Goal: Task Accomplishment & Management: Complete application form

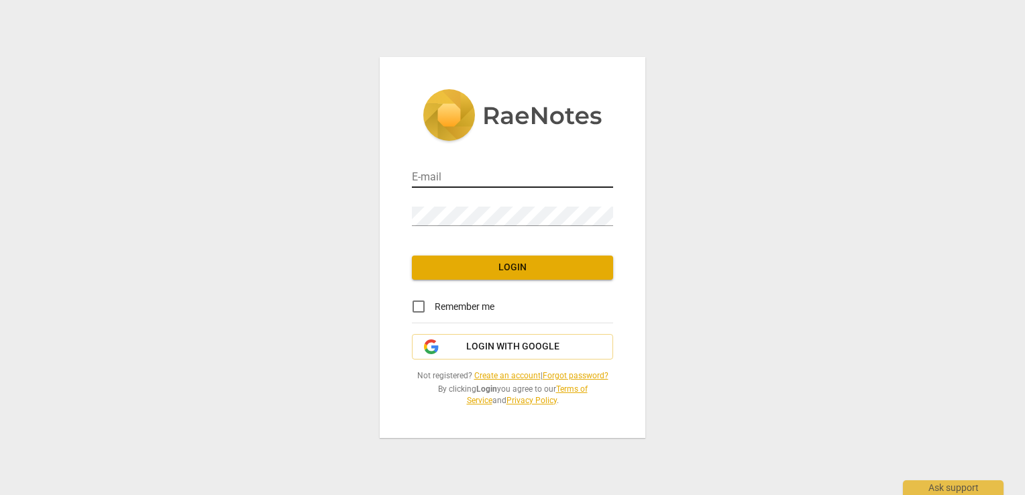
click at [447, 178] on input "email" at bounding box center [512, 177] width 201 height 19
type input "[EMAIL_ADDRESS][DOMAIN_NAME]"
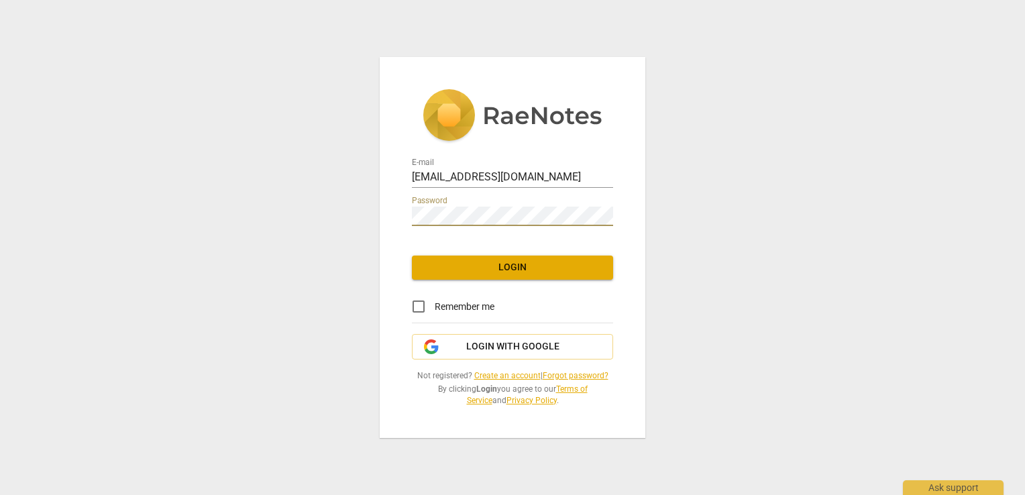
click at [529, 266] on span "Login" at bounding box center [513, 267] width 180 height 13
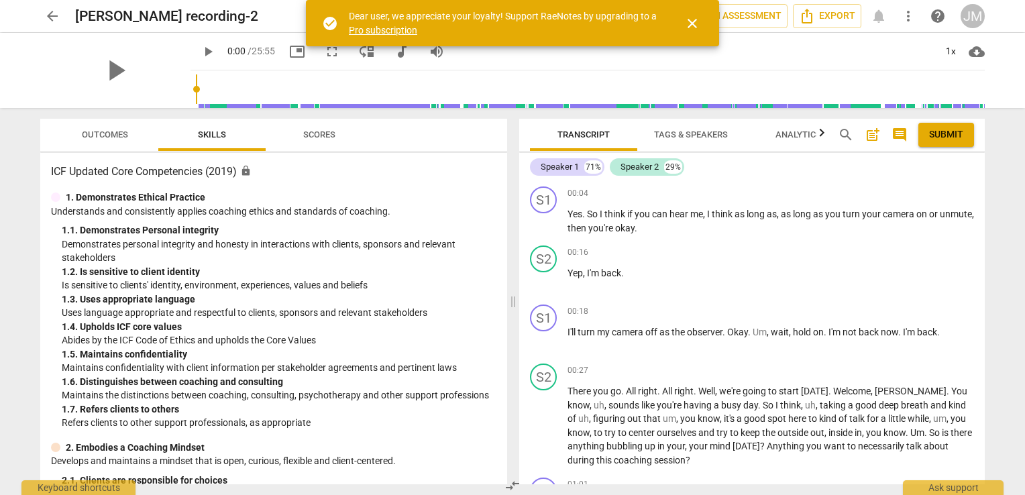
click at [694, 28] on span "close" at bounding box center [692, 23] width 16 height 16
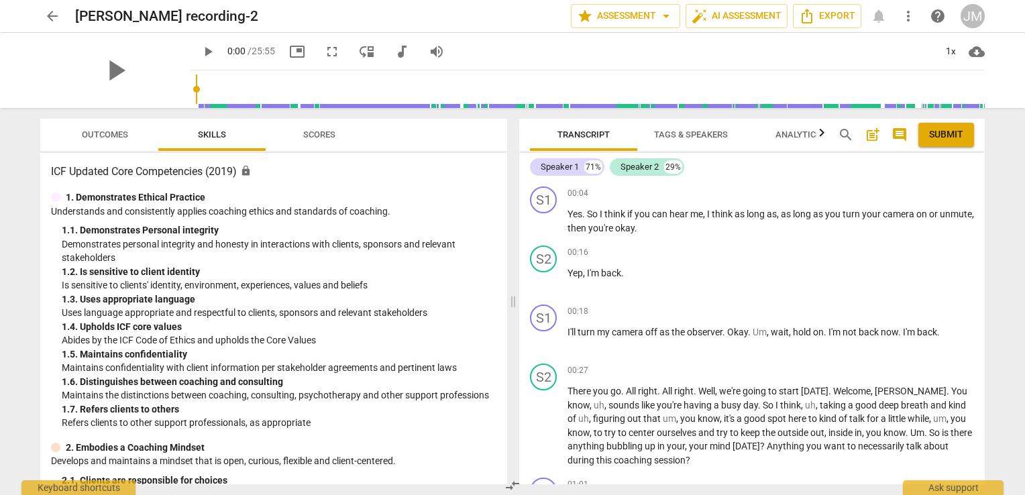
click at [468, 242] on p "Demonstrates personal integrity and honesty in interactions with clients, spons…" at bounding box center [279, 250] width 435 height 27
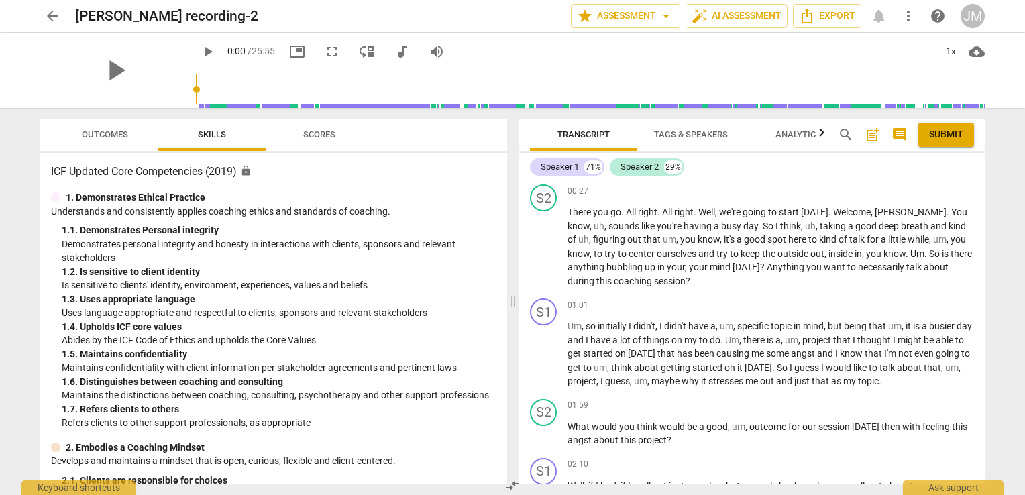
scroll to position [145, 0]
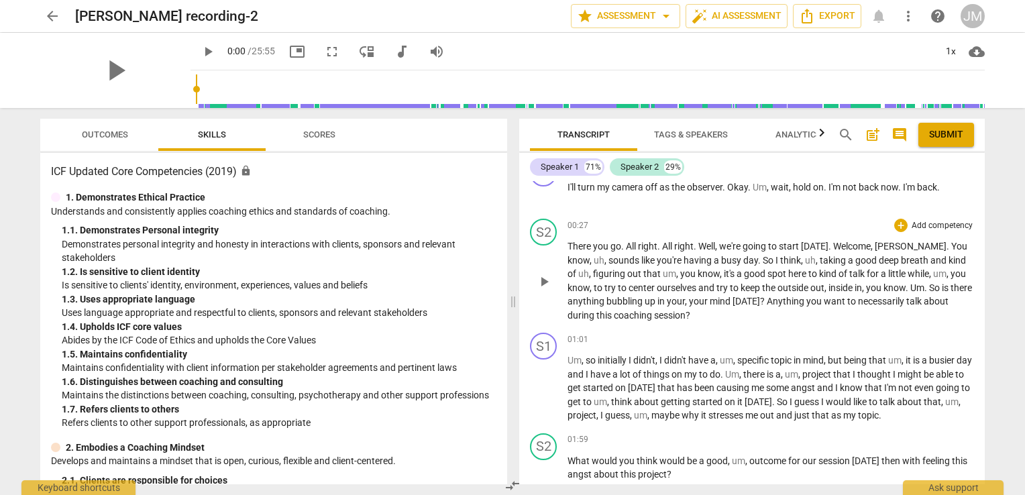
click at [680, 272] on span "you" at bounding box center [688, 273] width 17 height 11
drag, startPoint x: 668, startPoint y: 272, endPoint x: 477, endPoint y: 258, distance: 191.7
click at [477, 258] on p "Demonstrates personal integrity and honesty in interactions with clients, spons…" at bounding box center [279, 250] width 435 height 27
click at [636, 11] on span "star Assessment arrow_drop_down" at bounding box center [625, 16] width 97 height 16
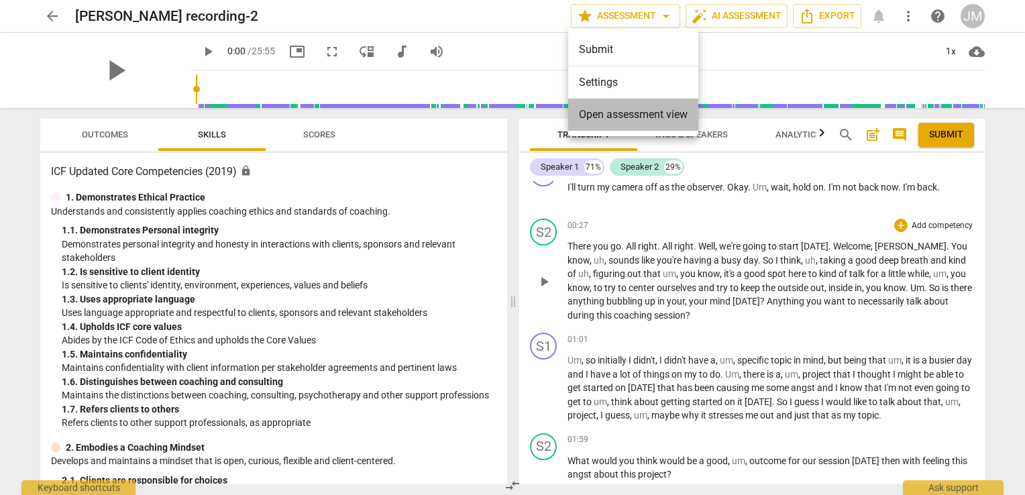
click at [610, 117] on span "Open assessment view" at bounding box center [633, 115] width 109 height 16
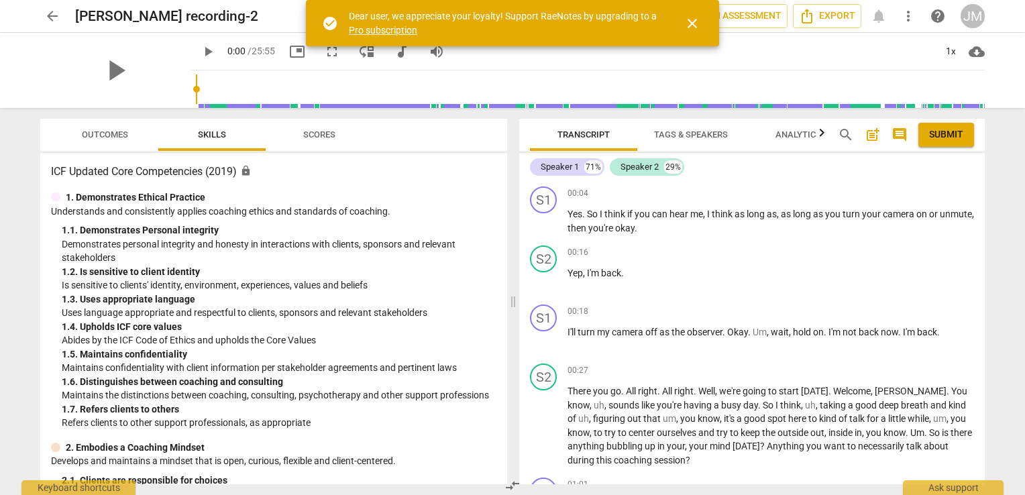
click at [694, 17] on span "close" at bounding box center [692, 23] width 16 height 16
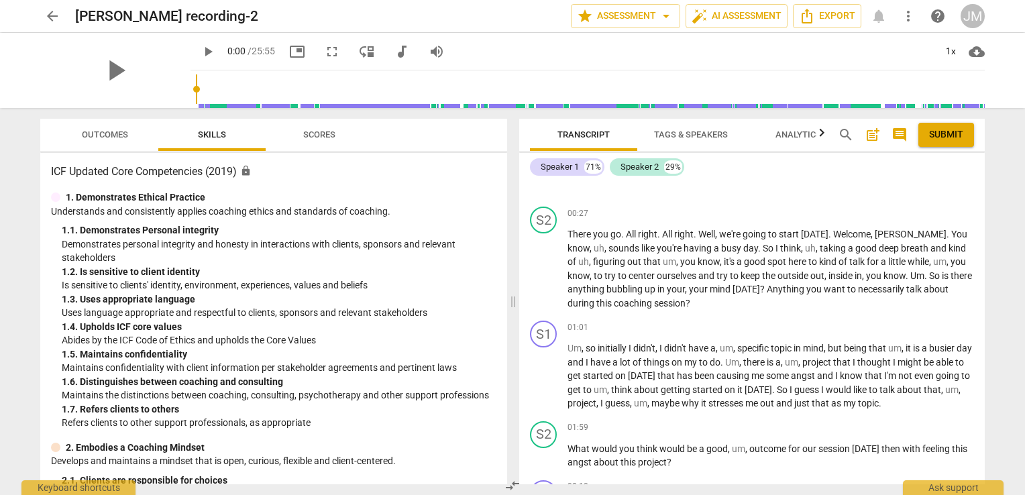
scroll to position [168, 0]
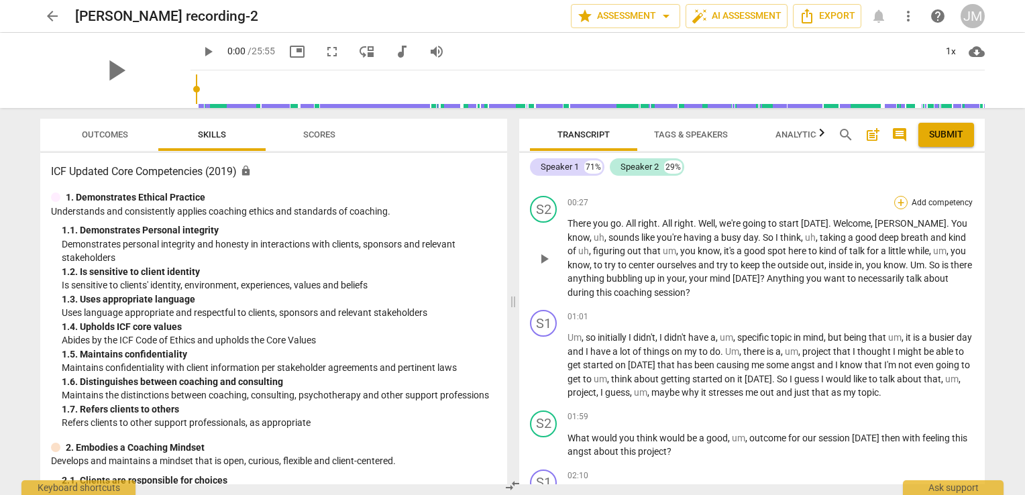
click at [894, 199] on div "+" at bounding box center [900, 202] width 13 height 13
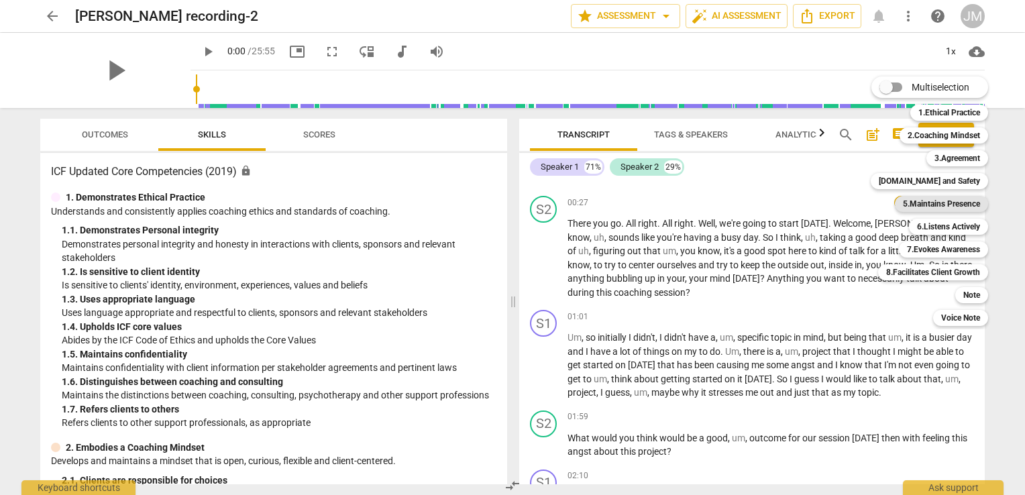
click at [903, 205] on b "5.Maintains Presence" at bounding box center [941, 204] width 77 height 16
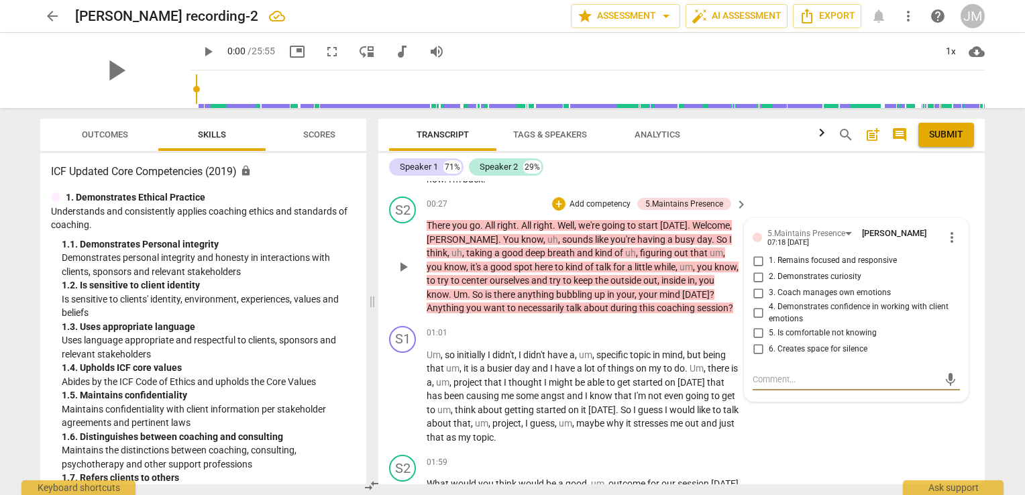
click at [753, 261] on input "1. Remains focused and responsive" at bounding box center [757, 261] width 21 height 16
checkbox input "true"
click at [590, 365] on span "lot" at bounding box center [590, 368] width 13 height 11
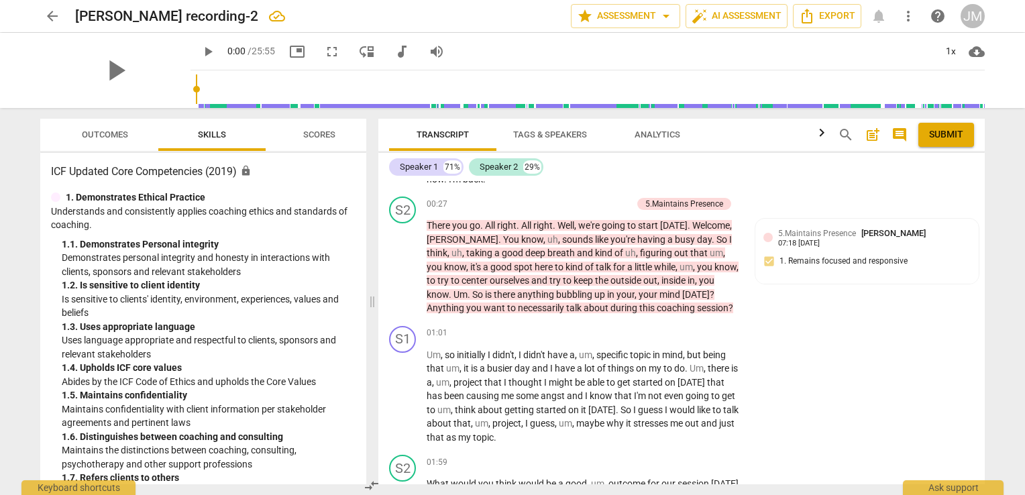
click at [956, 169] on div "Speaker 1 71% Speaker 2 29%" at bounding box center [681, 167] width 585 height 23
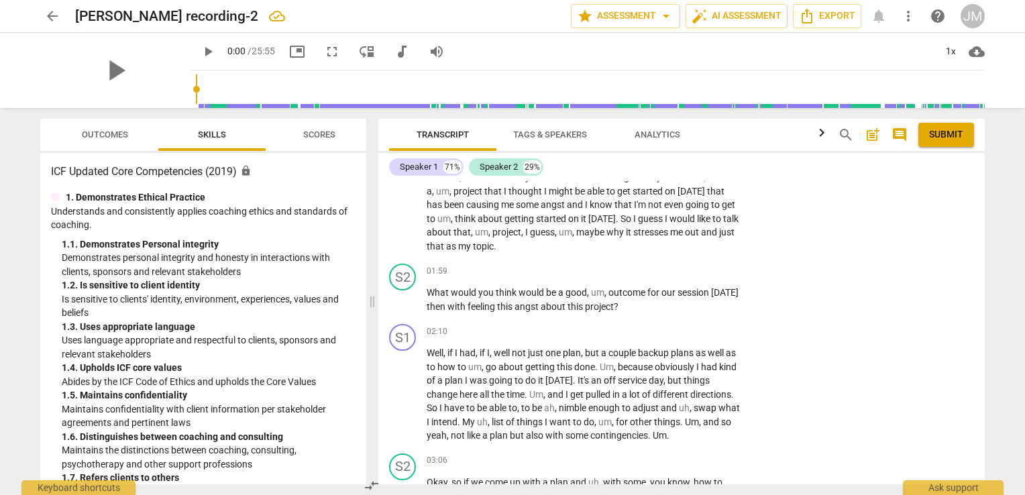
scroll to position [398, 0]
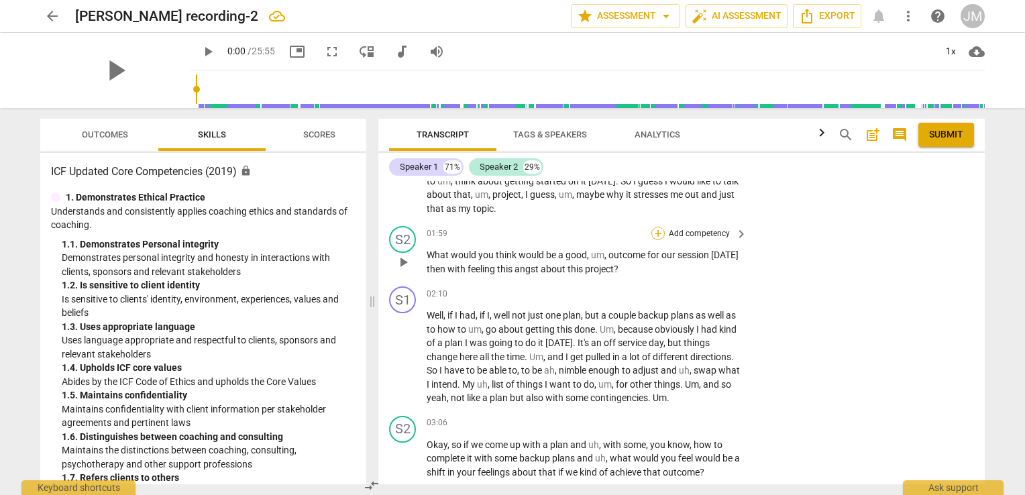
click at [653, 232] on div "+" at bounding box center [657, 233] width 13 height 13
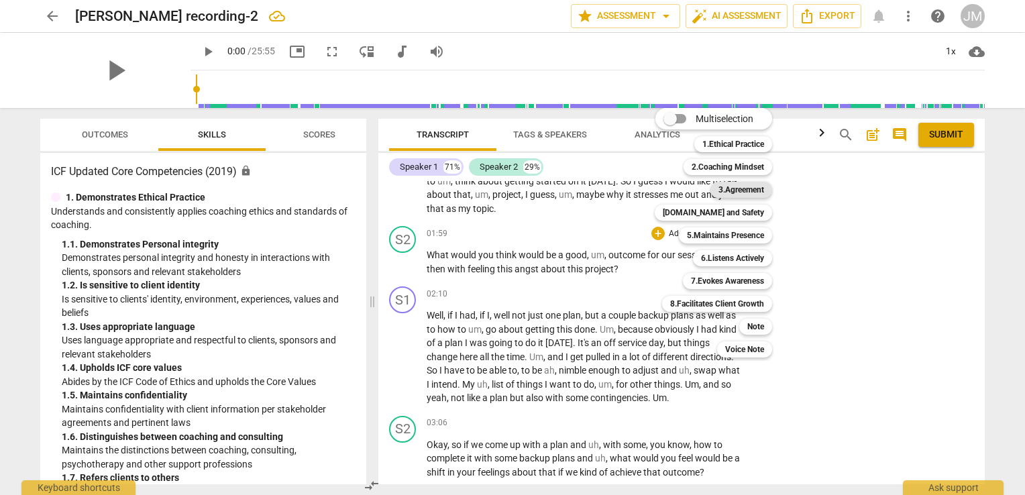
click at [727, 187] on b "3.Agreement" at bounding box center [741, 190] width 46 height 16
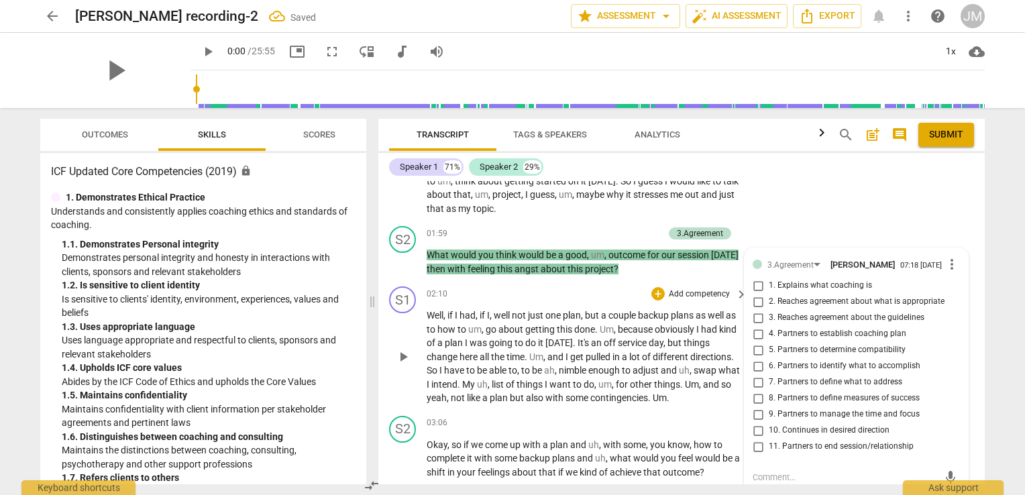
scroll to position [400, 0]
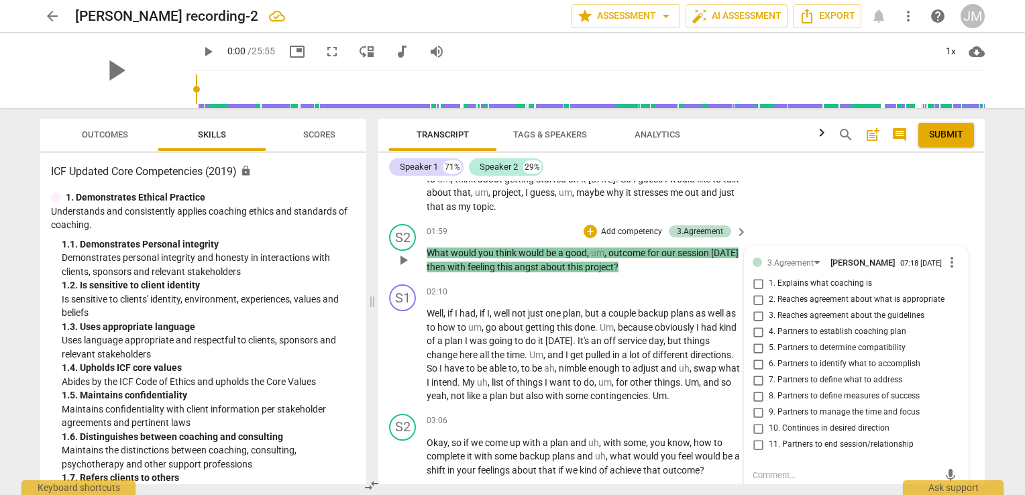
click at [791, 398] on span "8. Partners to define measures of success" at bounding box center [844, 396] width 151 height 12
click at [769, 398] on input "8. Partners to define measures of success" at bounding box center [757, 396] width 21 height 16
checkbox input "true"
click at [790, 381] on span "7. Partners to define what to address" at bounding box center [835, 380] width 133 height 12
click at [769, 381] on input "7. Partners to define what to address" at bounding box center [757, 380] width 21 height 16
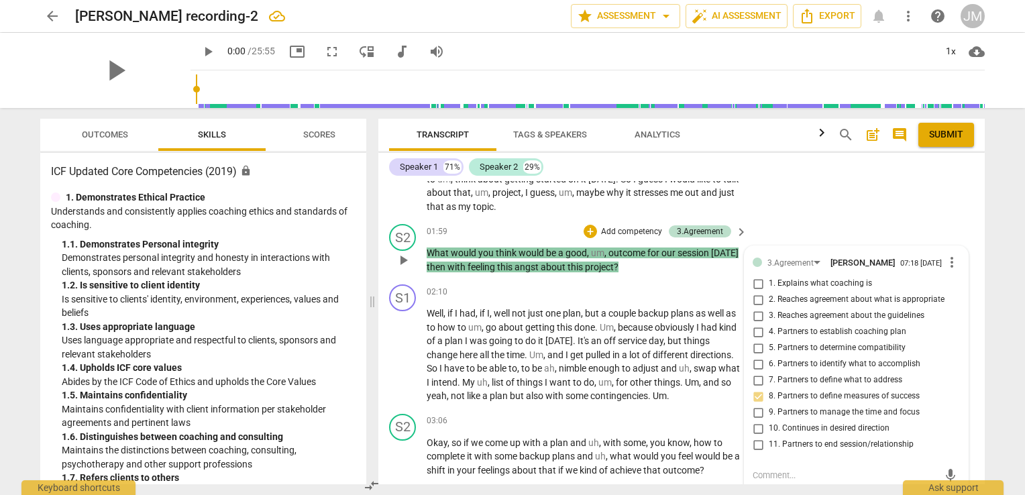
checkbox input "true"
click at [789, 370] on span "6. Partners to identify what to accomplish" at bounding box center [845, 364] width 152 height 12
click at [769, 371] on input "6. Partners to identify what to accomplish" at bounding box center [757, 364] width 21 height 16
checkbox input "true"
click at [606, 349] on span "pulled" at bounding box center [599, 354] width 27 height 11
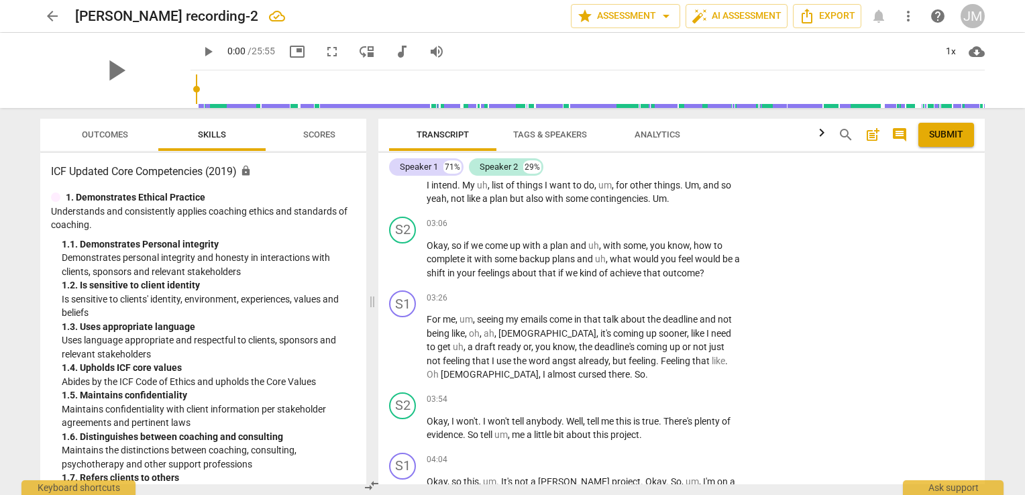
scroll to position [622, 0]
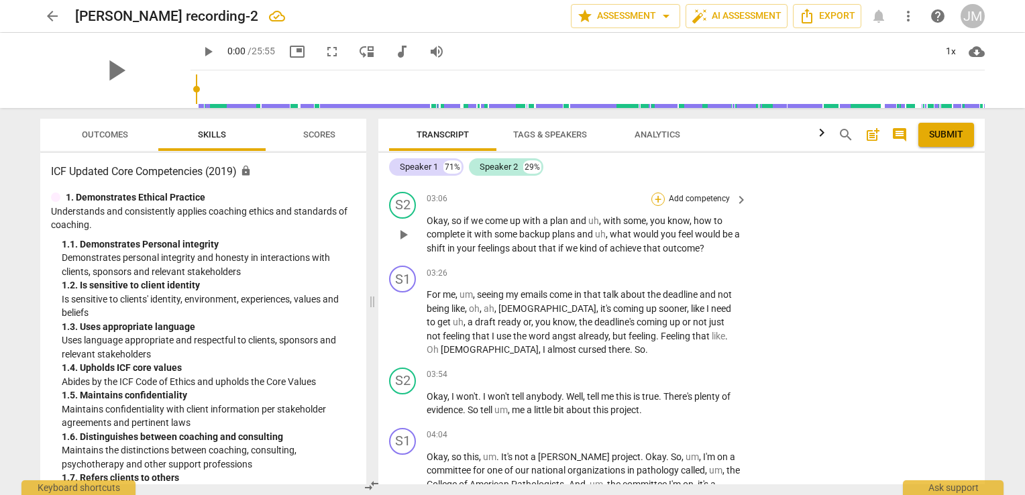
click at [656, 206] on div "+" at bounding box center [657, 198] width 13 height 13
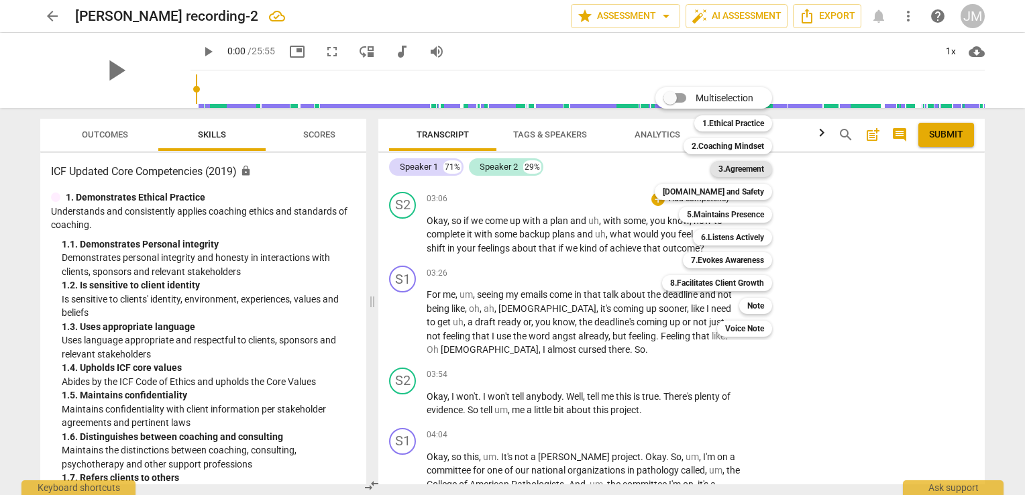
click at [730, 168] on b "3.Agreement" at bounding box center [741, 169] width 46 height 16
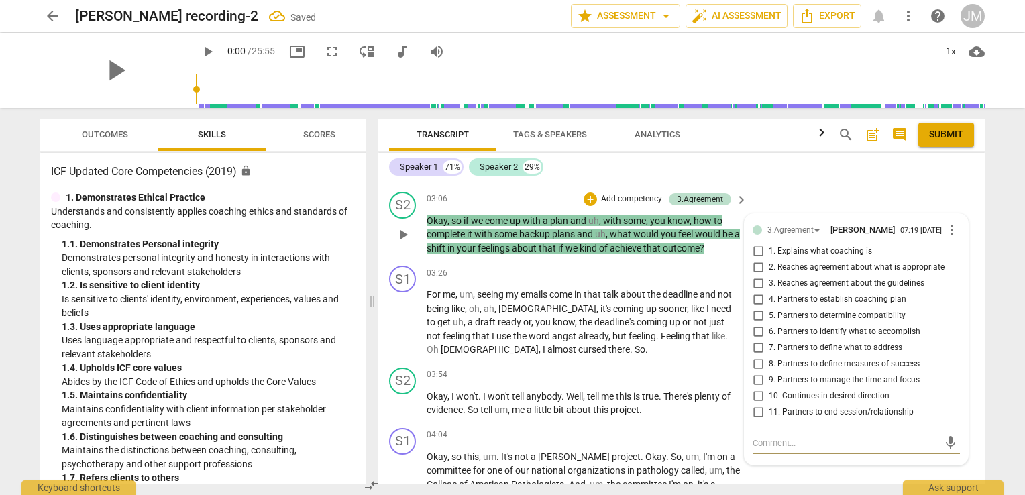
click at [816, 419] on span "11. Partners to end session/relationship" at bounding box center [841, 412] width 145 height 12
click at [769, 421] on input "11. Partners to end session/relationship" at bounding box center [757, 412] width 21 height 16
checkbox input "true"
click at [802, 402] on span "10. Continues in desired direction" at bounding box center [829, 396] width 121 height 12
click at [769, 404] on input "10. Continues in desired direction" at bounding box center [757, 396] width 21 height 16
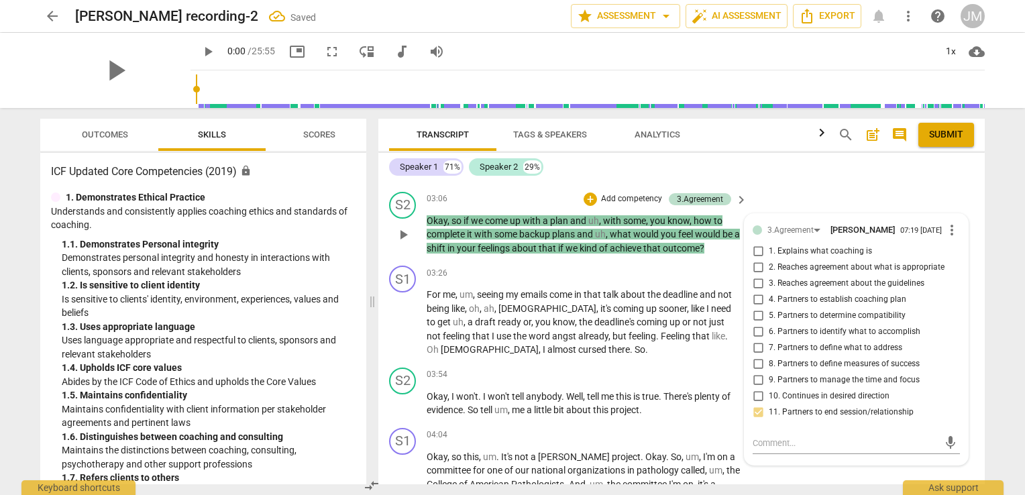
checkbox input "true"
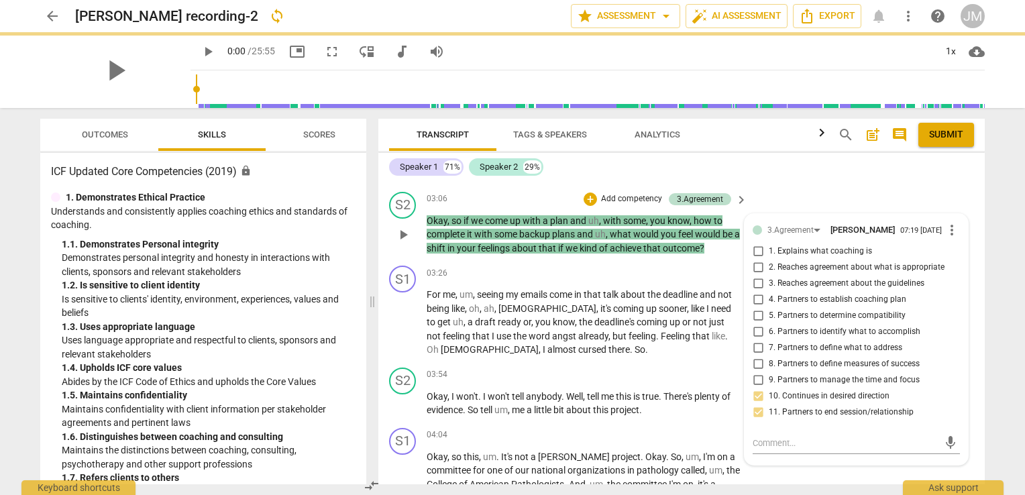
click at [802, 386] on span "9. Partners to manage the time and focus" at bounding box center [844, 380] width 151 height 12
click at [769, 388] on input "9. Partners to manage the time and focus" at bounding box center [757, 380] width 21 height 16
checkbox input "true"
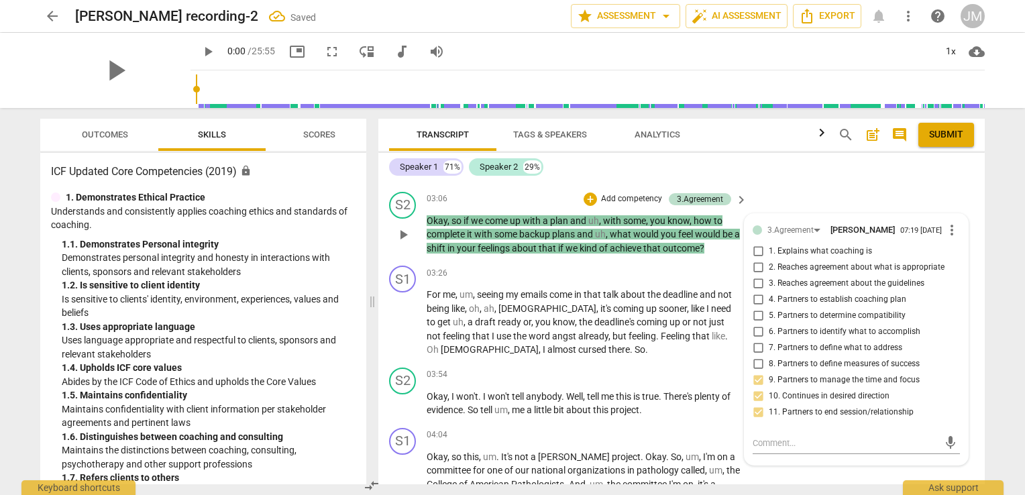
click at [800, 370] on span "8. Partners to define measures of success" at bounding box center [844, 364] width 151 height 12
click at [769, 372] on input "8. Partners to define measures of success" at bounding box center [757, 364] width 21 height 16
checkbox input "true"
click at [692, 341] on span "that" at bounding box center [701, 336] width 19 height 11
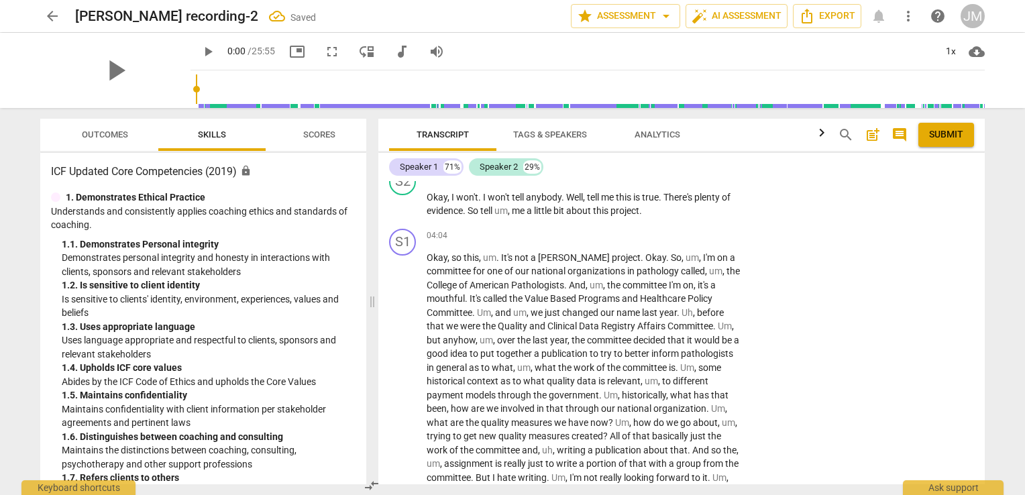
scroll to position [772, 0]
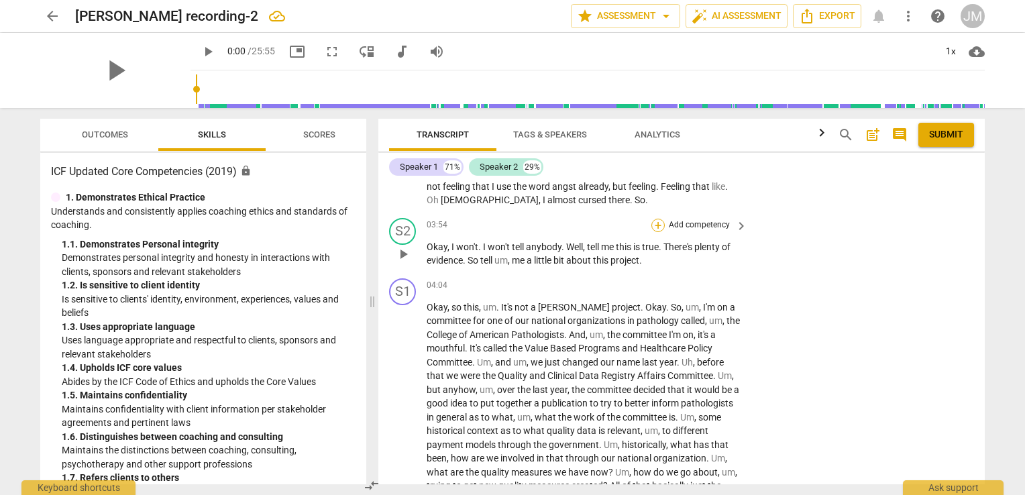
click at [657, 232] on div "+" at bounding box center [657, 225] width 13 height 13
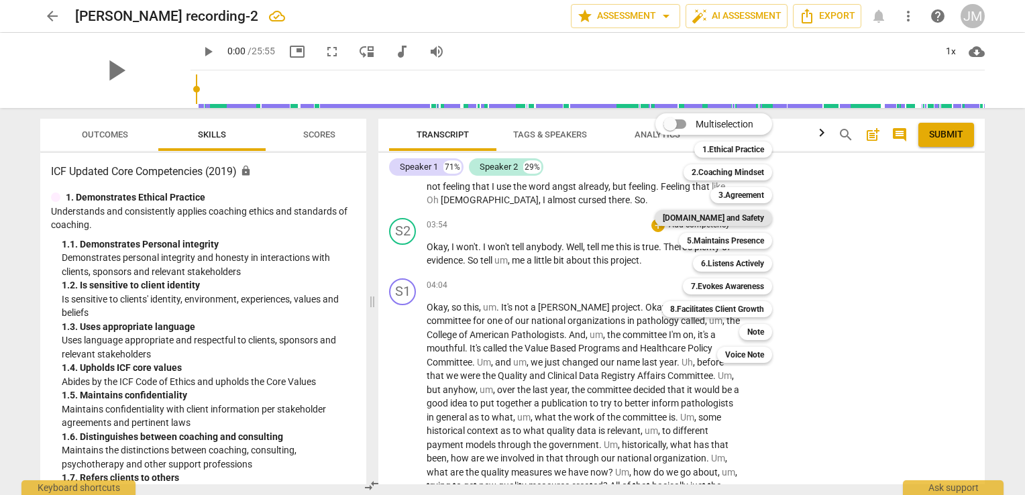
click at [712, 215] on b "[DOMAIN_NAME] and Safety" at bounding box center [713, 218] width 101 height 16
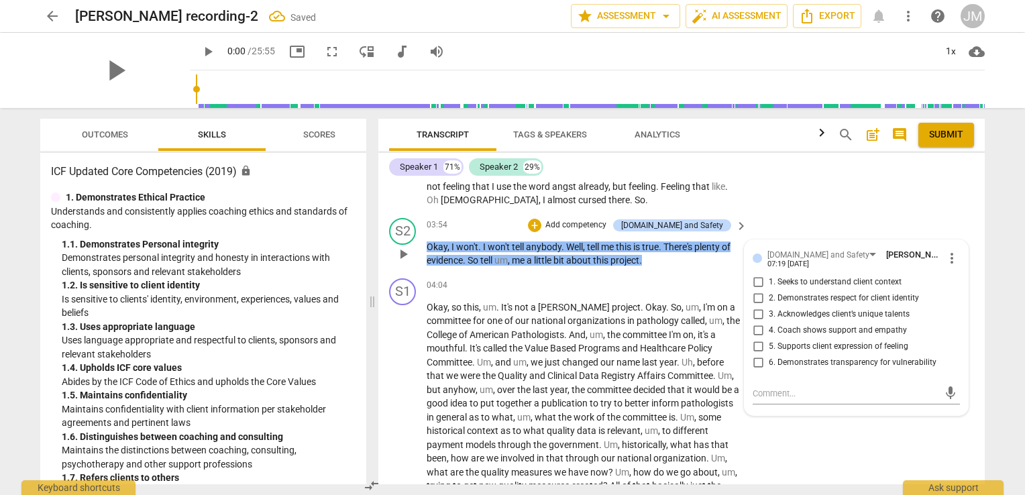
click at [771, 305] on span "2. Demonstrates respect for client identity" at bounding box center [844, 298] width 150 height 12
click at [769, 307] on input "2. Demonstrates respect for client identity" at bounding box center [757, 298] width 21 height 16
checkbox input "true"
click at [759, 371] on input "6. Demonstrates transparency for vulnerability" at bounding box center [757, 363] width 21 height 16
checkbox input "true"
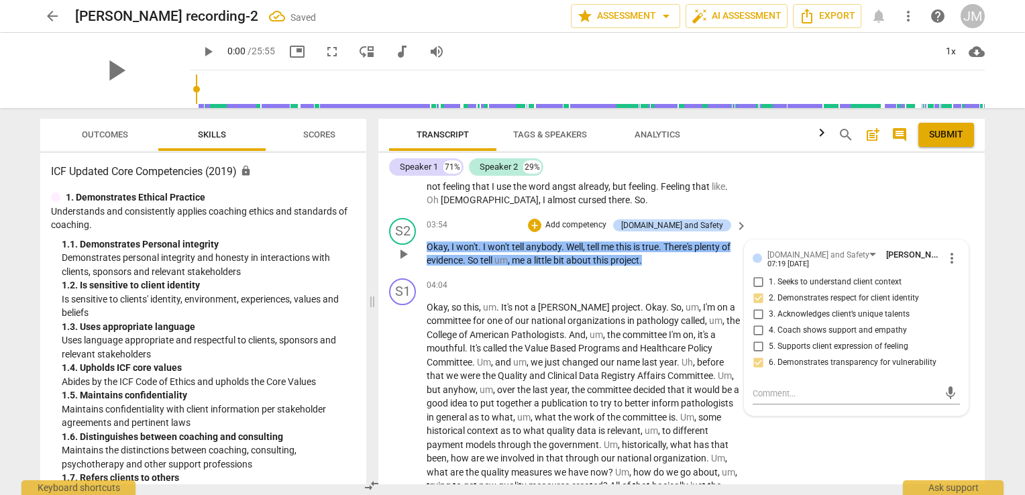
drag, startPoint x: 765, startPoint y: 361, endPoint x: 750, endPoint y: 362, distance: 15.5
click at [750, 355] on input "5. Supports client expression of feeling" at bounding box center [757, 347] width 21 height 16
checkbox input "true"
click at [609, 368] on span "our" at bounding box center [608, 362] width 16 height 11
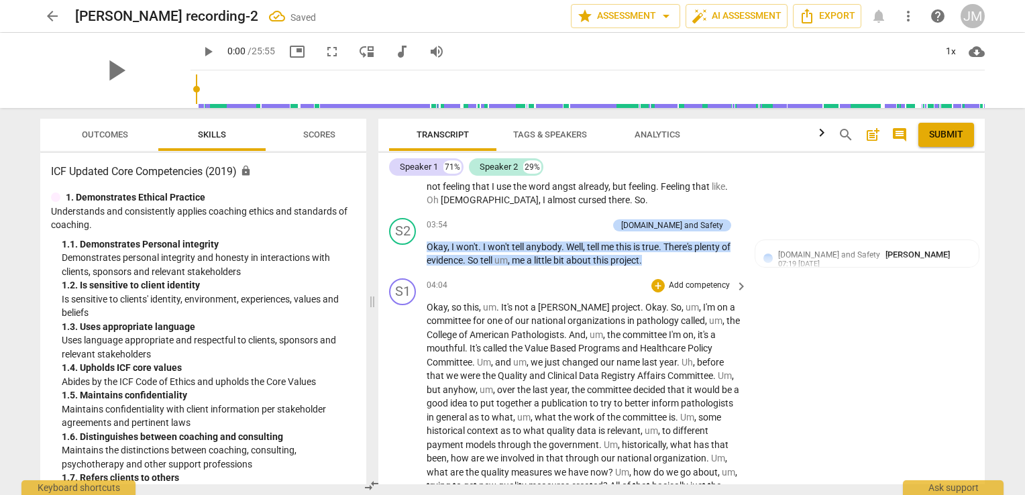
drag, startPoint x: 985, startPoint y: 220, endPoint x: 984, endPoint y: 239, distance: 18.8
click at [984, 239] on div "Transcript Tags & Speakers Analytics search post_add comment Submit Speaker 1 7…" at bounding box center [684, 301] width 622 height 387
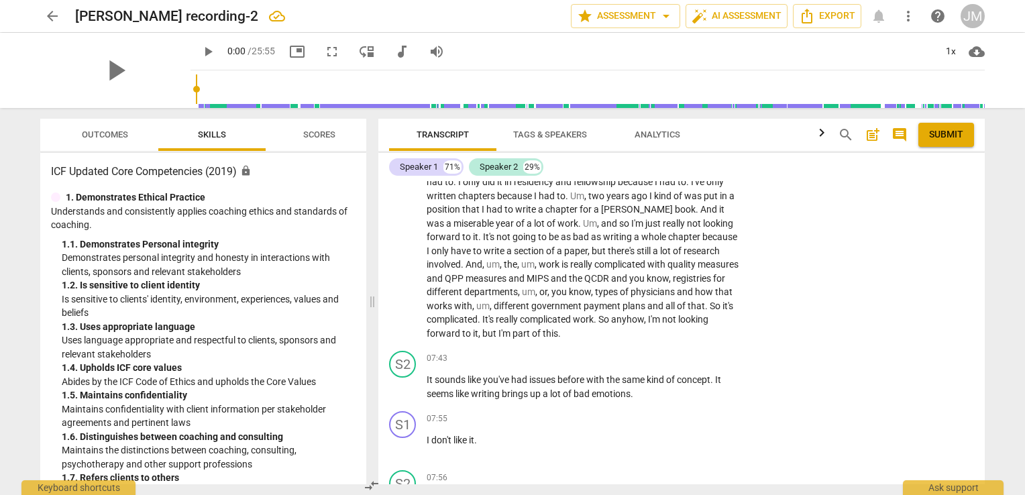
scroll to position [1282, 0]
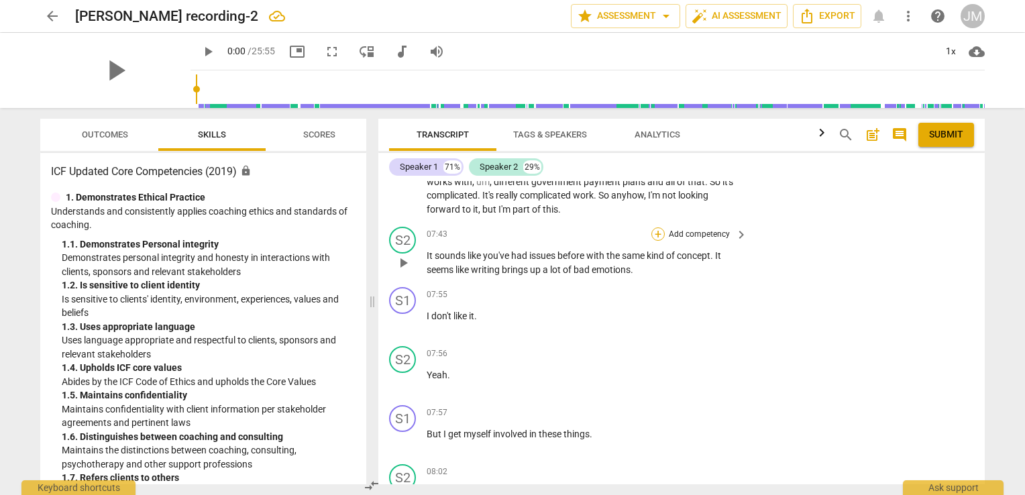
click at [659, 241] on div "+" at bounding box center [657, 233] width 13 height 13
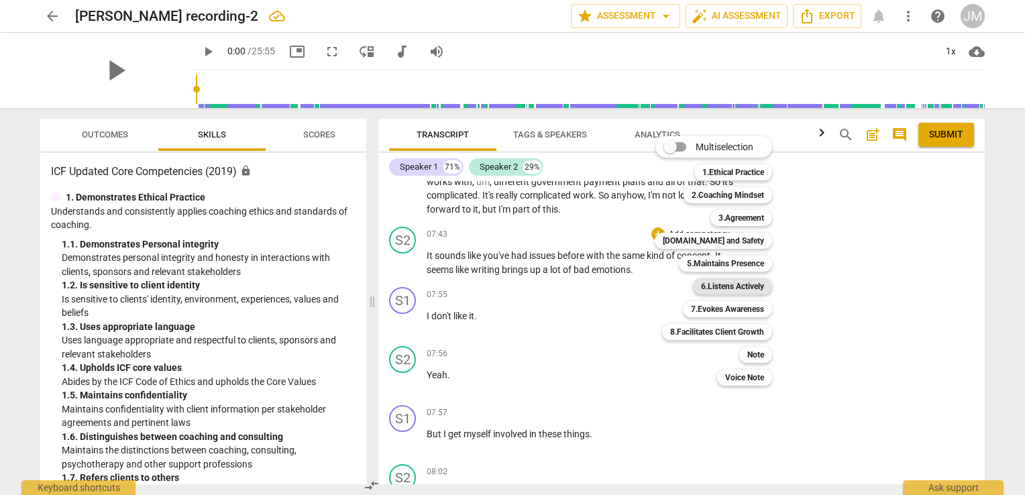
click at [715, 291] on b "6.Listens Actively" at bounding box center [732, 286] width 63 height 16
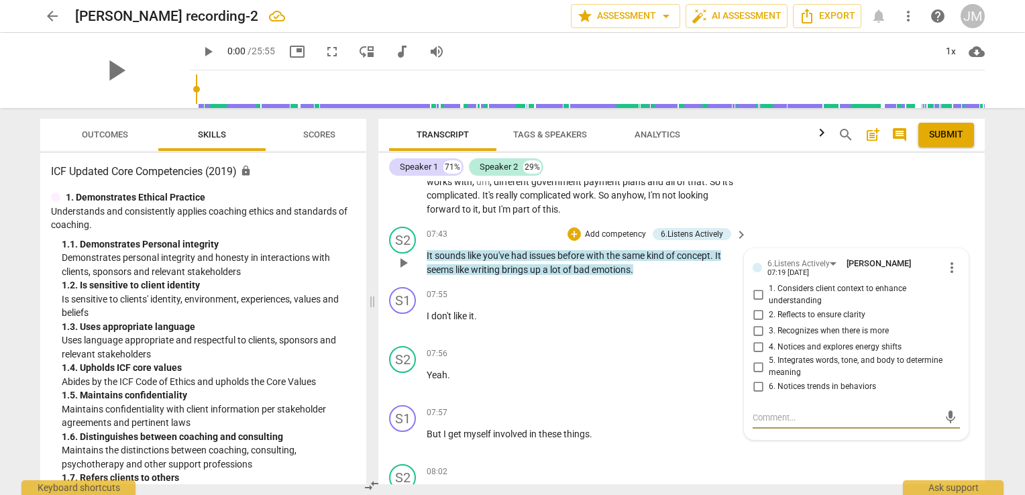
click at [753, 323] on input "2. Reflects to ensure clarity" at bounding box center [757, 315] width 21 height 16
checkbox input "true"
click at [756, 339] on input "3. Recognizes when there is more" at bounding box center [757, 331] width 21 height 16
checkbox input "true"
click at [757, 355] on input "4. Notices and explores energy shifts" at bounding box center [757, 347] width 21 height 16
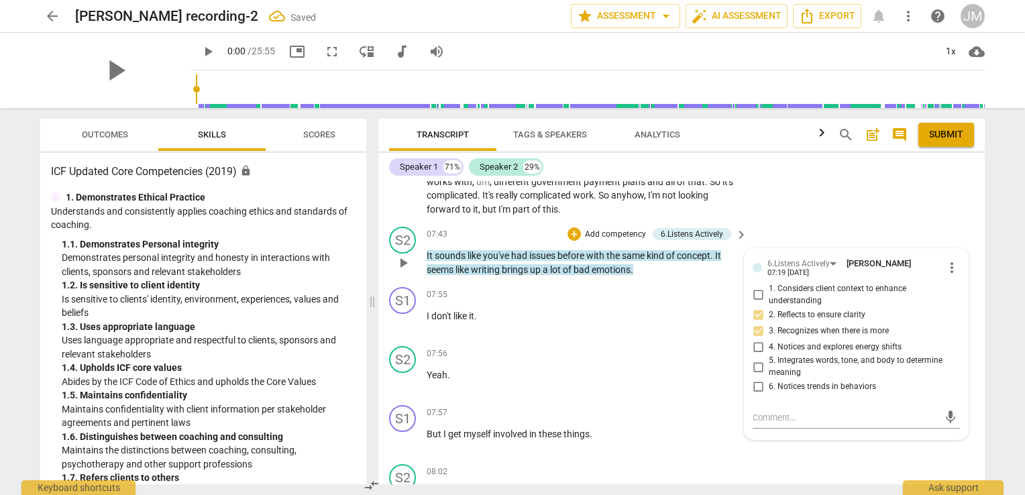
checkbox input "true"
click at [620, 361] on div "07:56 + Add competency keyboard_arrow_right" at bounding box center [588, 353] width 322 height 15
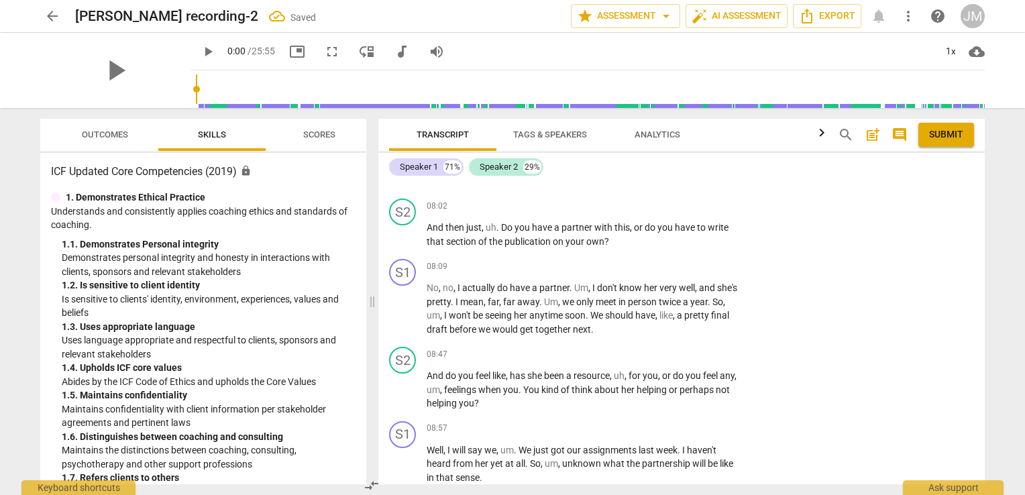
scroll to position [1551, 0]
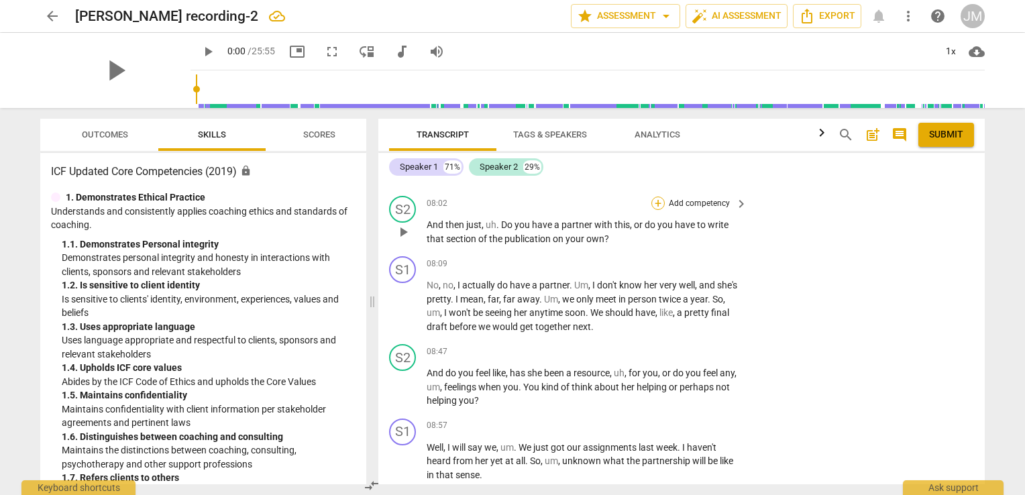
click at [657, 210] on div "+" at bounding box center [657, 203] width 13 height 13
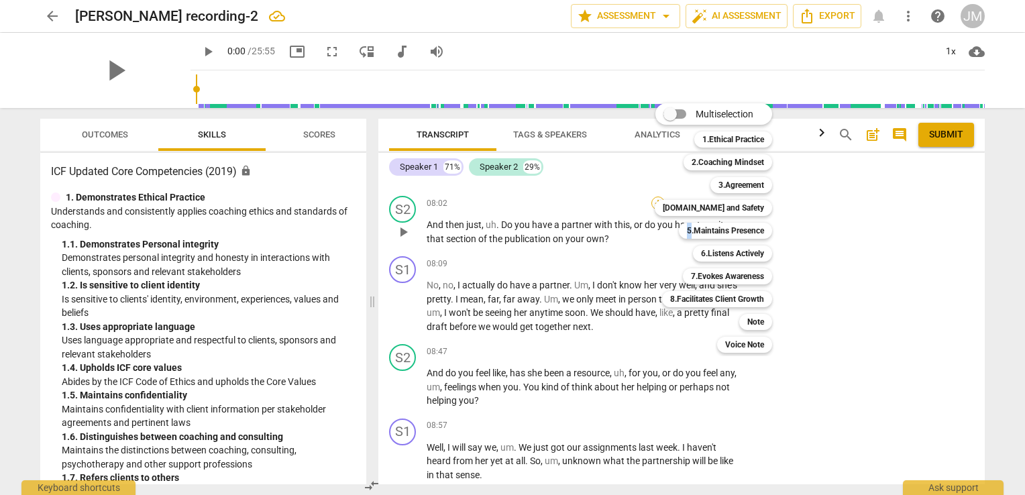
click at [657, 228] on div "Multiselection m 1.Ethical Practice 1 2.Coaching Mindset 2 3.Agreement 3 [DOMAI…" at bounding box center [723, 228] width 148 height 256
drag, startPoint x: 657, startPoint y: 228, endPoint x: 732, endPoint y: 206, distance: 79.0
click at [732, 206] on b "[DOMAIN_NAME] and Safety" at bounding box center [713, 208] width 101 height 16
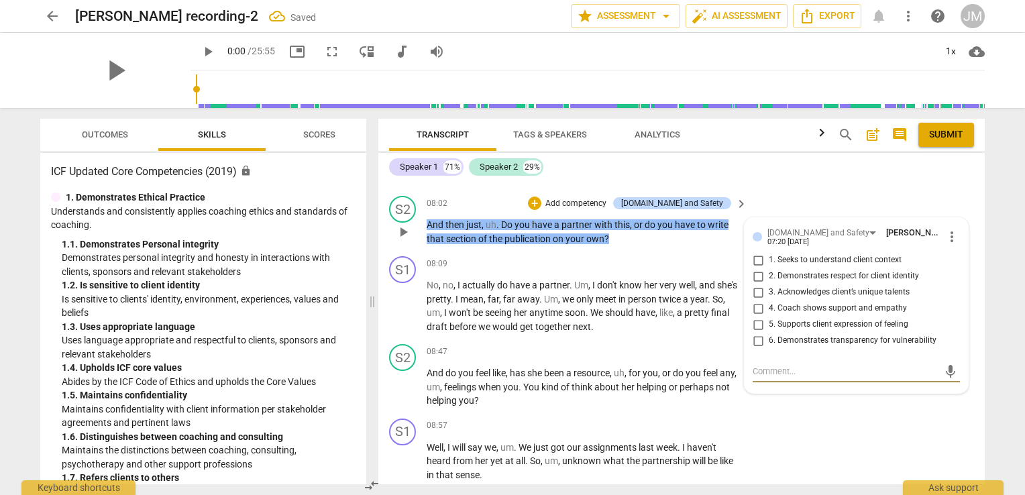
click at [755, 268] on input "1. Seeks to understand client context" at bounding box center [757, 260] width 21 height 16
checkbox input "true"
click at [684, 270] on p "Add competency" at bounding box center [699, 264] width 64 height 12
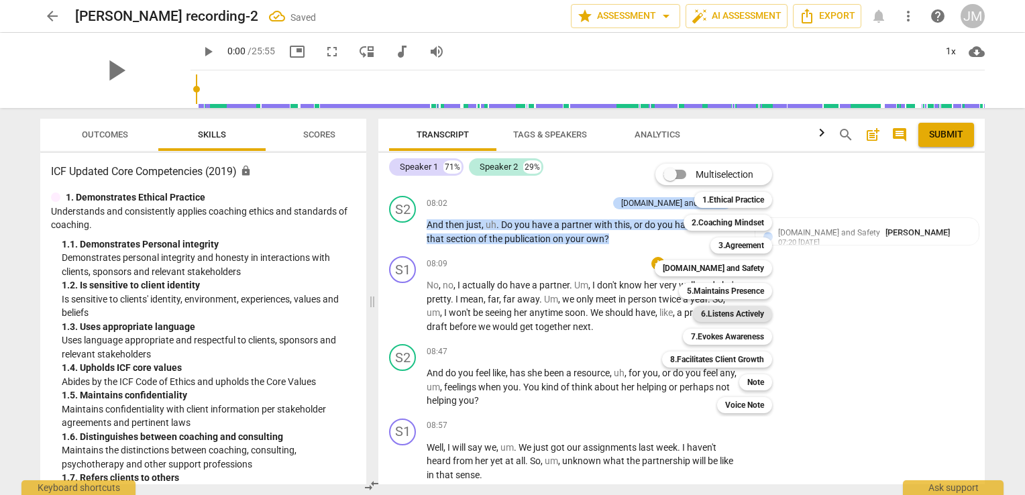
click at [716, 315] on b "6.Listens Actively" at bounding box center [732, 314] width 63 height 16
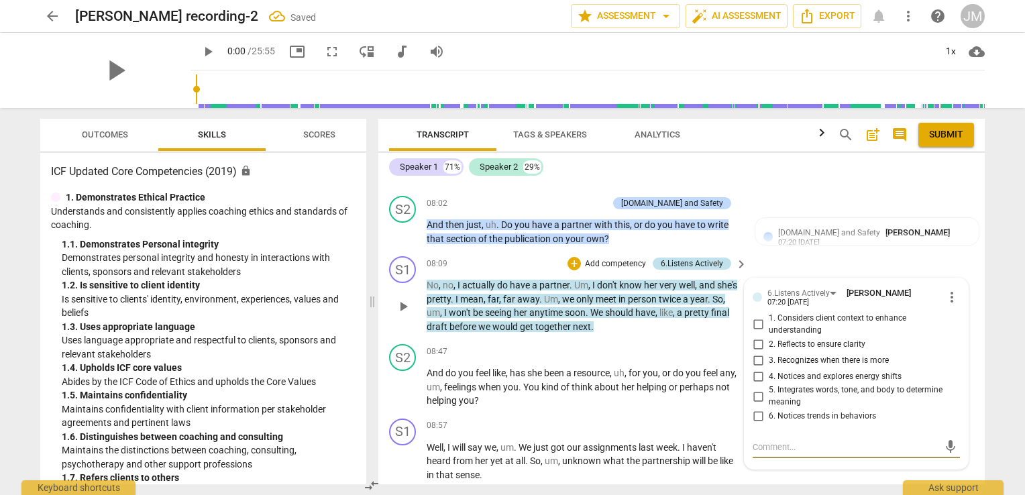
click at [703, 270] on div "6.Listens Actively" at bounding box center [692, 264] width 62 height 12
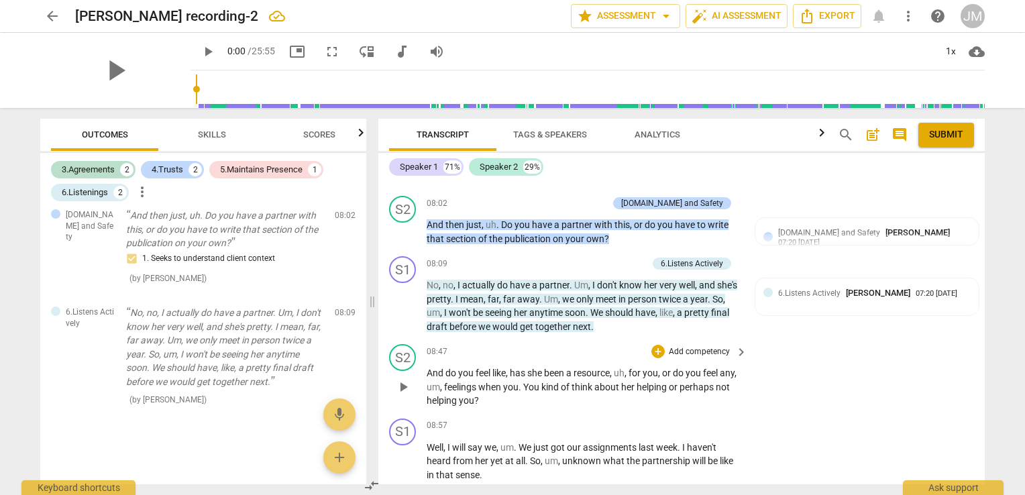
click at [687, 358] on p "Add competency" at bounding box center [699, 352] width 64 height 12
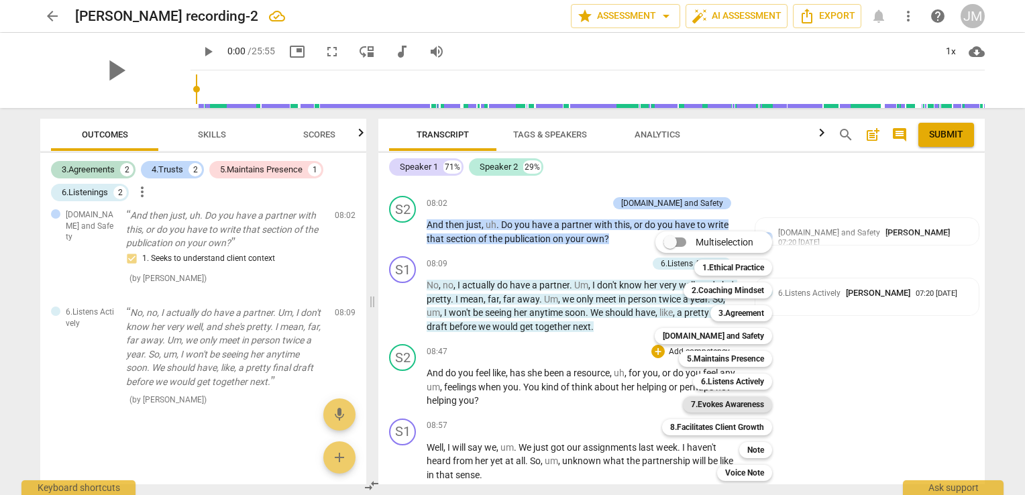
click at [702, 412] on b "7.Evokes Awareness" at bounding box center [727, 404] width 73 height 16
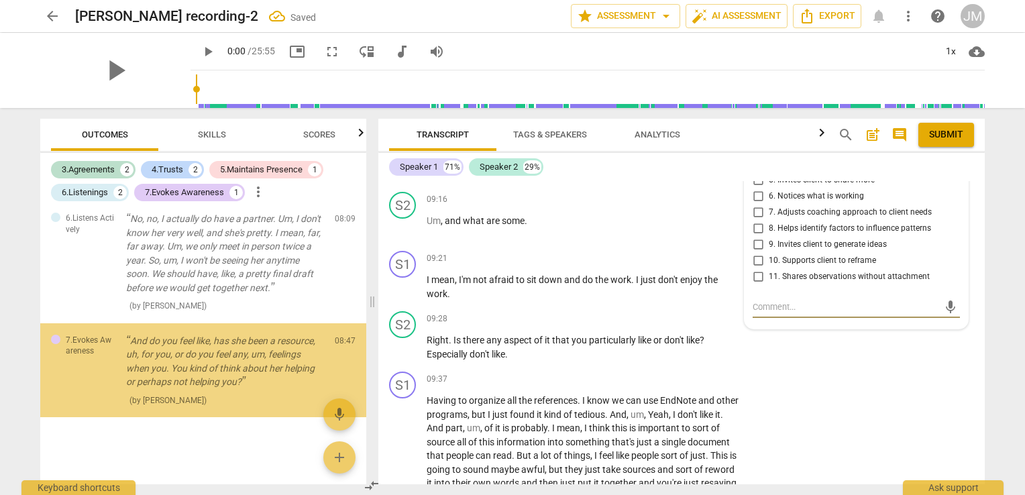
scroll to position [901, 0]
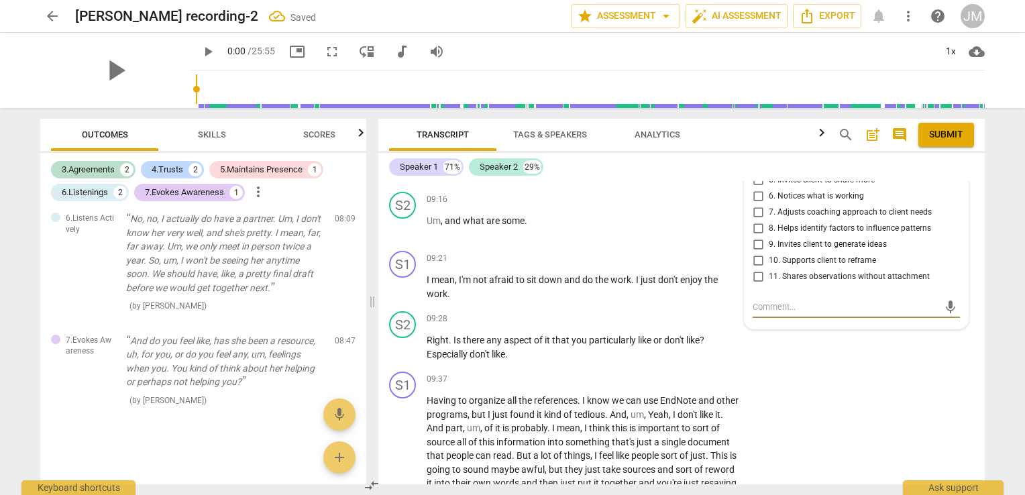
click at [821, 186] on span "5. Invites client to share more" at bounding box center [822, 180] width 106 height 12
click at [769, 188] on input "5. Invites client to share more" at bounding box center [757, 180] width 21 height 16
checkbox input "true"
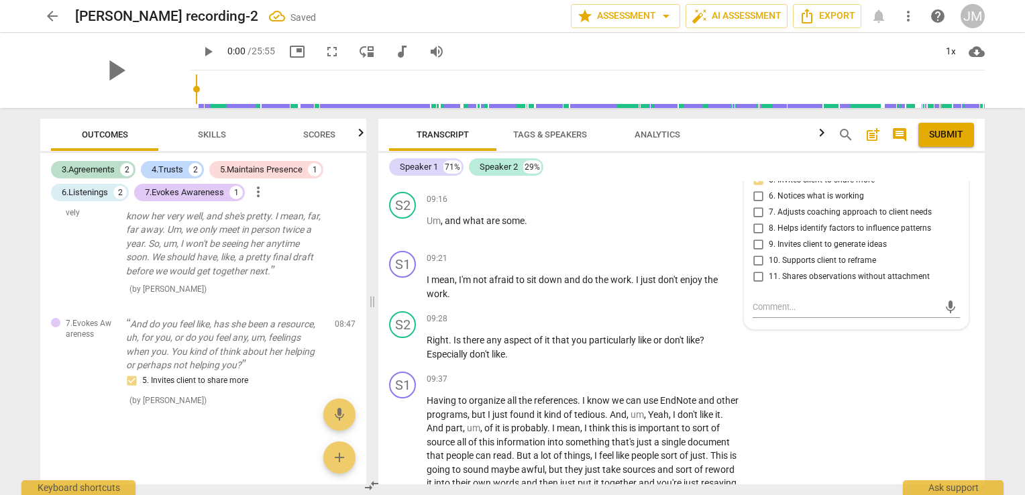
click at [856, 283] on span "11. Shares observations without attachment" at bounding box center [849, 277] width 161 height 12
click at [769, 284] on input "11. Shares observations without attachment" at bounding box center [757, 276] width 21 height 16
checkbox input "true"
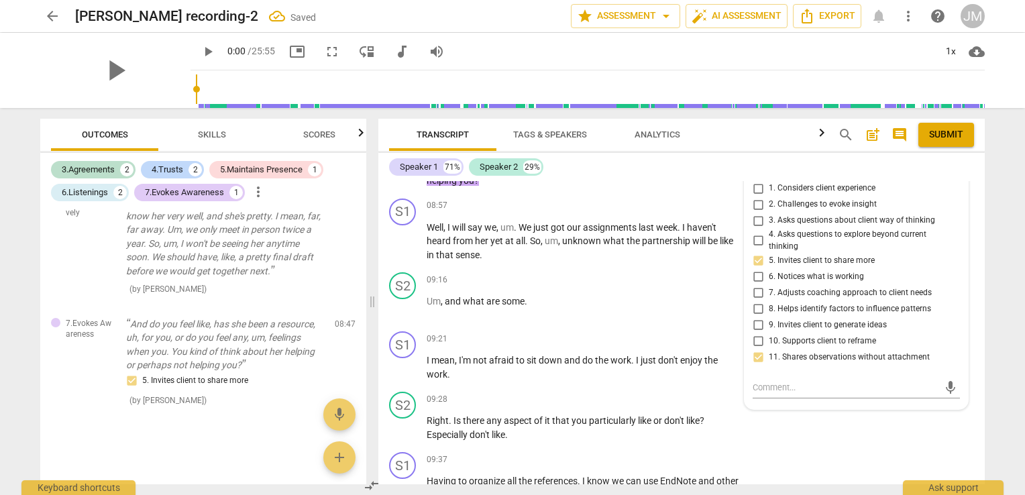
scroll to position [1771, 0]
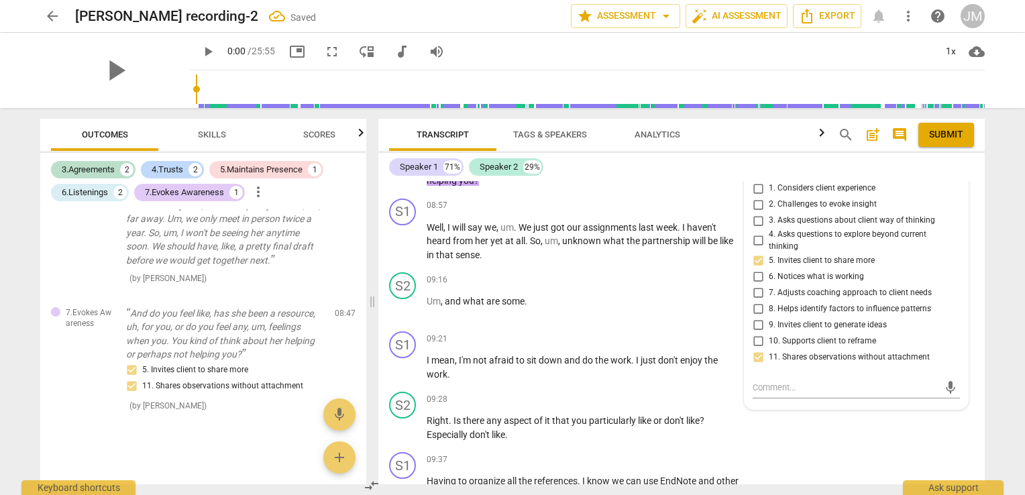
click at [783, 252] on span "4. Asks questions to explore beyond current thinking" at bounding box center [862, 240] width 186 height 23
click at [769, 249] on input "4. Asks questions to explore beyond current thinking" at bounding box center [757, 241] width 21 height 16
checkbox input "true"
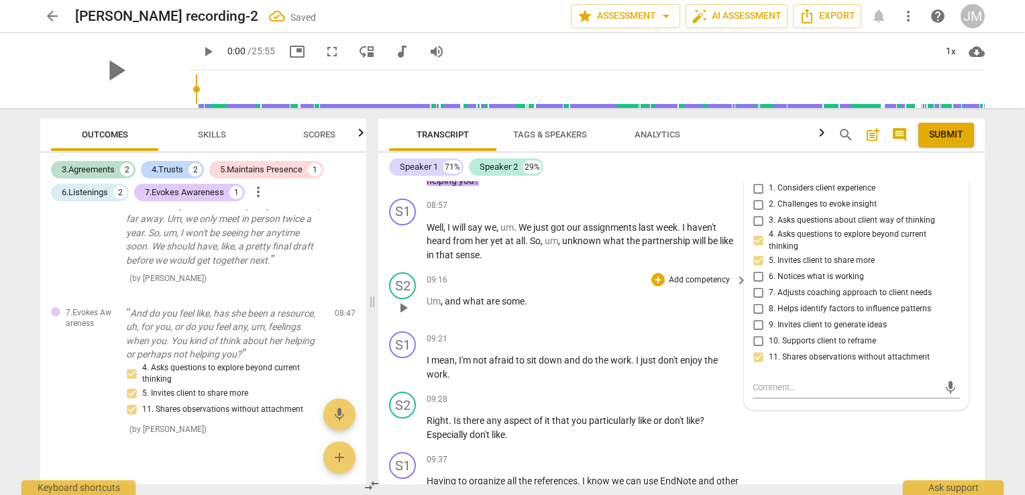
click at [488, 307] on span "are" at bounding box center [493, 301] width 15 height 11
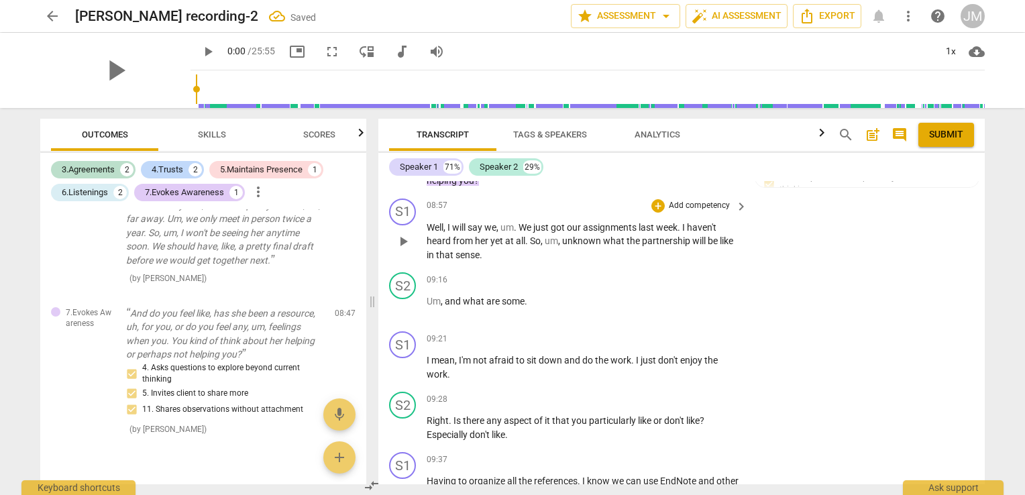
click at [698, 262] on p "Well , I will say we , um . We just got our assignments last week . I haven't h…" at bounding box center [584, 242] width 314 height 42
click at [689, 286] on p "Add competency" at bounding box center [699, 280] width 64 height 12
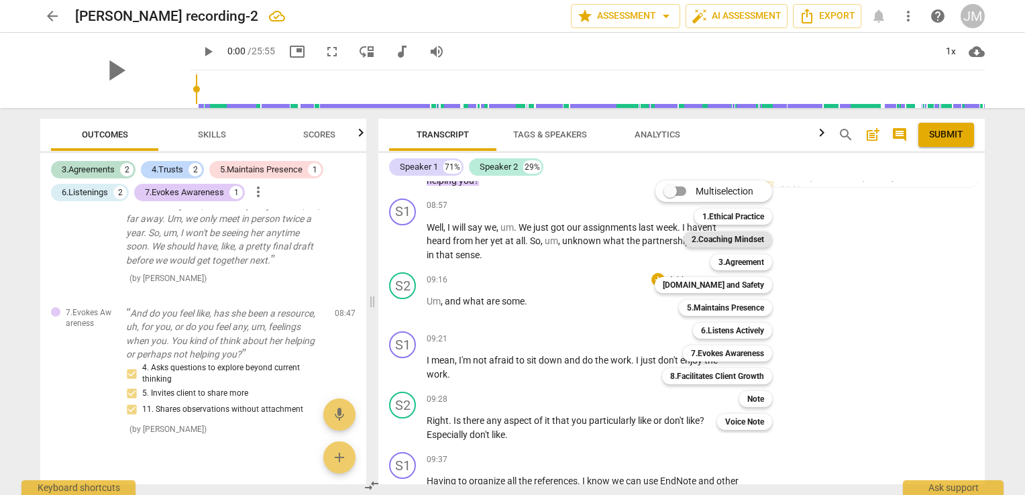
click at [714, 236] on b "2.Coaching Mindset" at bounding box center [728, 239] width 72 height 16
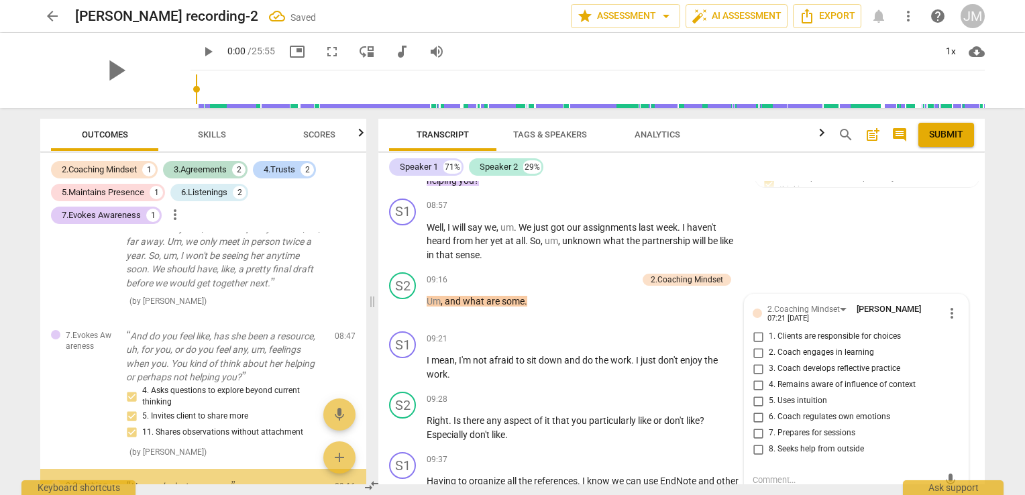
scroll to position [1036, 0]
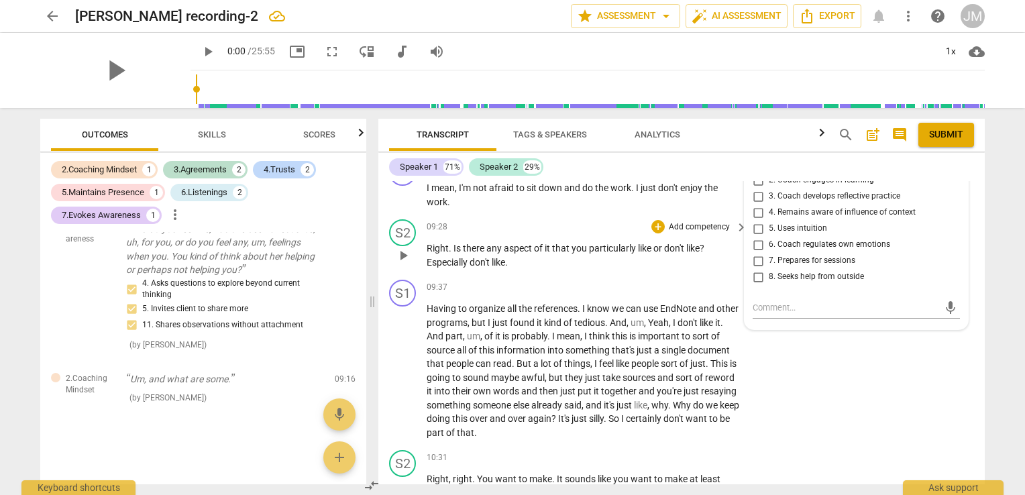
click at [690, 233] on div "+ Add competency" at bounding box center [691, 226] width 80 height 13
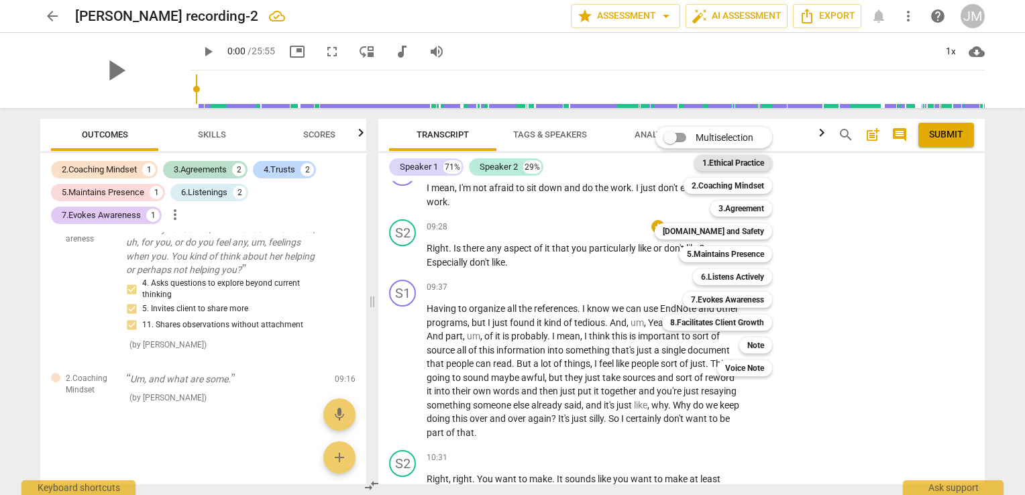
click at [714, 167] on b "1.Ethical Practice" at bounding box center [733, 163] width 62 height 16
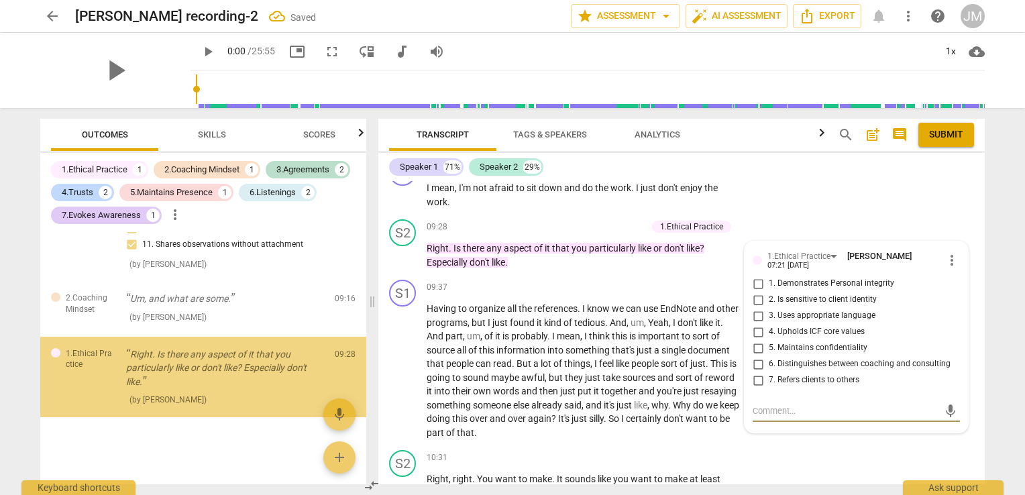
scroll to position [1116, 0]
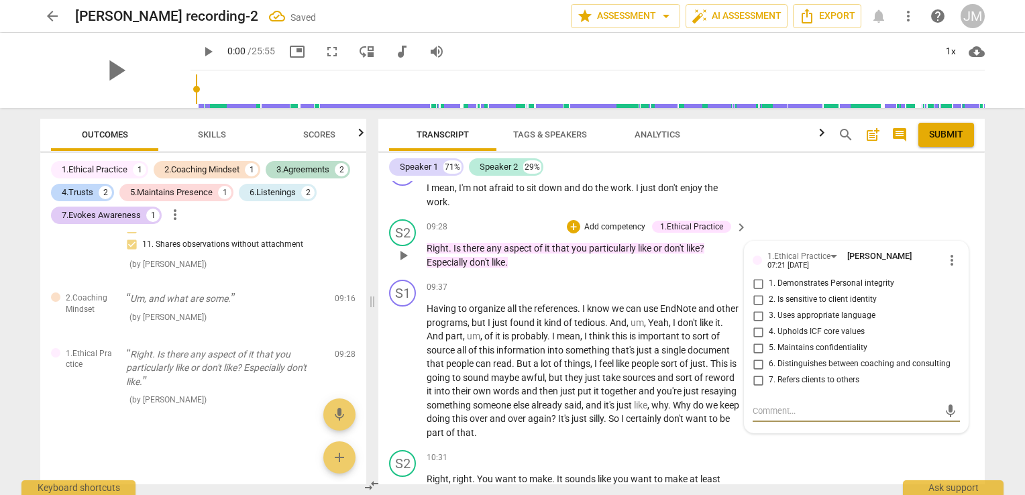
click at [679, 233] on div "1.Ethical Practice" at bounding box center [691, 227] width 63 height 12
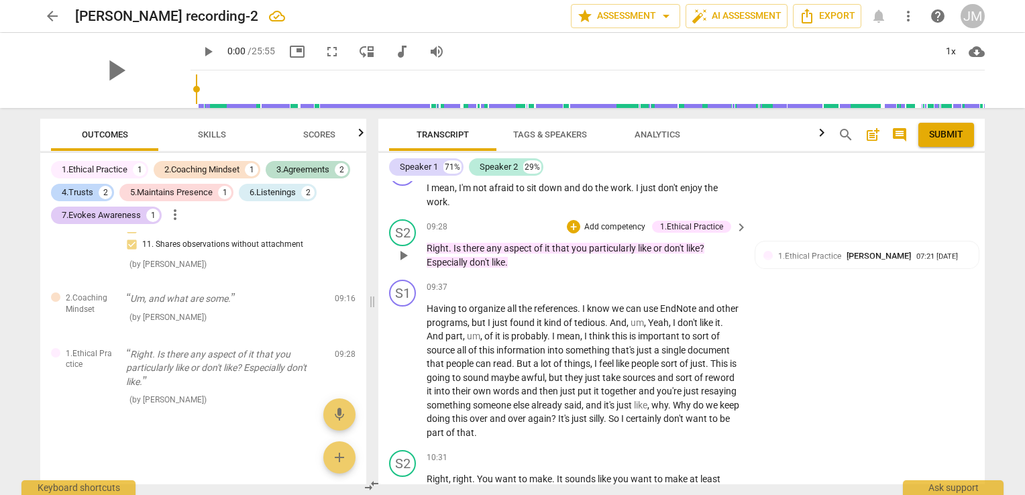
click at [679, 233] on div "1.Ethical Practice" at bounding box center [691, 227] width 63 height 12
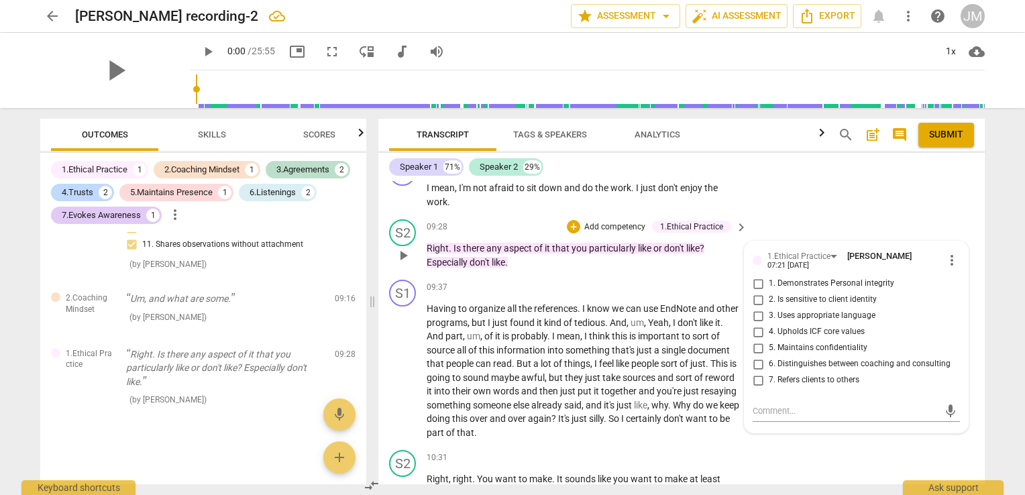
click at [602, 233] on p "Add competency" at bounding box center [615, 227] width 64 height 12
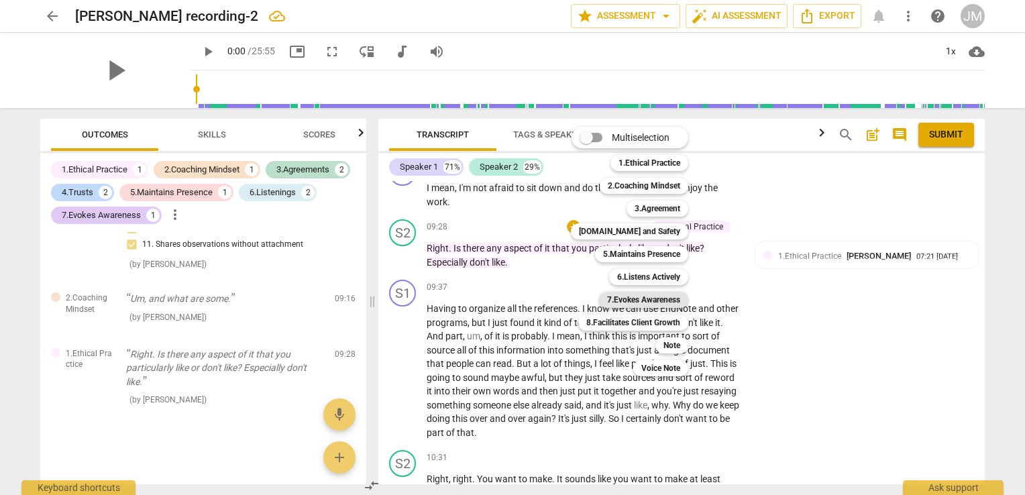
click at [628, 297] on b "7.Evokes Awareness" at bounding box center [643, 300] width 73 height 16
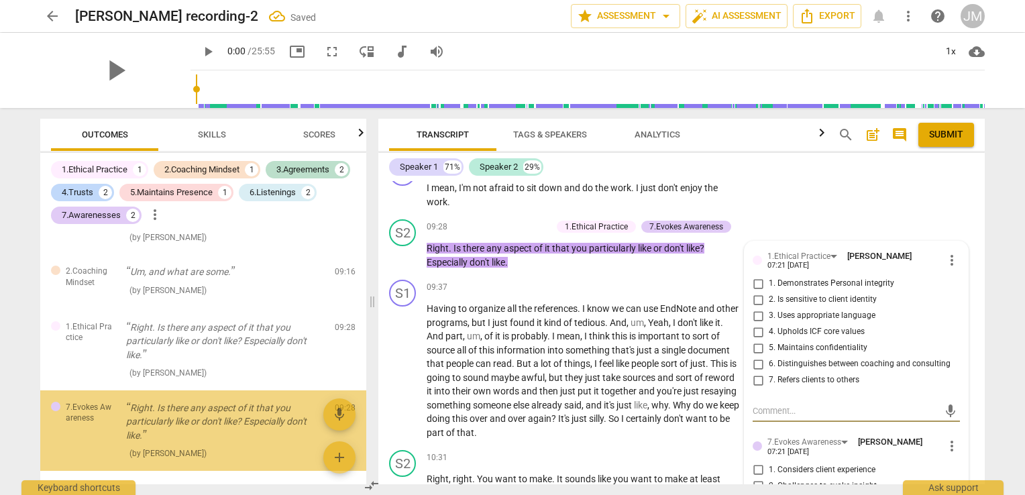
scroll to position [1197, 0]
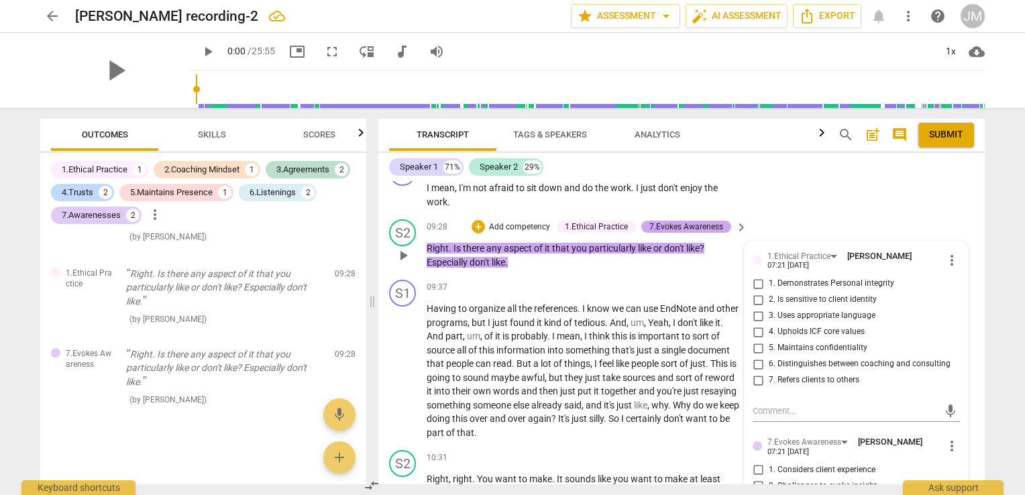
click at [663, 233] on div "7.Evokes Awareness" at bounding box center [686, 227] width 74 height 12
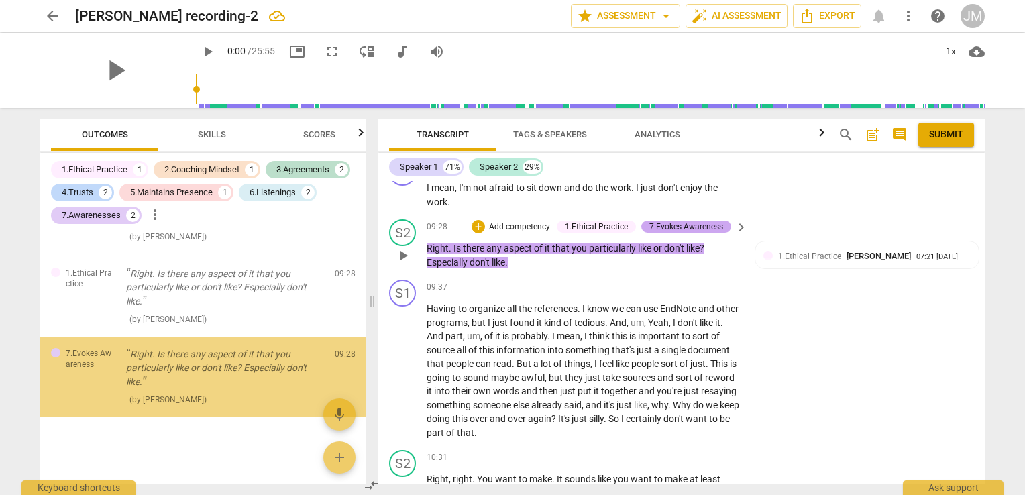
click at [663, 233] on div "7.Evokes Awareness" at bounding box center [686, 227] width 74 height 12
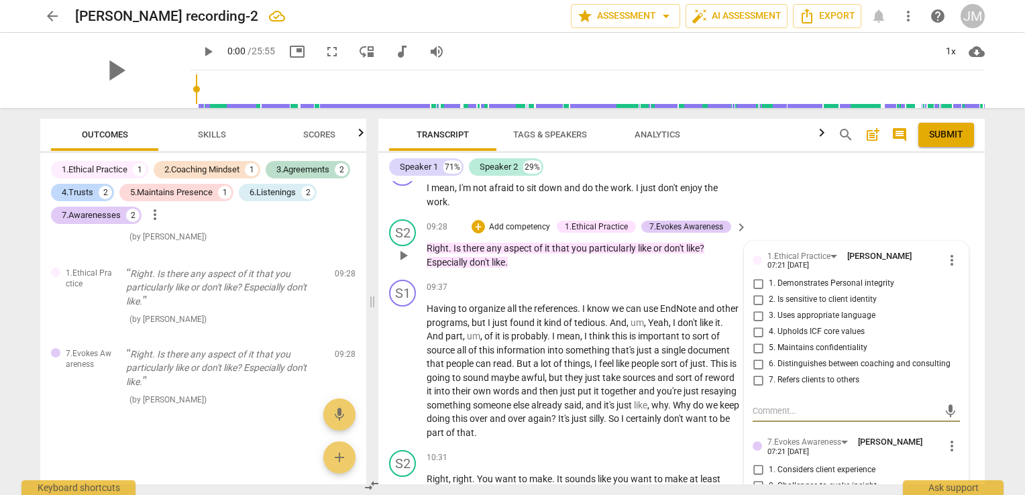
click at [604, 233] on div "1.Ethical Practice" at bounding box center [596, 227] width 63 height 12
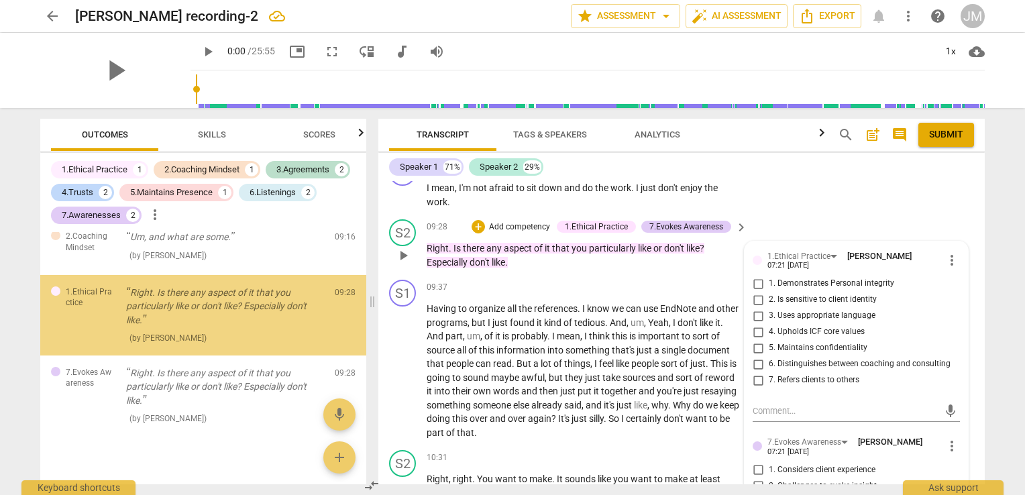
scroll to position [1135, 0]
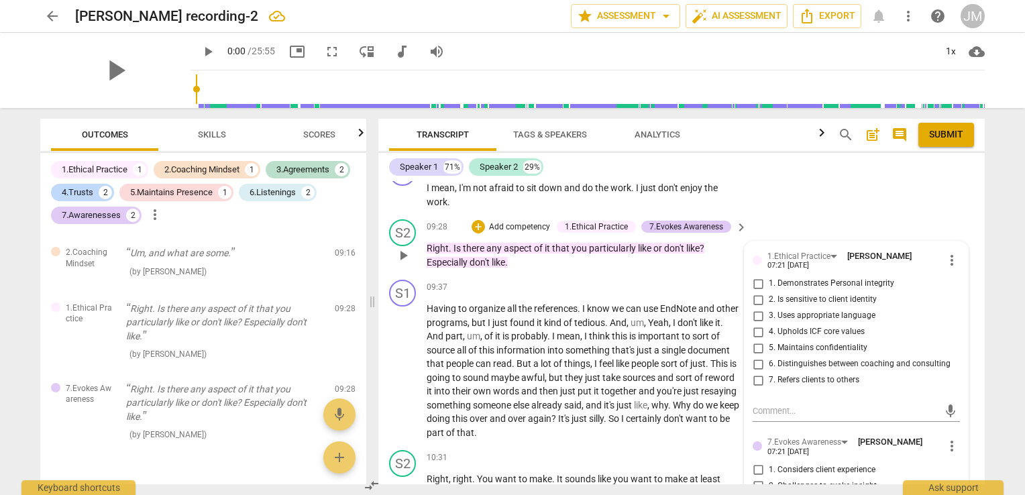
click at [493, 233] on p "Add competency" at bounding box center [520, 227] width 64 height 12
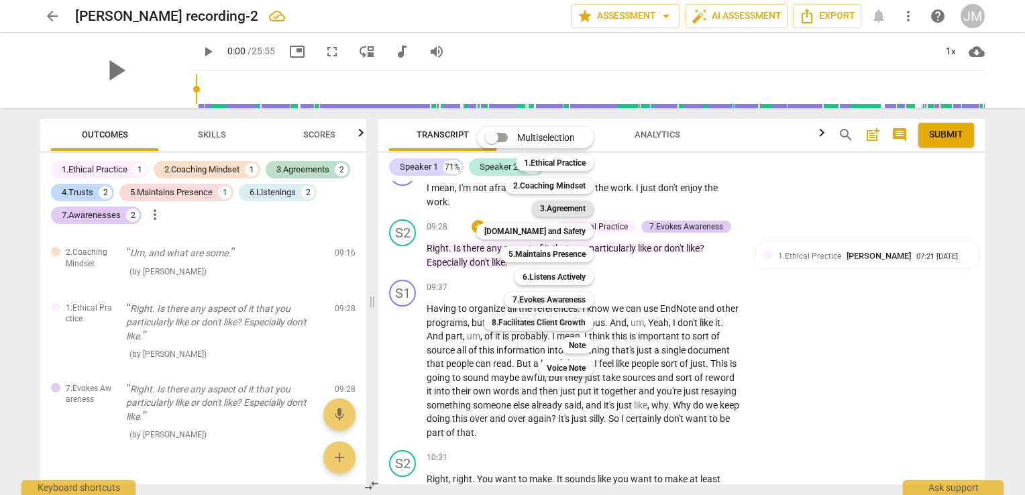
click at [555, 214] on b "3.Agreement" at bounding box center [563, 209] width 46 height 16
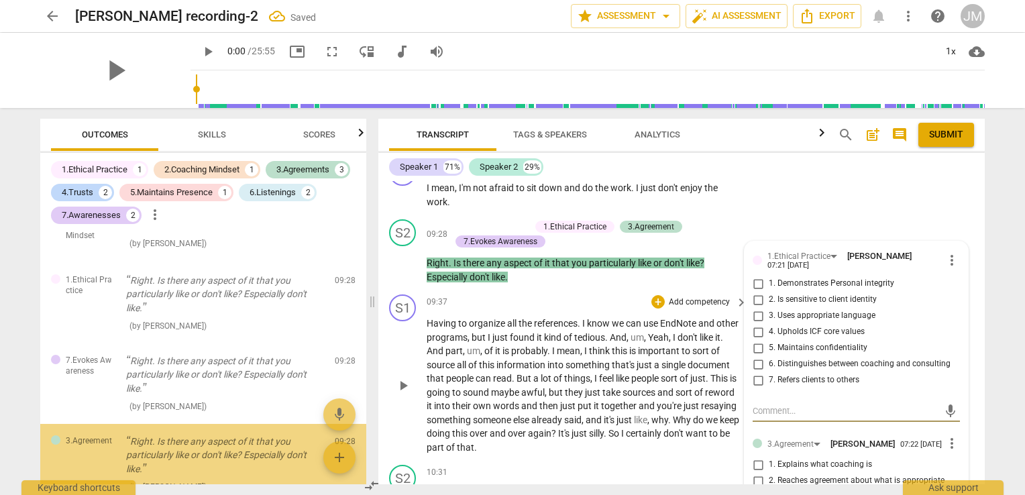
scroll to position [1277, 0]
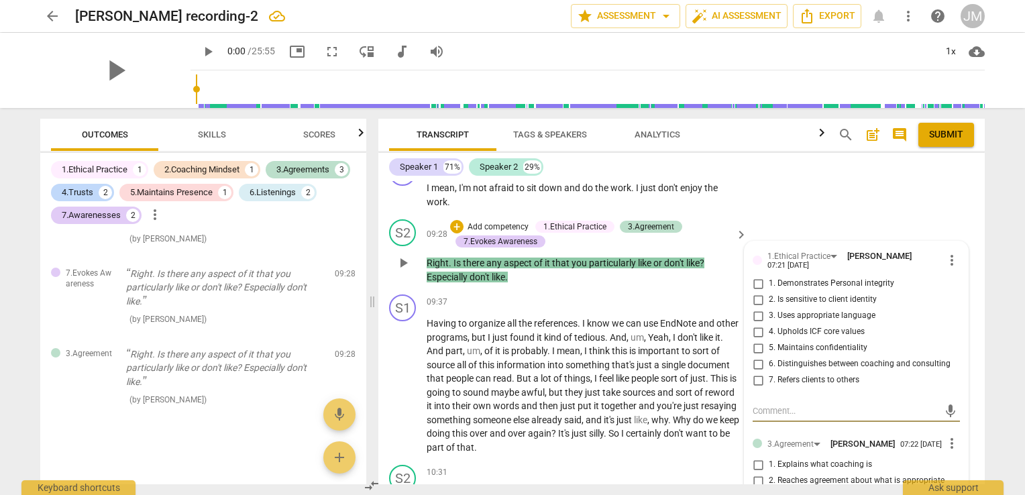
click at [681, 289] on div "S2 play_arrow pause 09:28 + Add competency 1.Ethical Practice 3.Agreement 7.Evo…" at bounding box center [681, 251] width 606 height 75
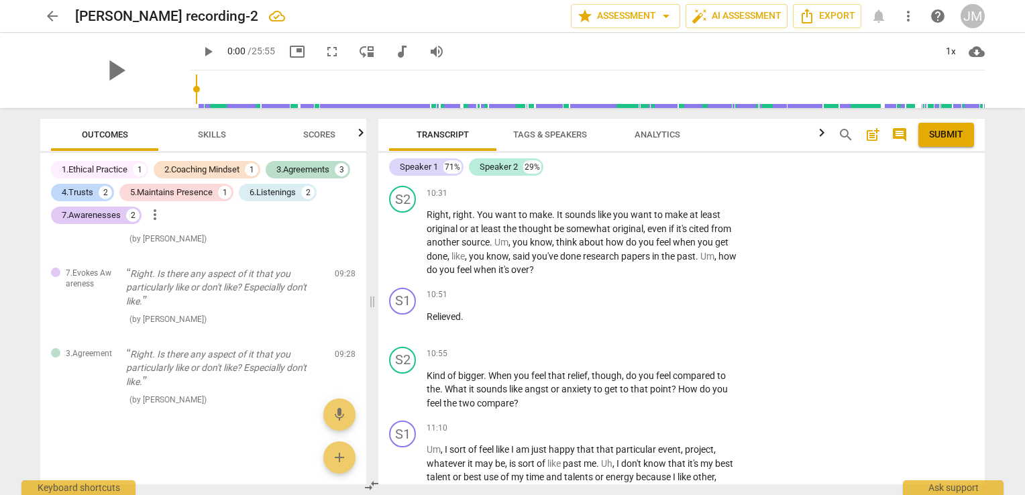
scroll to position [2222, 0]
click at [653, 200] on div "+" at bounding box center [657, 192] width 13 height 13
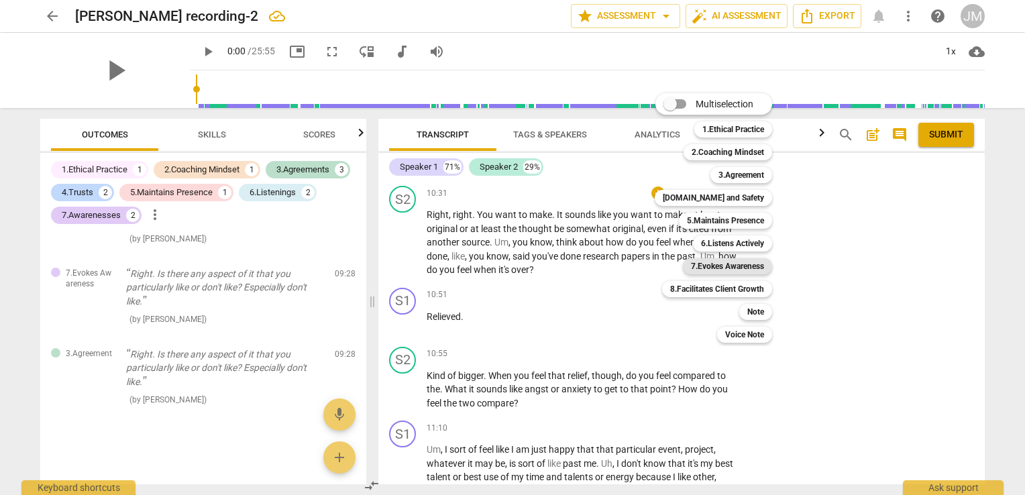
click at [709, 267] on b "7.Evokes Awareness" at bounding box center [727, 266] width 73 height 16
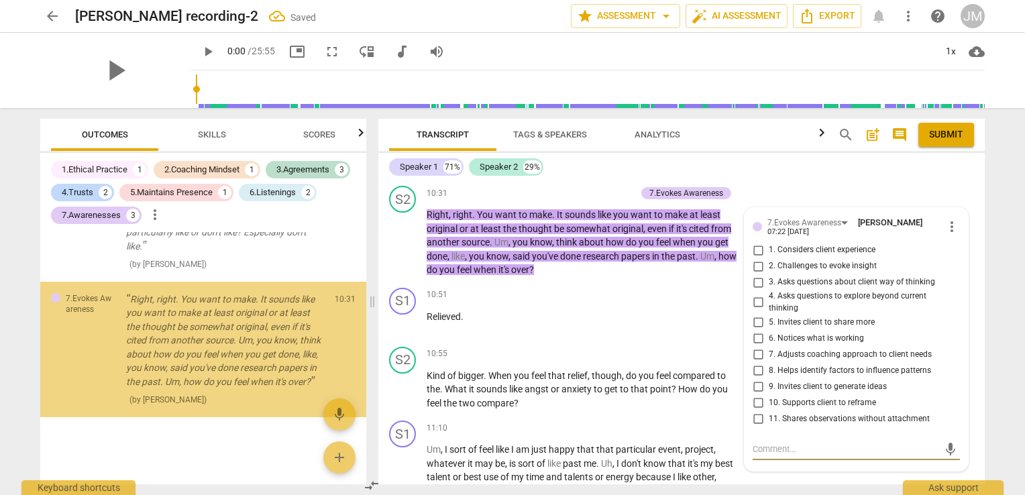
scroll to position [1411, 0]
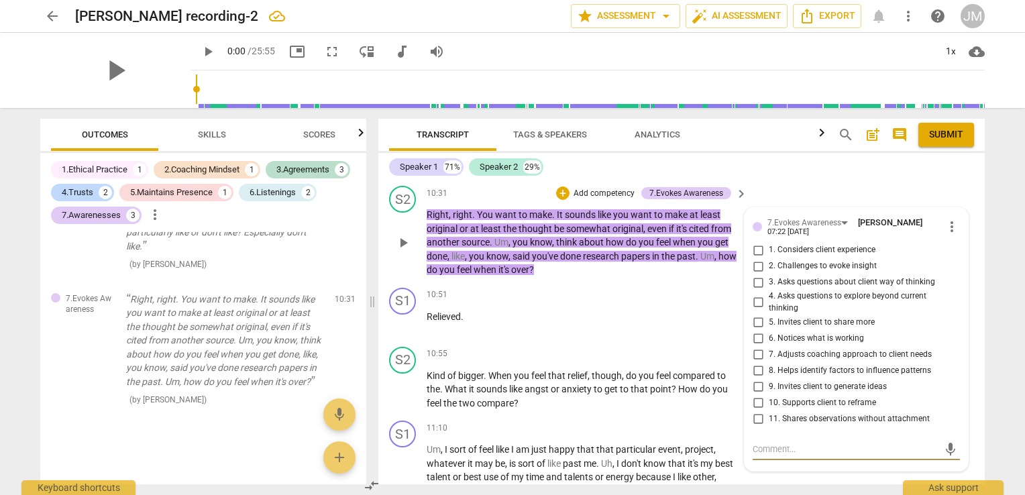
click at [808, 425] on span "11. Shares observations without attachment" at bounding box center [849, 419] width 161 height 12
click at [769, 427] on input "11. Shares observations without attachment" at bounding box center [757, 418] width 21 height 16
checkbox input "true"
click at [797, 409] on span "10. Supports client to reframe" at bounding box center [822, 403] width 107 height 12
click at [769, 410] on input "10. Supports client to reframe" at bounding box center [757, 402] width 21 height 16
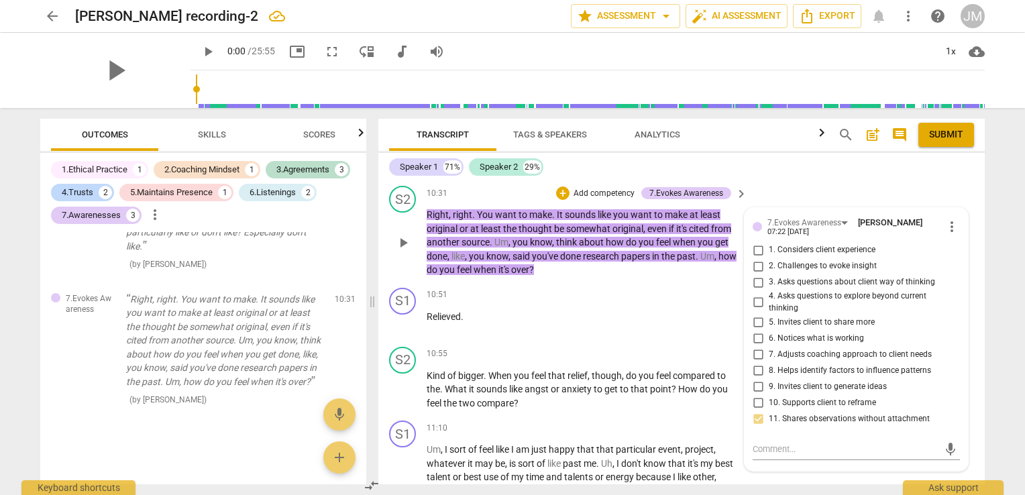
checkbox input "true"
click at [795, 393] on span "9. Invites client to generate ideas" at bounding box center [828, 387] width 118 height 12
click at [769, 394] on input "9. Invites client to generate ideas" at bounding box center [757, 386] width 21 height 16
checkbox input "true"
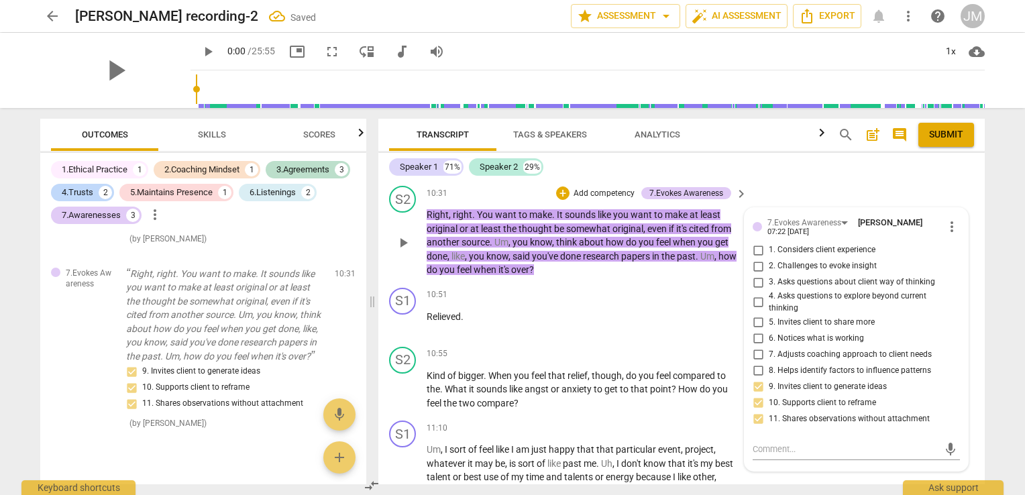
click at [792, 330] on label "5. Invites client to share more" at bounding box center [850, 322] width 207 height 16
click at [769, 330] on input "5. Invites client to share more" at bounding box center [757, 322] width 21 height 16
checkbox input "true"
click at [784, 314] on span "4. Asks questions to explore beyond current thinking" at bounding box center [862, 301] width 186 height 23
click at [769, 311] on input "4. Asks questions to explore beyond current thinking" at bounding box center [757, 302] width 21 height 16
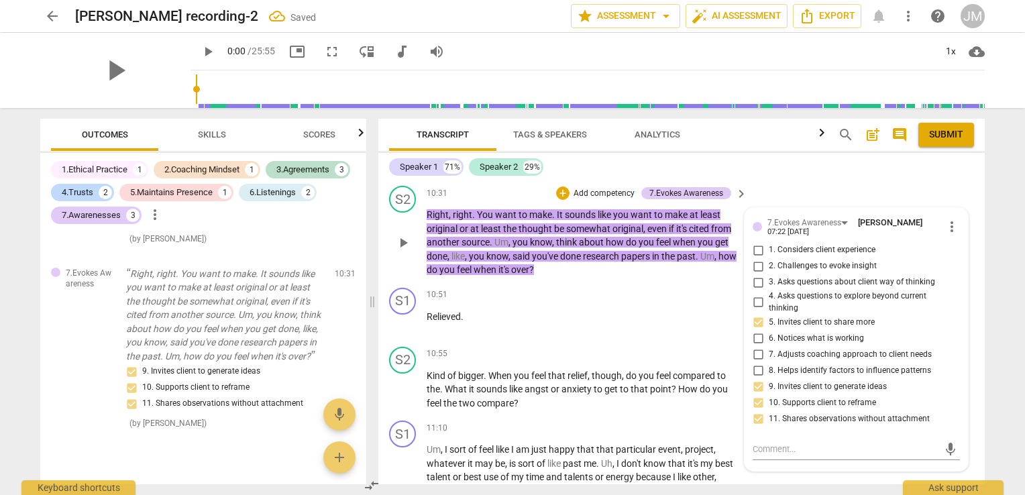
checkbox input "true"
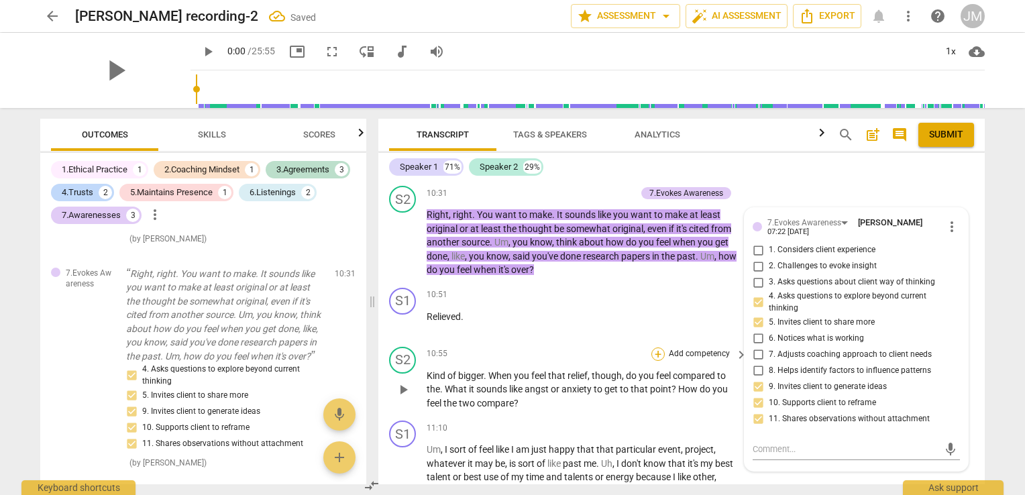
click at [657, 361] on div "+" at bounding box center [657, 353] width 13 height 13
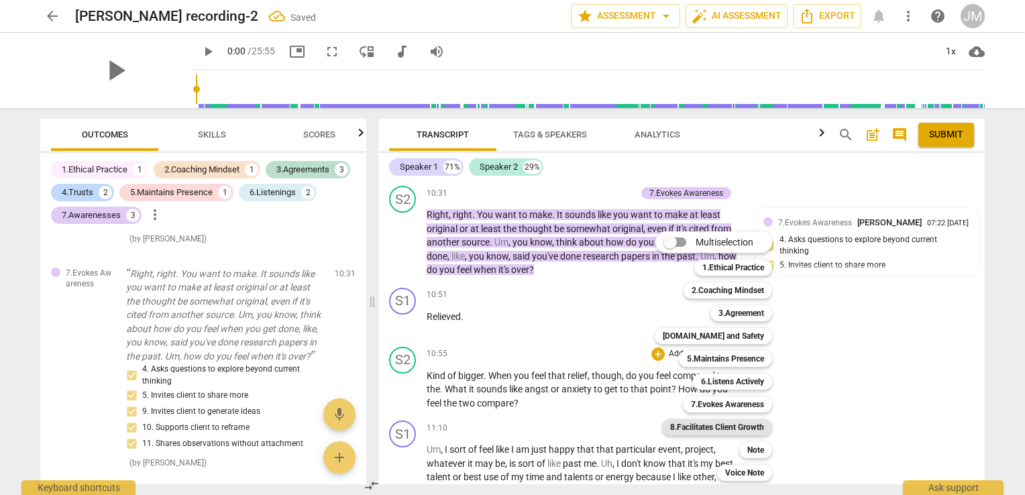
click at [715, 419] on b "8.Facilitates Client Growth" at bounding box center [717, 427] width 94 height 16
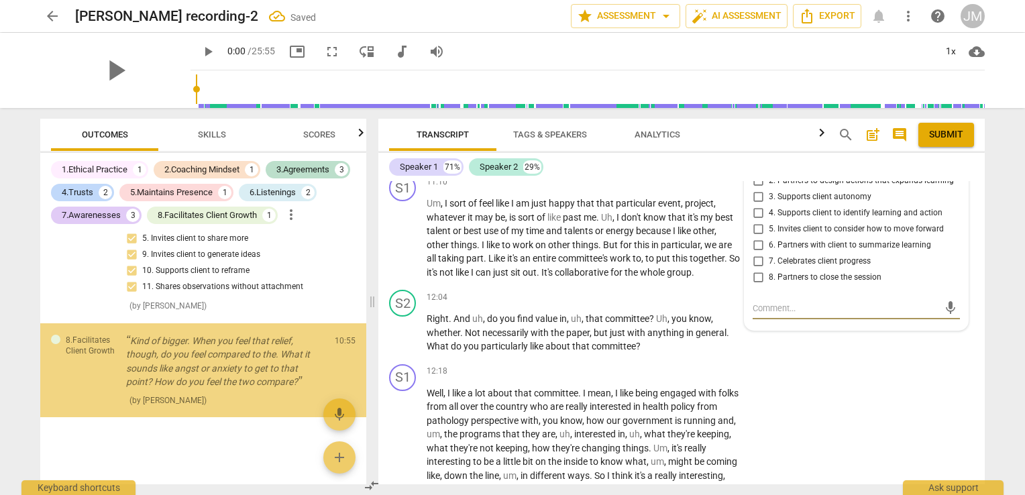
scroll to position [1610, 0]
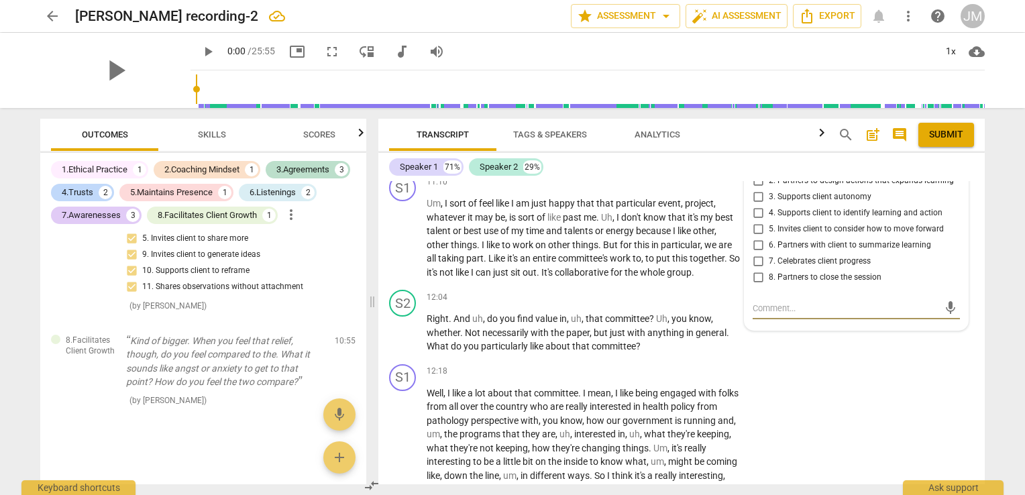
click at [753, 254] on input "6. Partners with client to summarize learning" at bounding box center [757, 245] width 21 height 16
checkbox input "true"
click at [753, 237] on input "5. Invites client to consider how to move forward" at bounding box center [757, 229] width 21 height 16
checkbox input "true"
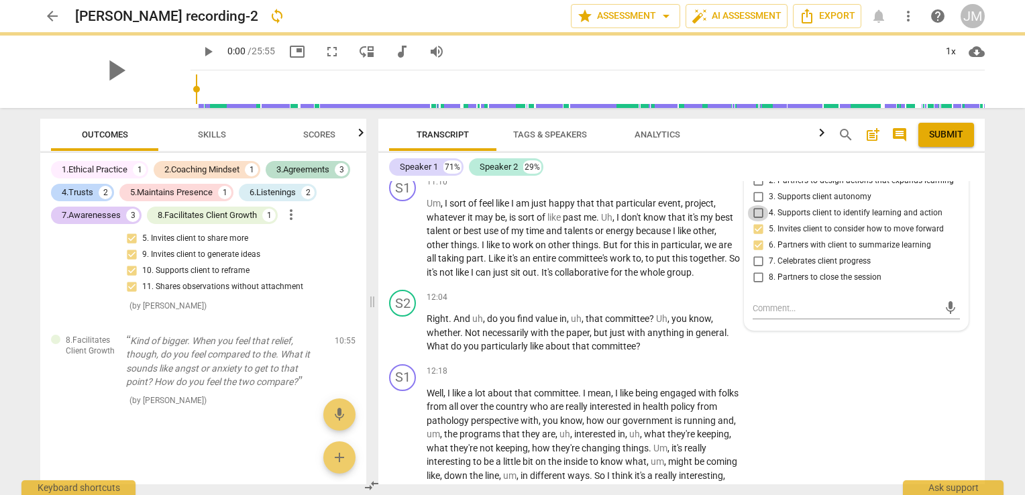
click at [758, 221] on input "4. Supports client to identify learning and action" at bounding box center [757, 213] width 21 height 16
checkbox input "true"
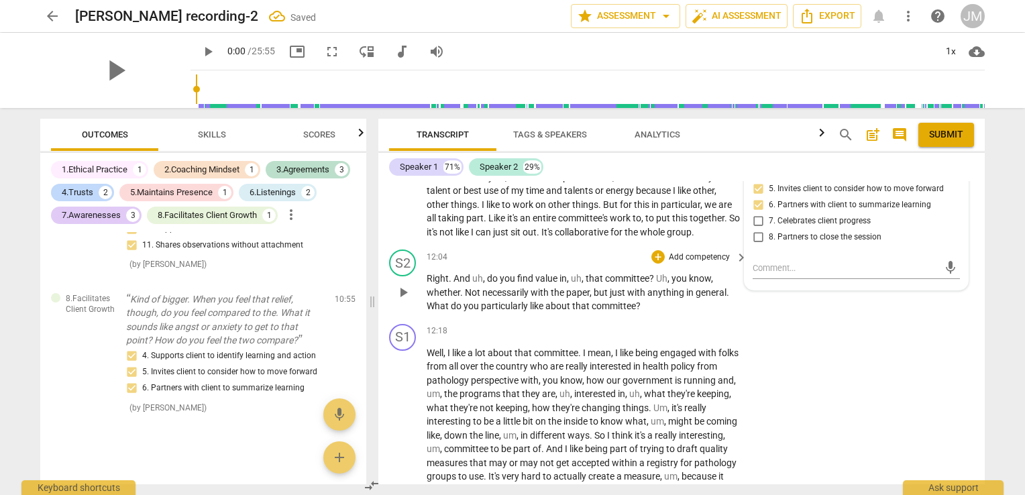
scroll to position [2522, 0]
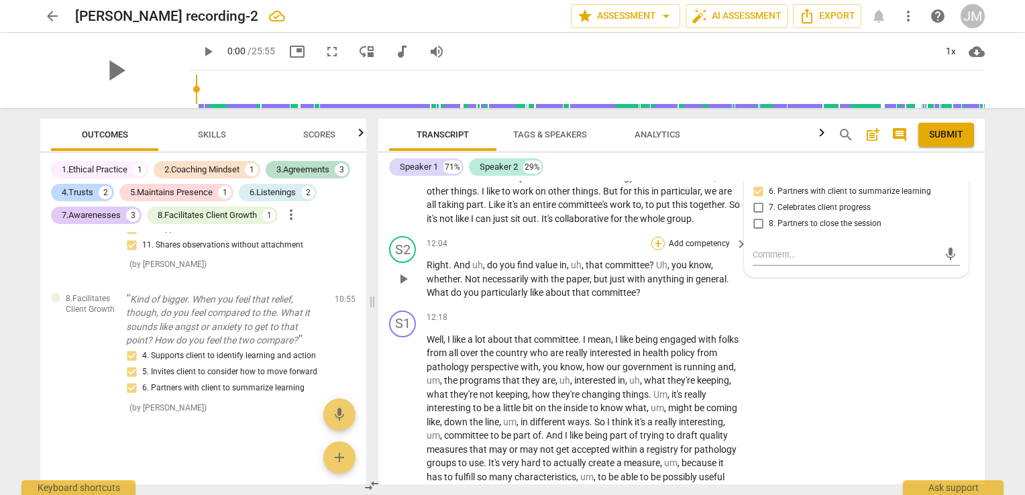
click at [656, 250] on div "+" at bounding box center [657, 243] width 13 height 13
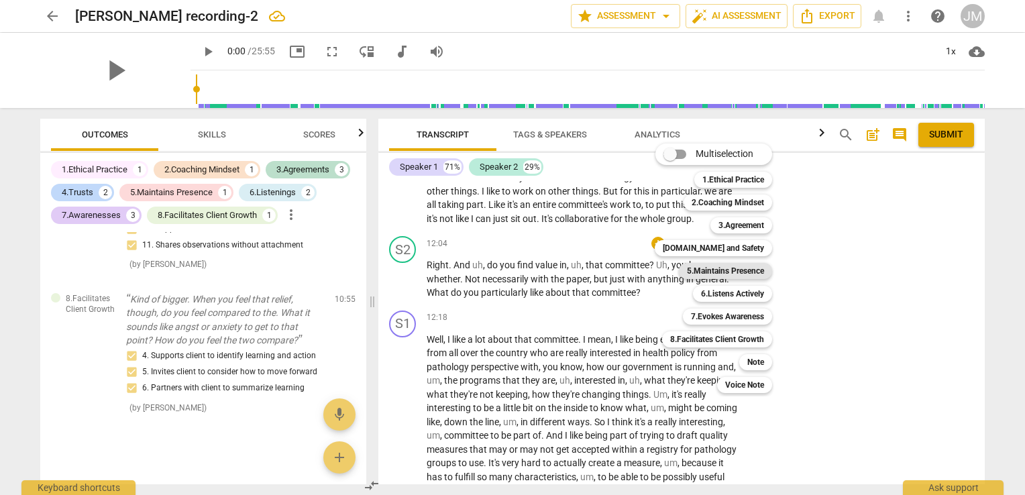
click at [727, 276] on b "5.Maintains Presence" at bounding box center [725, 271] width 77 height 16
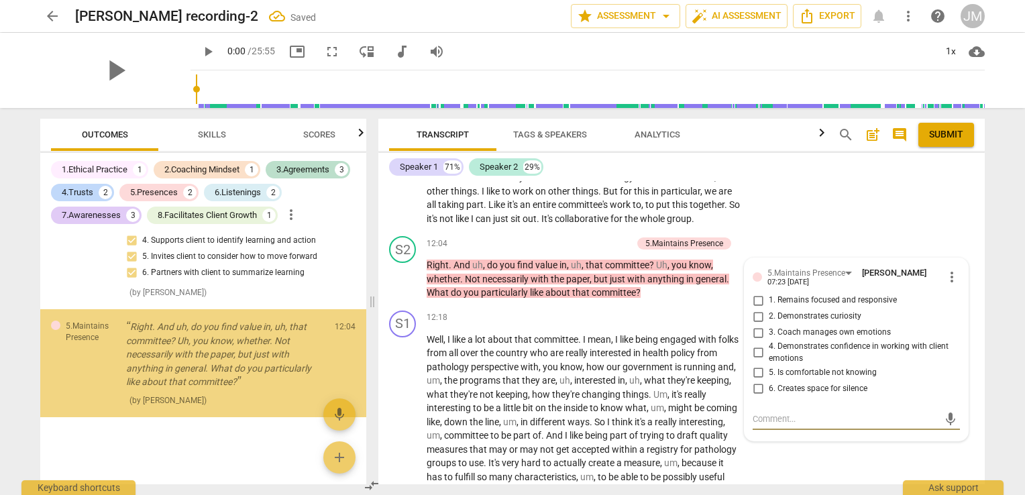
scroll to position [1773, 0]
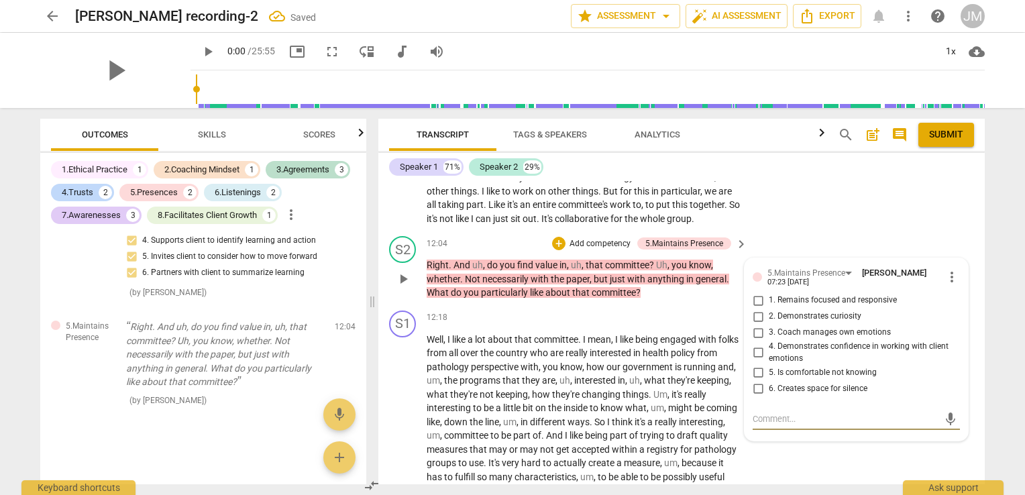
click at [785, 323] on span "2. Demonstrates curiosity" at bounding box center [815, 317] width 93 height 12
click at [769, 325] on input "2. Demonstrates curiosity" at bounding box center [757, 317] width 21 height 16
checkbox input "true"
click at [783, 307] on span "1. Remains focused and responsive" at bounding box center [833, 300] width 128 height 12
click at [769, 309] on input "1. Remains focused and responsive" at bounding box center [757, 300] width 21 height 16
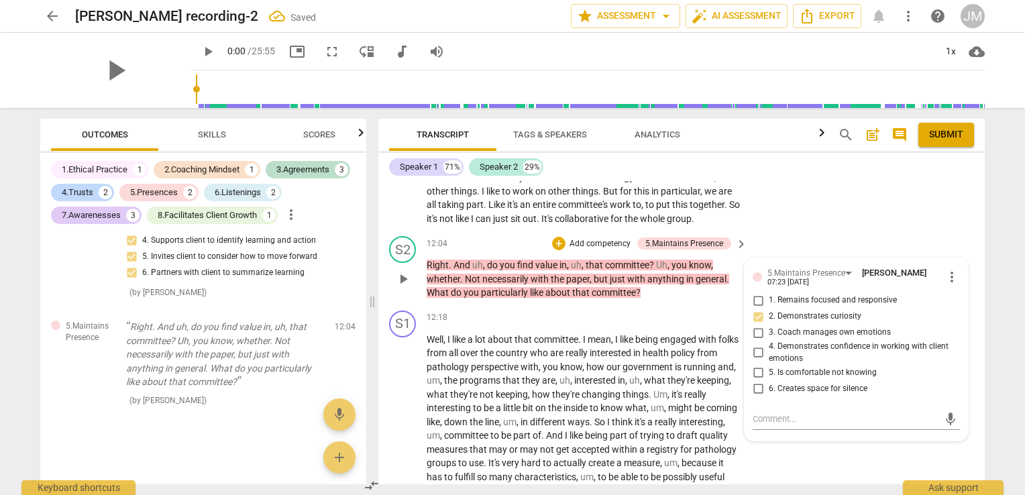
checkbox input "true"
click at [600, 250] on p "Add competency" at bounding box center [600, 244] width 64 height 12
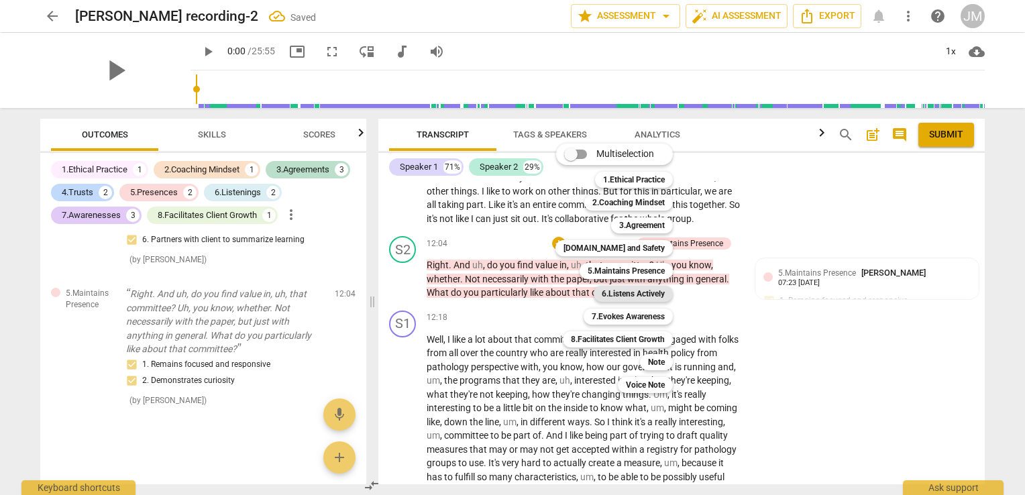
click at [628, 292] on b "6.Listens Actively" at bounding box center [633, 294] width 63 height 16
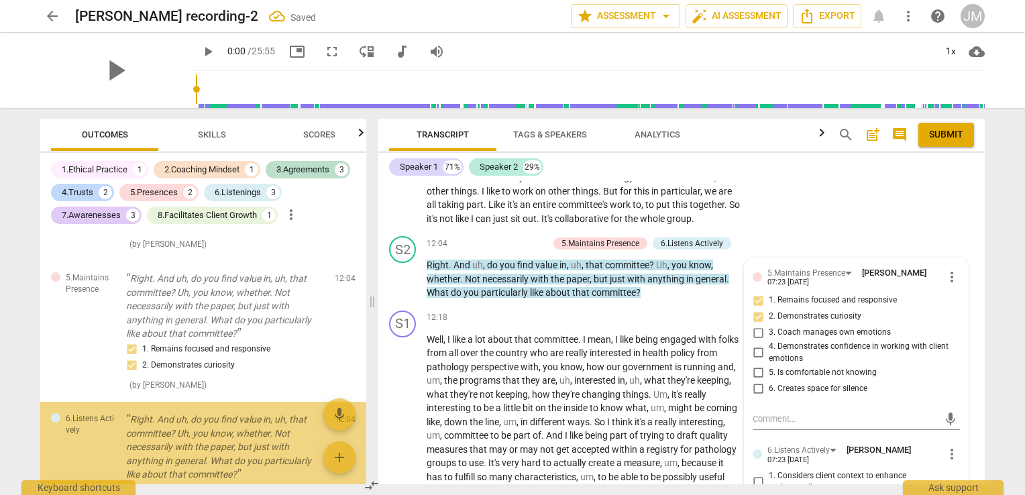
scroll to position [1915, 0]
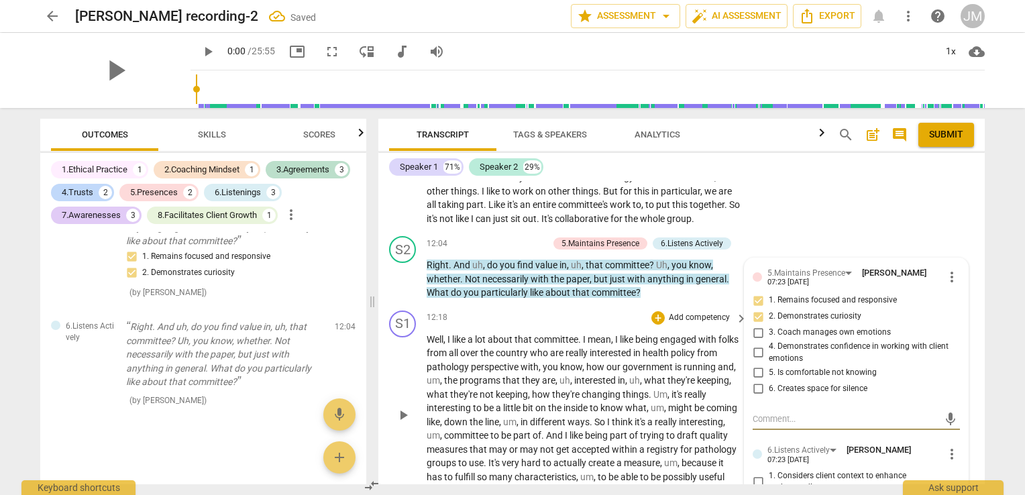
click at [594, 427] on span "." at bounding box center [592, 422] width 5 height 11
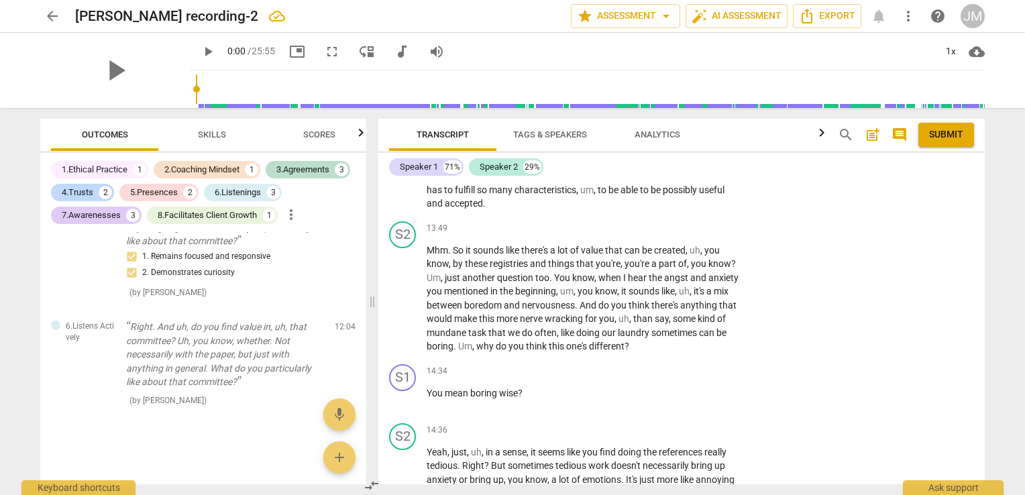
scroll to position [2834, 0]
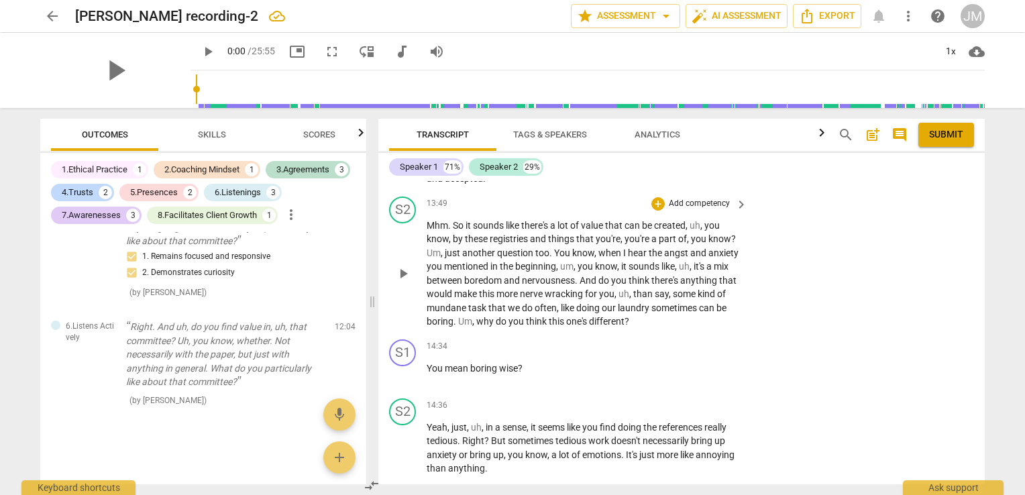
drag, startPoint x: 657, startPoint y: 223, endPoint x: 585, endPoint y: 280, distance: 92.6
click at [585, 258] on span "know" at bounding box center [583, 252] width 22 height 11
click at [654, 211] on div "+" at bounding box center [657, 203] width 13 height 13
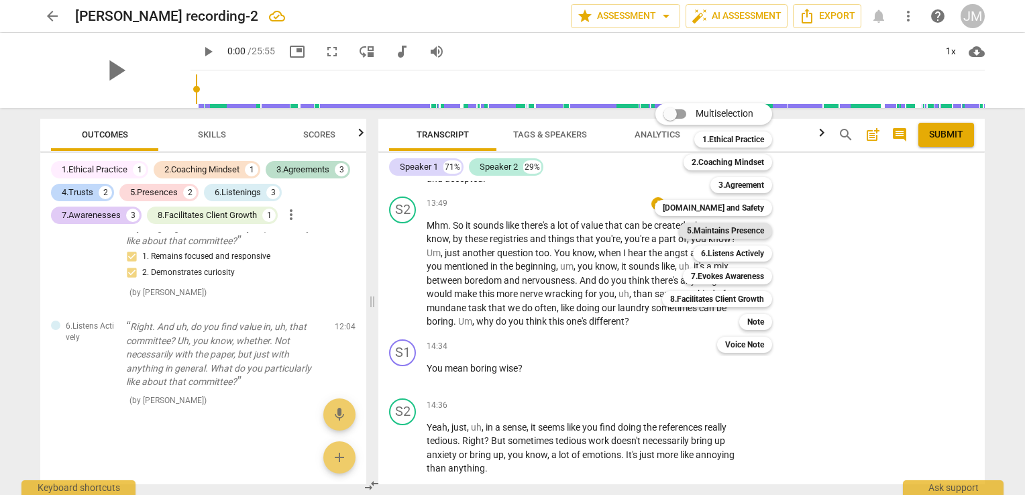
click at [711, 229] on b "5.Maintains Presence" at bounding box center [725, 231] width 77 height 16
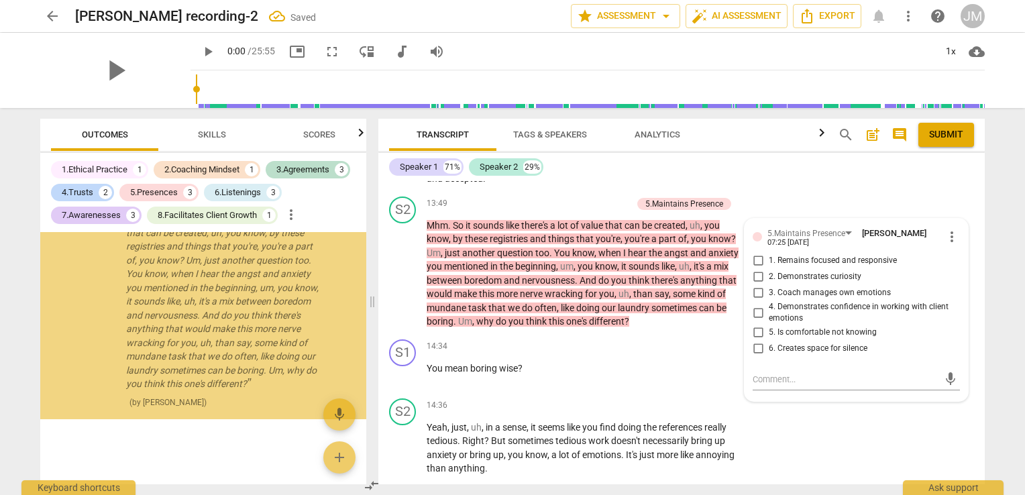
scroll to position [2083, 0]
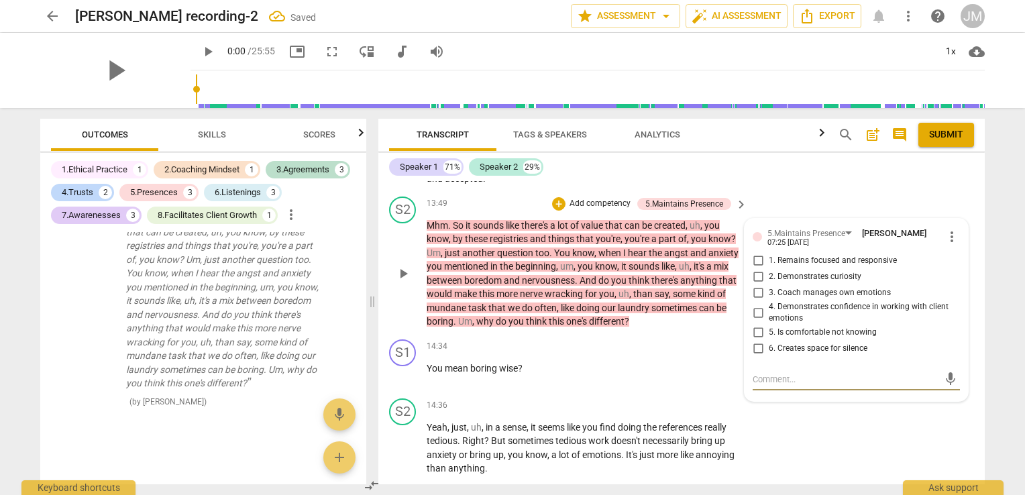
click at [769, 267] on span "1. Remains focused and responsive" at bounding box center [833, 261] width 128 height 12
click at [767, 269] on input "1. Remains focused and responsive" at bounding box center [757, 261] width 21 height 16
checkbox input "true"
click at [771, 283] on span "2. Demonstrates curiosity" at bounding box center [815, 277] width 93 height 12
click at [769, 285] on input "2. Demonstrates curiosity" at bounding box center [757, 277] width 21 height 16
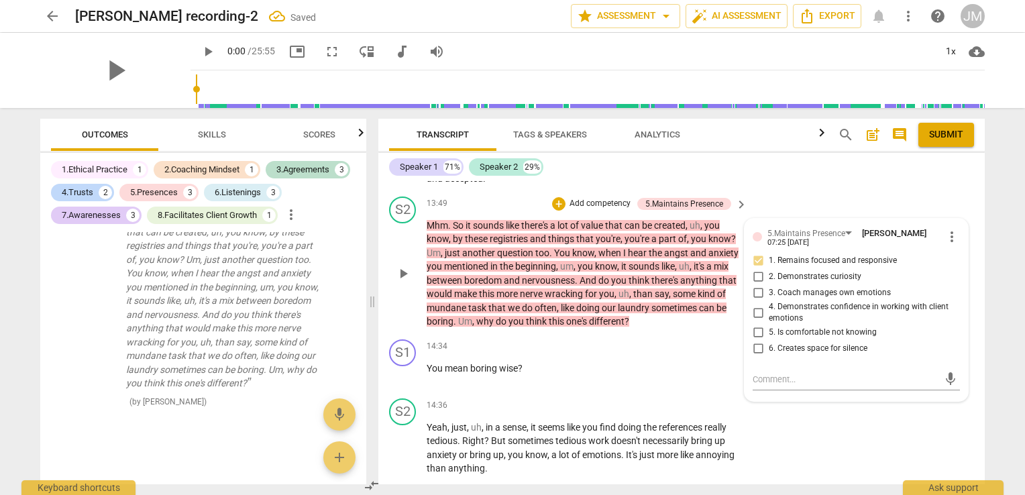
checkbox input "true"
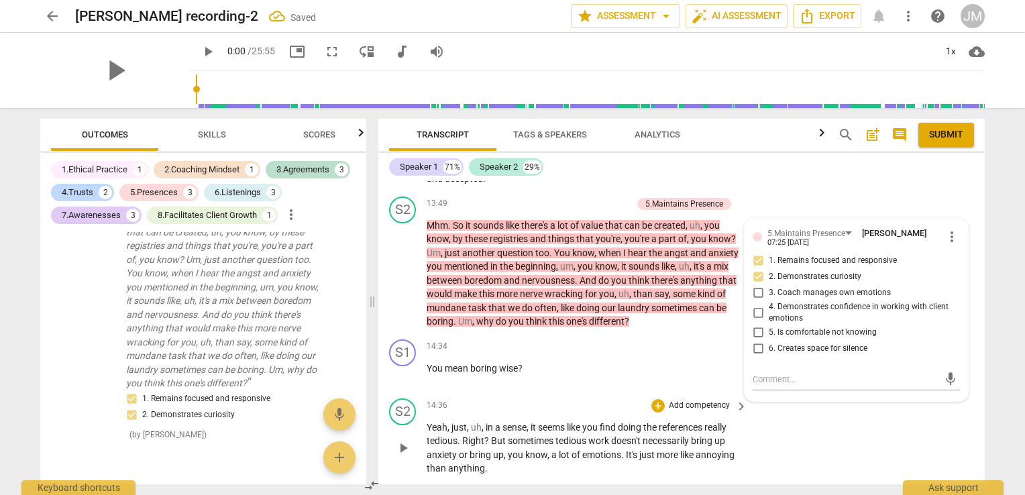
click at [583, 460] on span "emotions" at bounding box center [601, 454] width 39 height 11
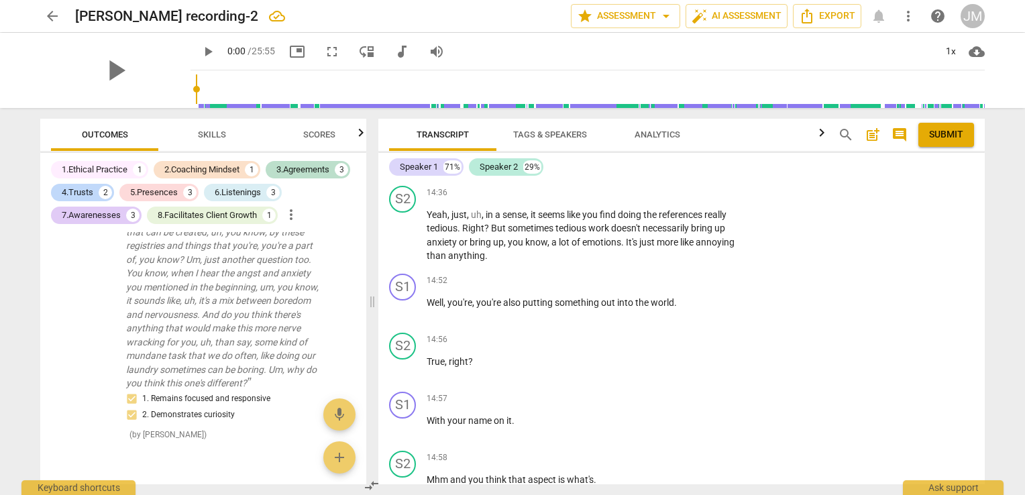
scroll to position [3059, 0]
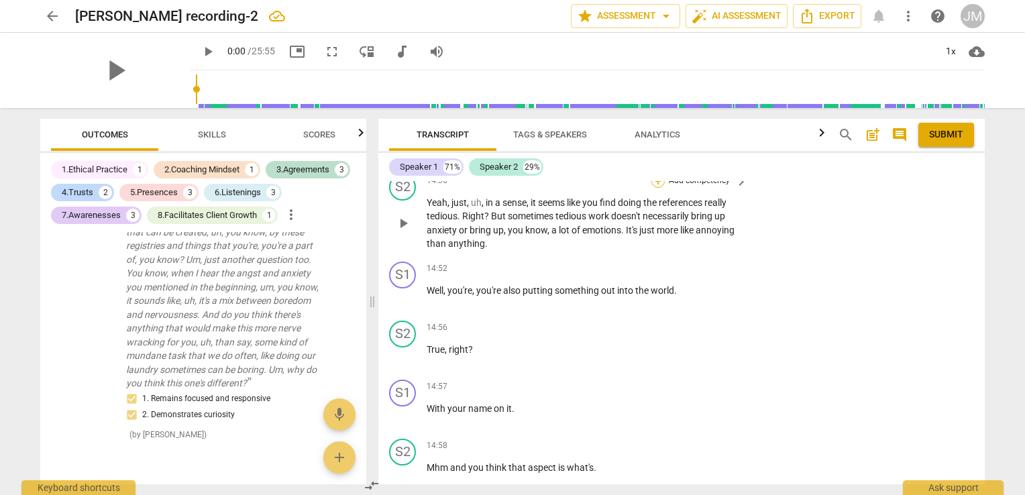
click at [655, 188] on div "+" at bounding box center [657, 180] width 13 height 13
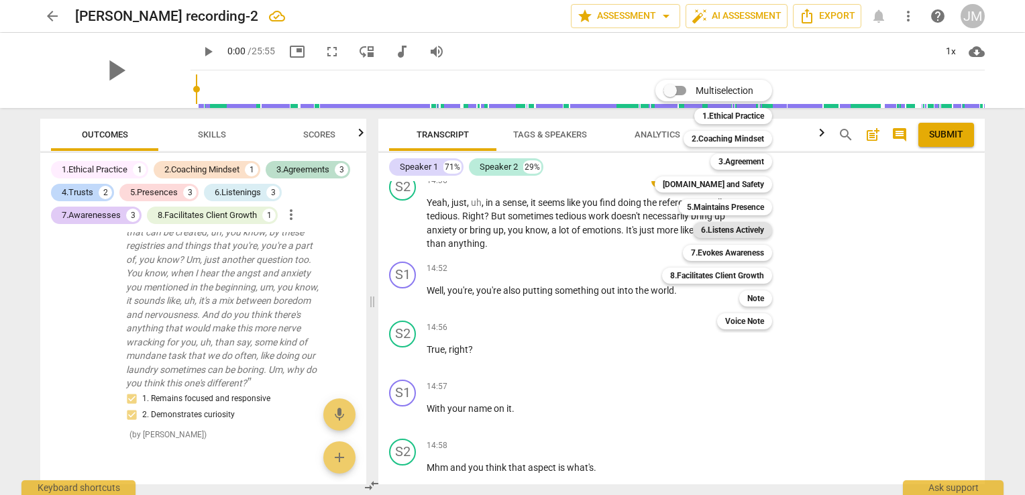
click at [720, 229] on b "6.Listens Actively" at bounding box center [732, 230] width 63 height 16
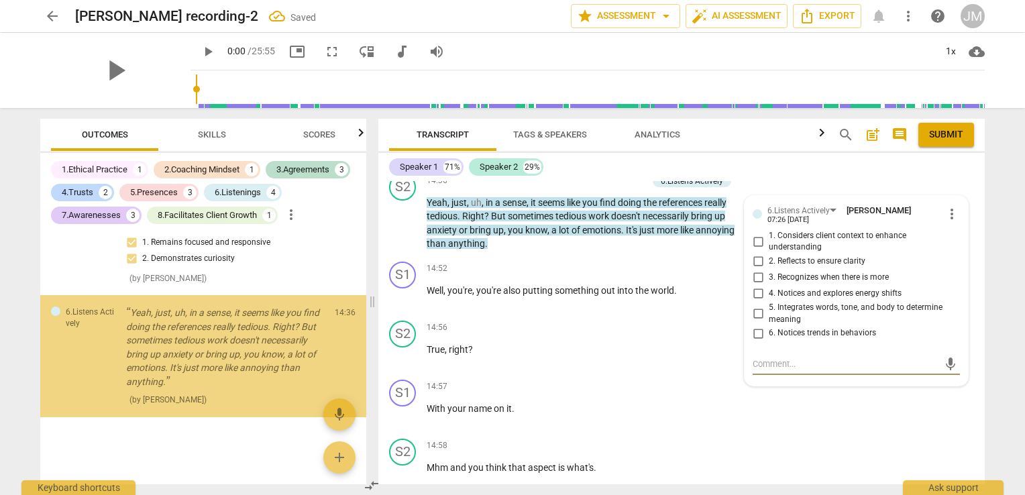
scroll to position [2286, 0]
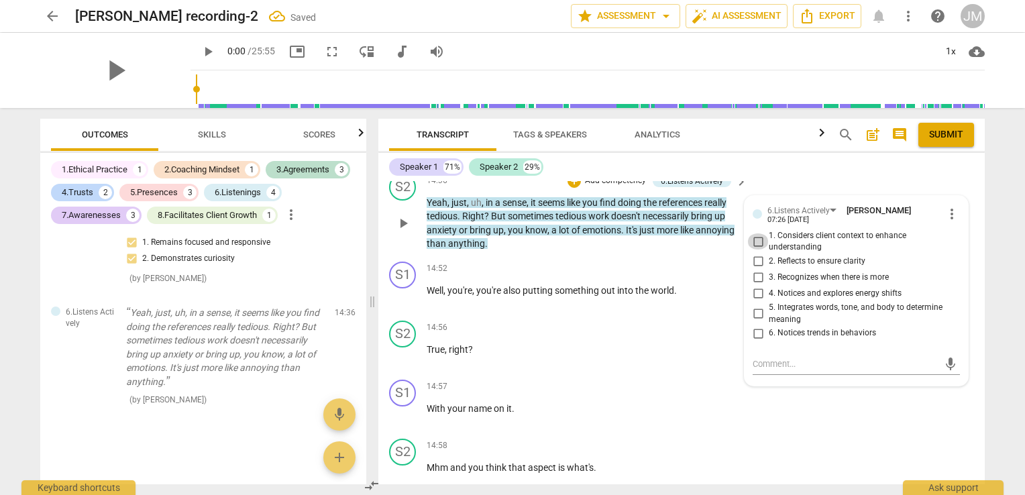
click at [755, 250] on input "1. Considers client context to enhance understanding" at bounding box center [757, 241] width 21 height 16
checkbox input "true"
click at [754, 270] on input "2. Reflects to ensure clarity" at bounding box center [757, 262] width 21 height 16
checkbox input "true"
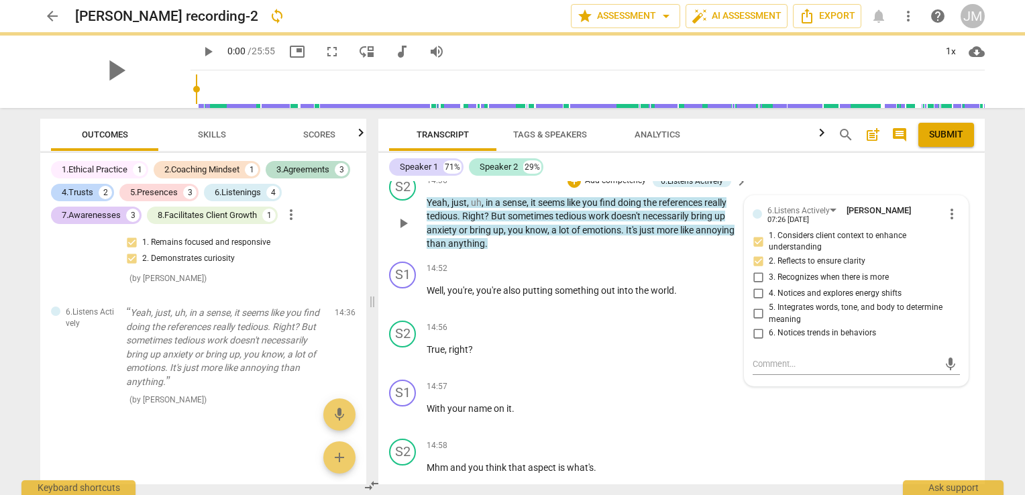
click at [753, 302] on input "4. Notices and explores energy shifts" at bounding box center [757, 294] width 21 height 16
checkbox input "true"
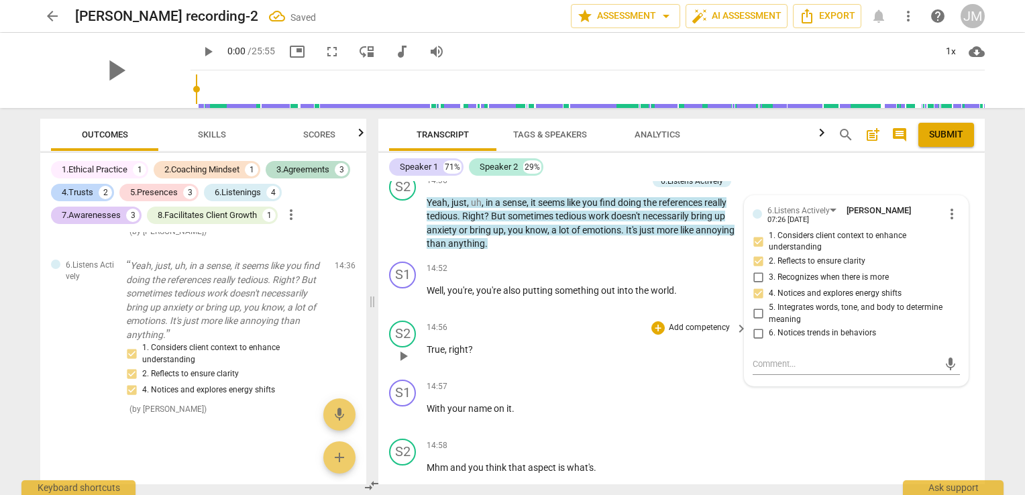
click at [667, 334] on p "Add competency" at bounding box center [699, 328] width 64 height 12
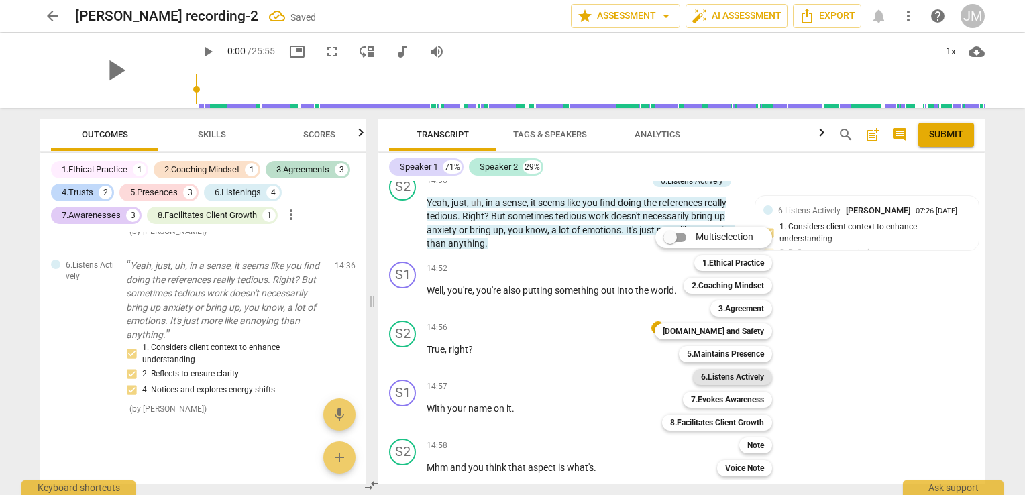
click at [736, 381] on b "6.Listens Actively" at bounding box center [732, 377] width 63 height 16
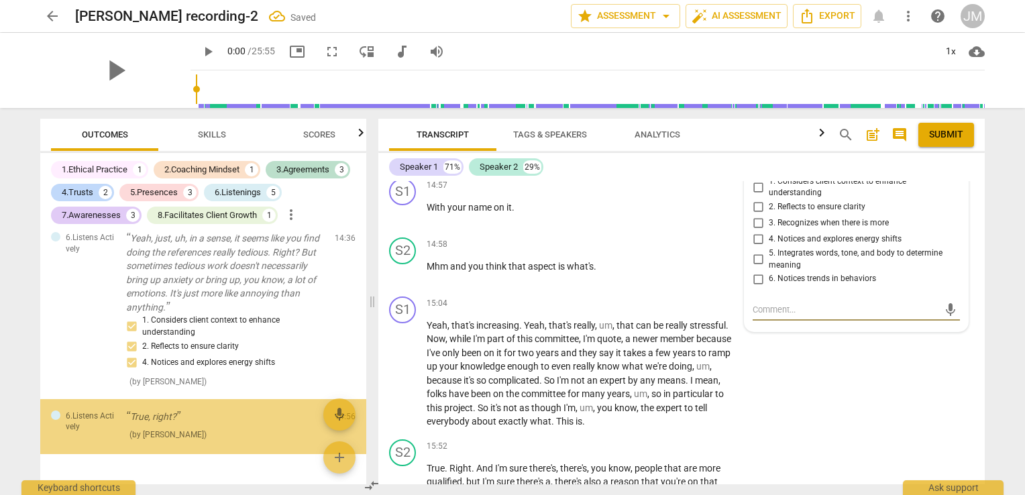
scroll to position [2399, 0]
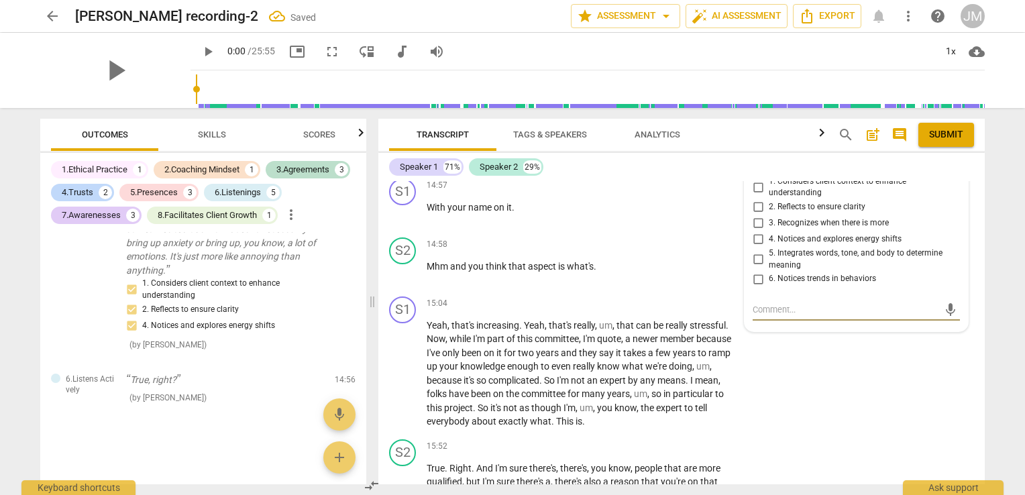
click at [763, 247] on input "4. Notices and explores energy shifts" at bounding box center [757, 239] width 21 height 16
checkbox input "true"
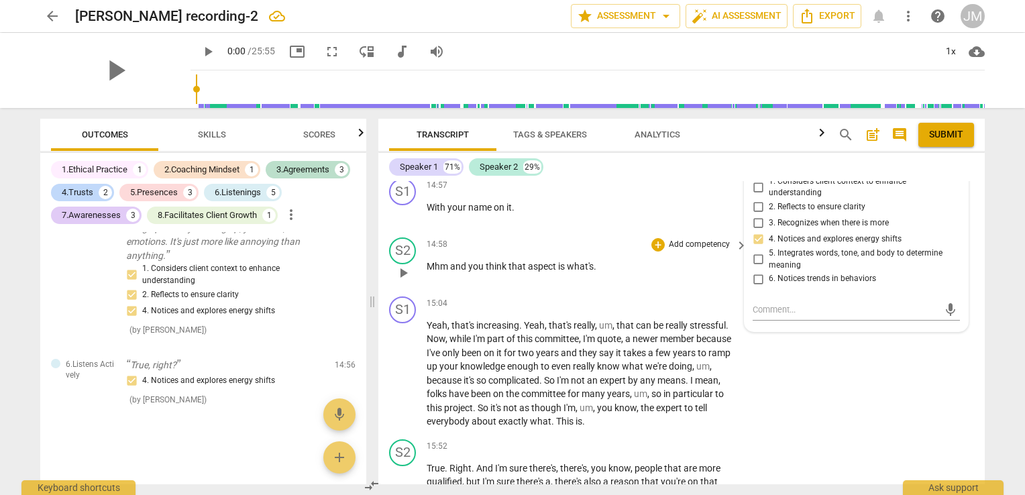
click at [491, 272] on span "think" at bounding box center [497, 266] width 23 height 11
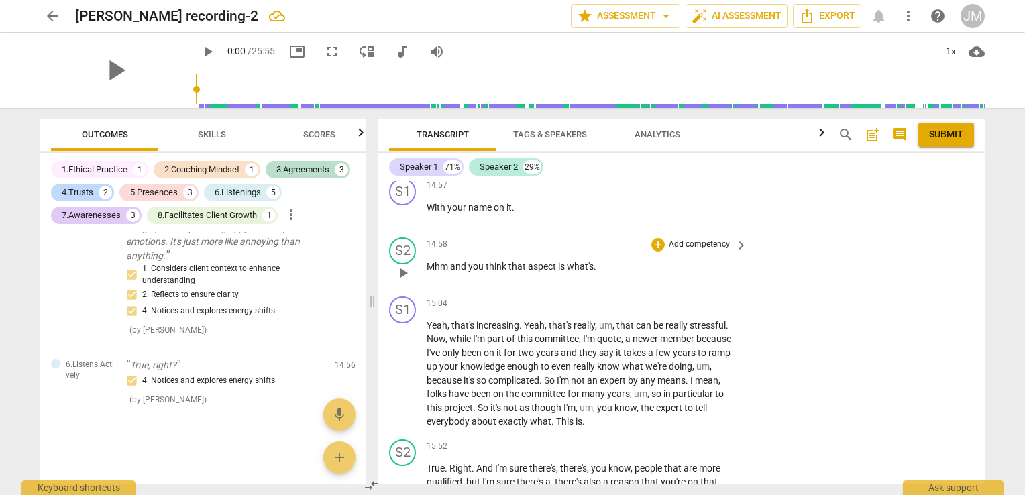
click at [663, 252] on div "+ Add competency" at bounding box center [691, 244] width 80 height 13
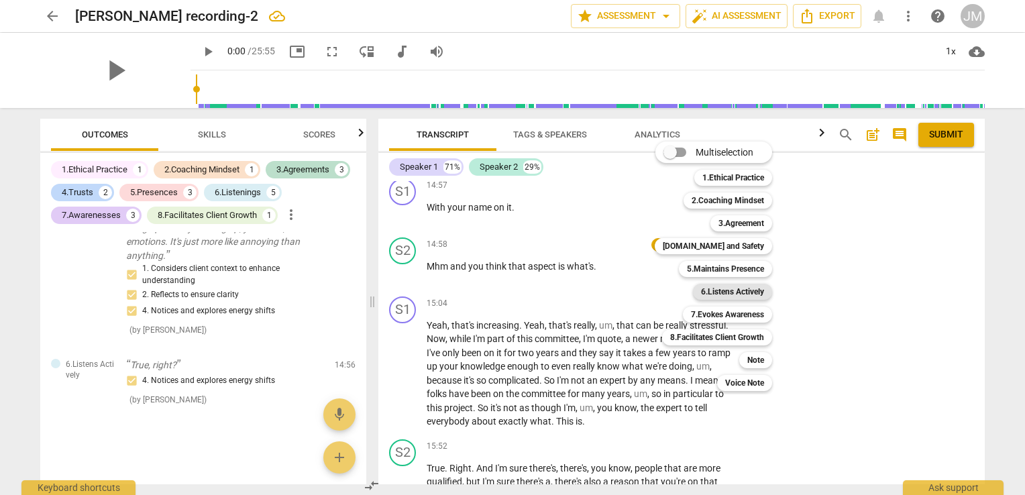
click at [724, 299] on b "6.Listens Actively" at bounding box center [732, 292] width 63 height 16
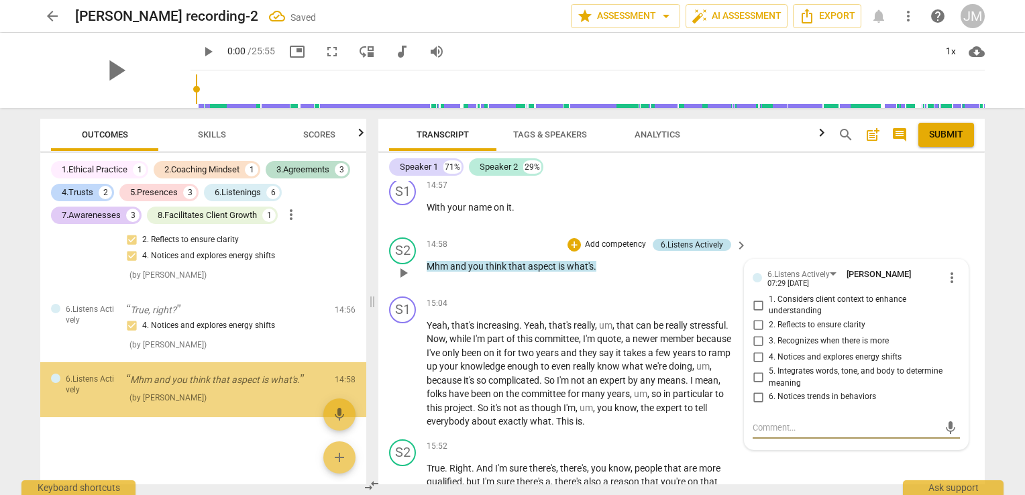
scroll to position [2468, 0]
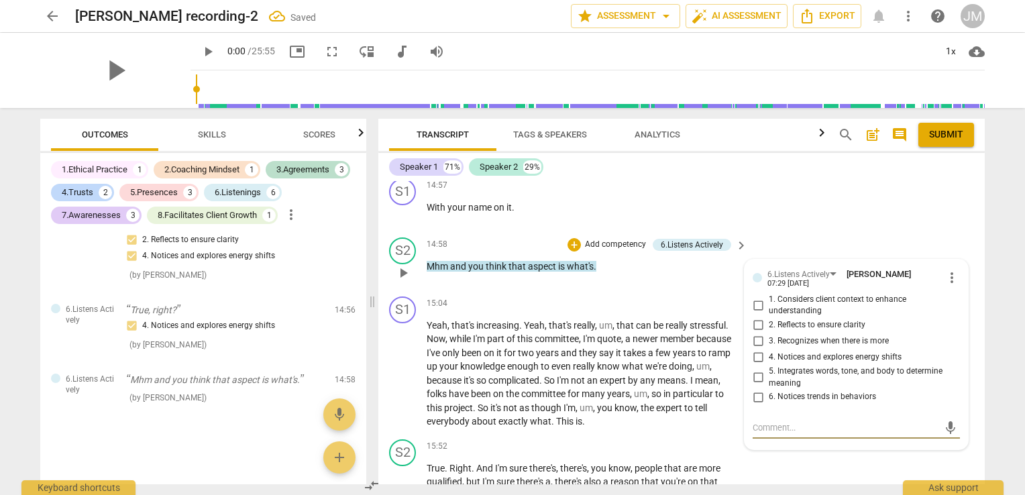
click at [773, 317] on span "1. Considers client context to enhance understanding" at bounding box center [862, 305] width 186 height 23
click at [769, 313] on input "1. Considers client context to enhance understanding" at bounding box center [757, 305] width 21 height 16
checkbox input "true"
click at [586, 393] on p "Yeah , that's increasing . Yeah , that's really , um , that can be really stres…" at bounding box center [584, 374] width 314 height 110
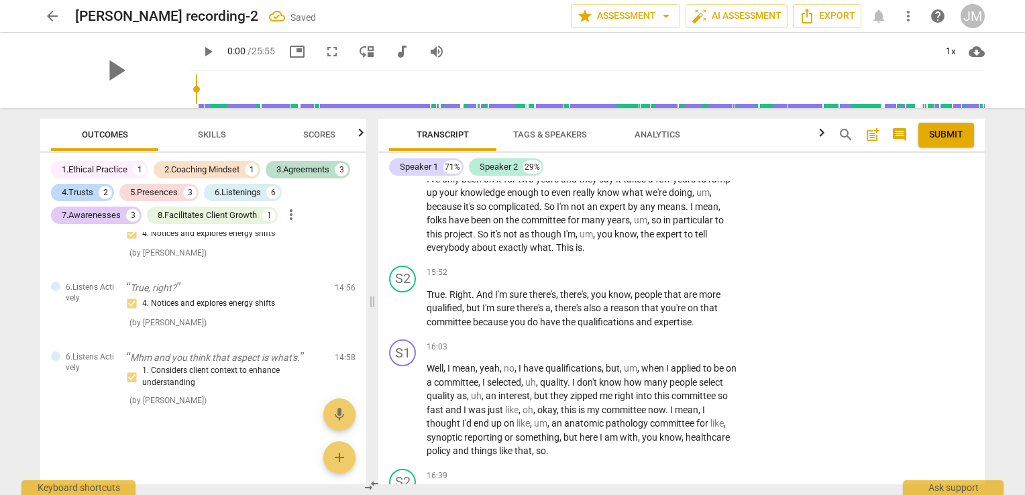
scroll to position [3470, 0]
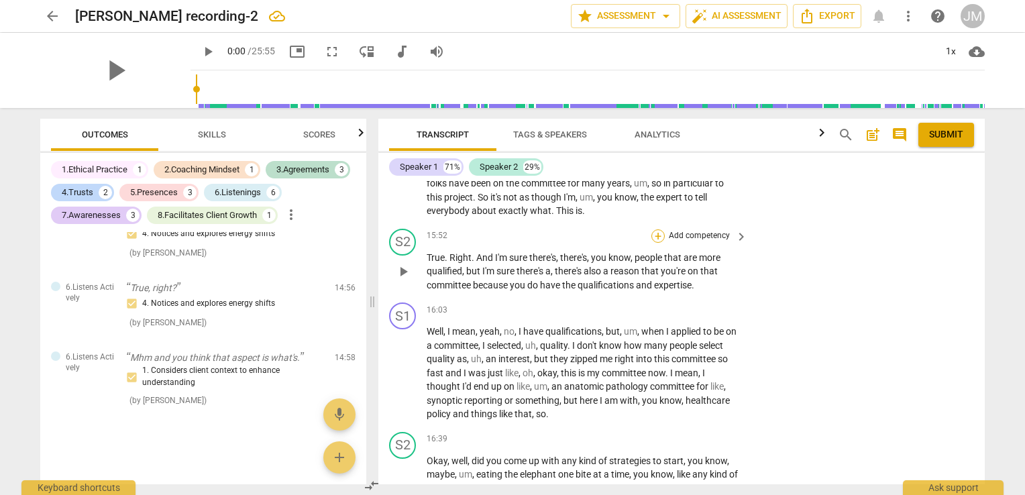
click at [662, 243] on div "+" at bounding box center [657, 235] width 13 height 13
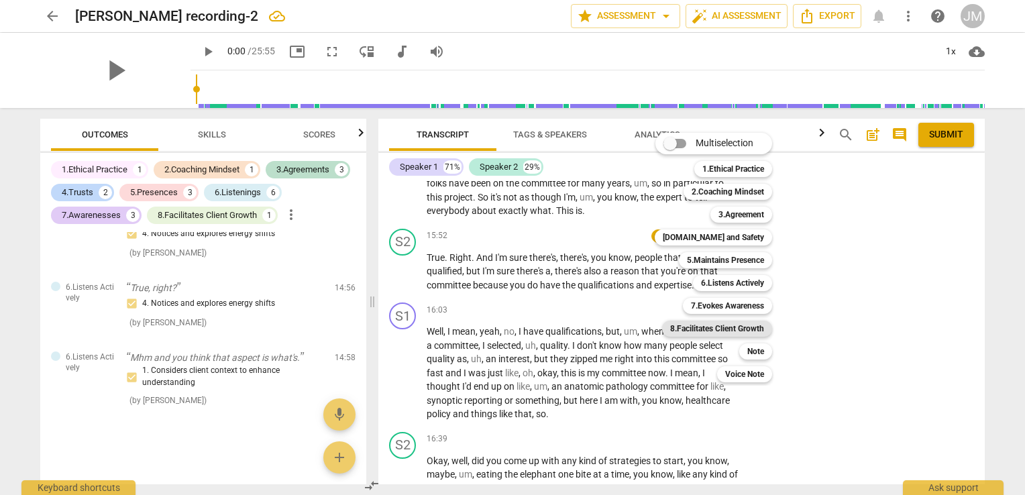
click at [726, 326] on b "8.Facilitates Client Growth" at bounding box center [717, 329] width 94 height 16
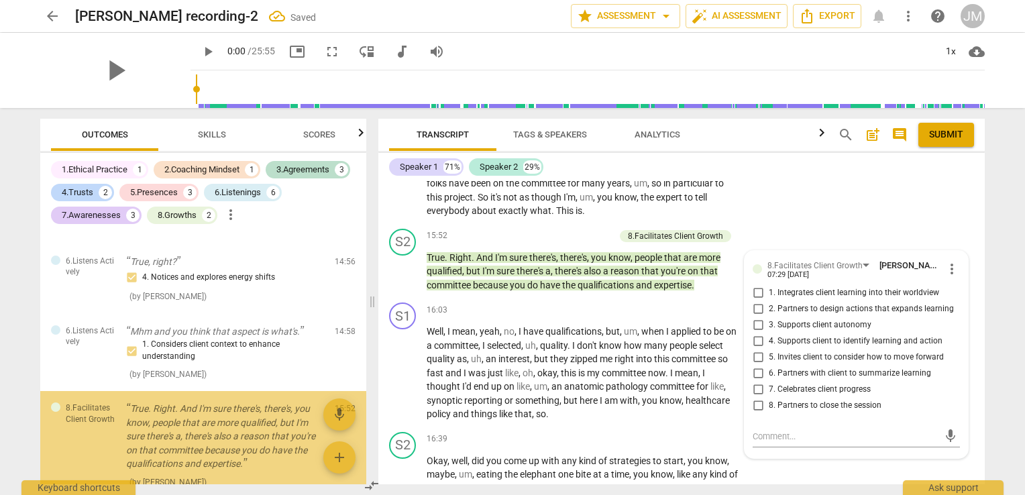
scroll to position [2598, 0]
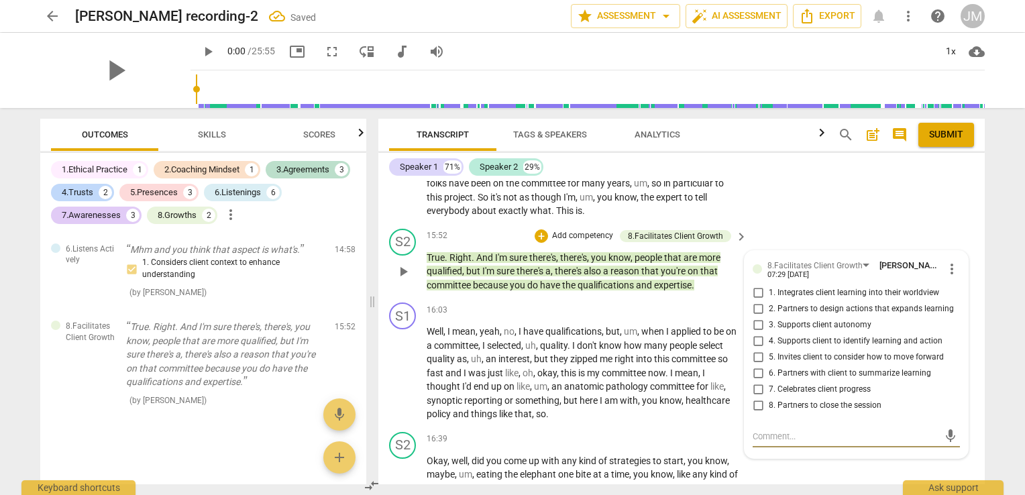
click at [771, 299] on span "1. Integrates client learning into their worldview" at bounding box center [854, 293] width 170 height 12
click at [769, 301] on input "1. Integrates client learning into their worldview" at bounding box center [757, 293] width 21 height 16
checkbox input "true"
click at [781, 347] on span "4. Supports client to identify learning and action" at bounding box center [856, 341] width 174 height 12
click at [769, 349] on input "4. Supports client to identify learning and action" at bounding box center [757, 341] width 21 height 16
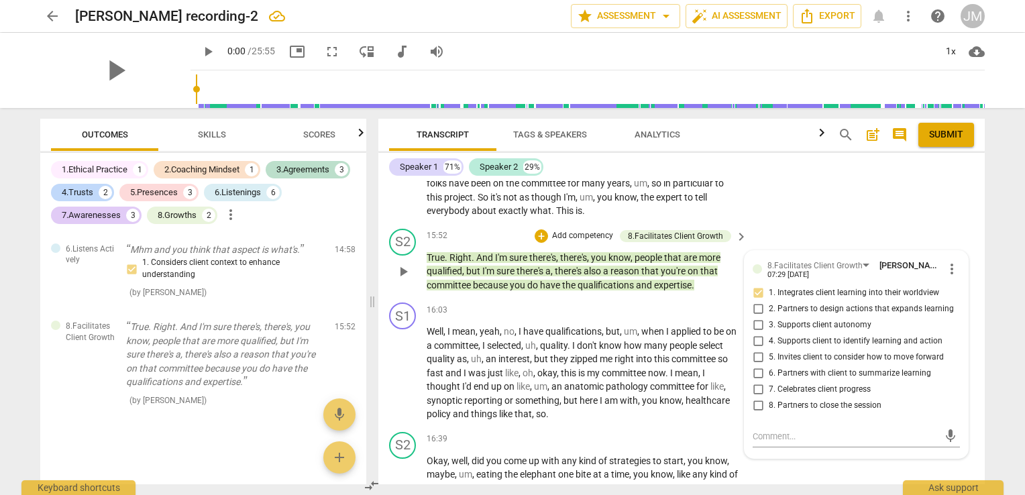
checkbox input "true"
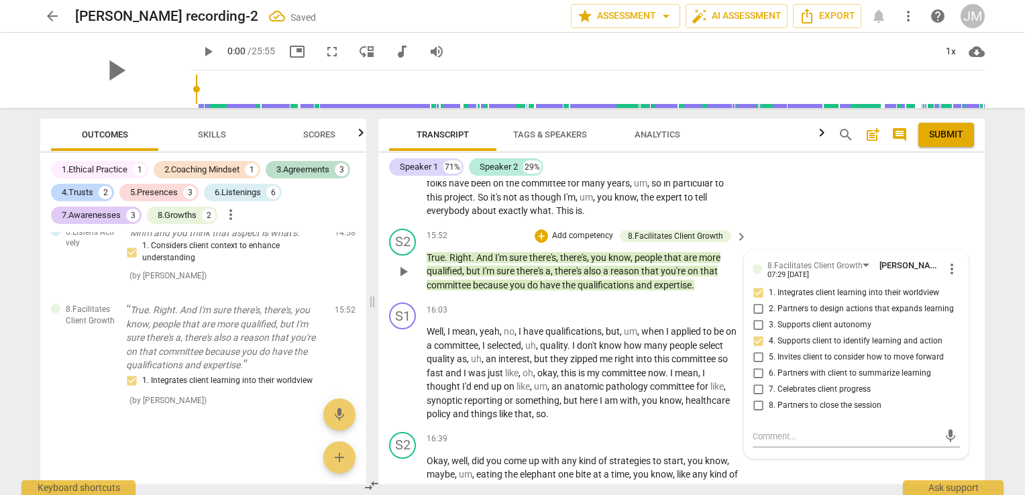
click at [788, 364] on span "5. Invites client to consider how to move forward" at bounding box center [856, 357] width 175 height 12
click at [769, 366] on input "5. Invites client to consider how to move forward" at bounding box center [757, 357] width 21 height 16
checkbox input "true"
click at [606, 392] on span "anatomic" at bounding box center [585, 386] width 42 height 11
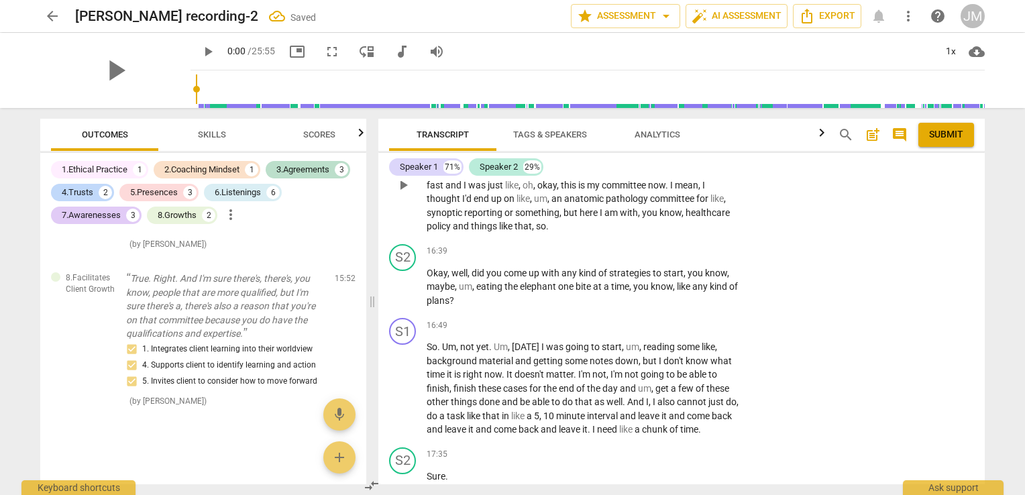
scroll to position [3670, 0]
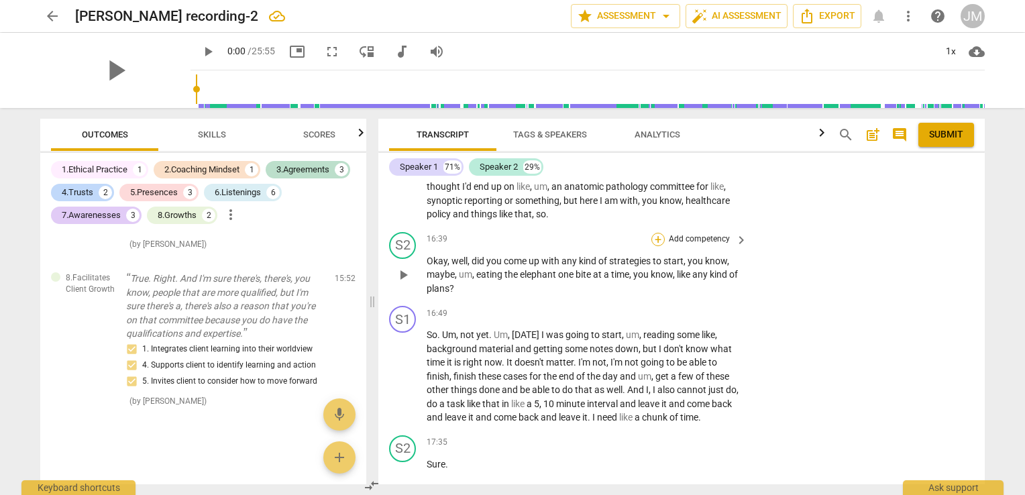
click at [657, 246] on div "+" at bounding box center [657, 239] width 13 height 13
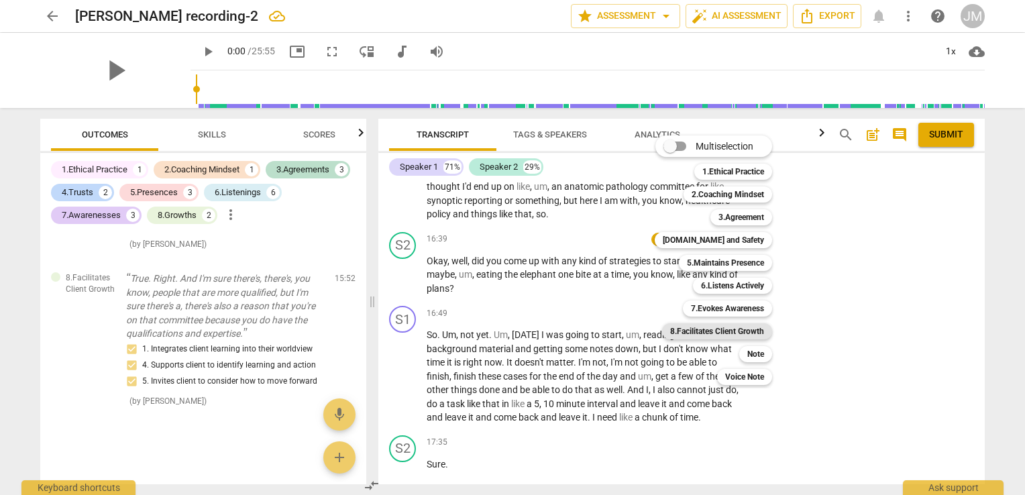
click at [748, 337] on b "8.Facilitates Client Growth" at bounding box center [717, 331] width 94 height 16
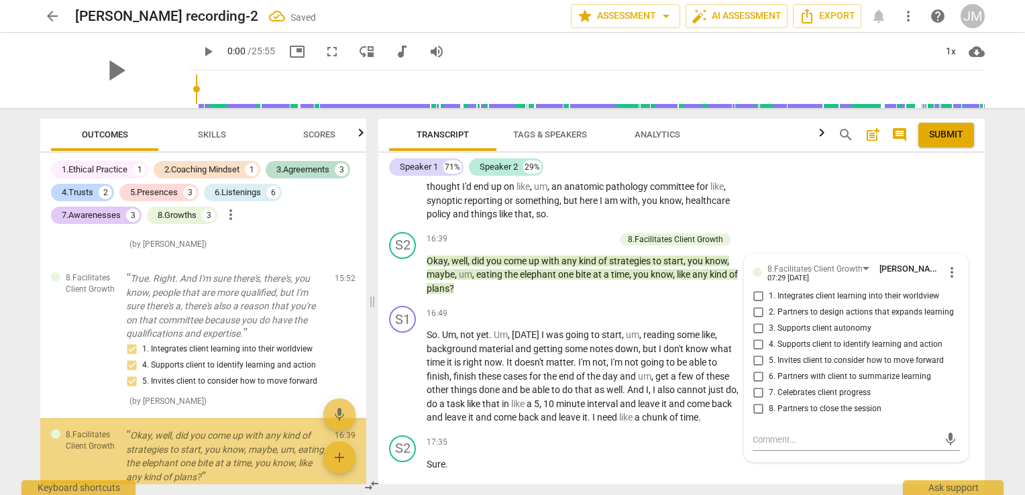
scroll to position [2749, 0]
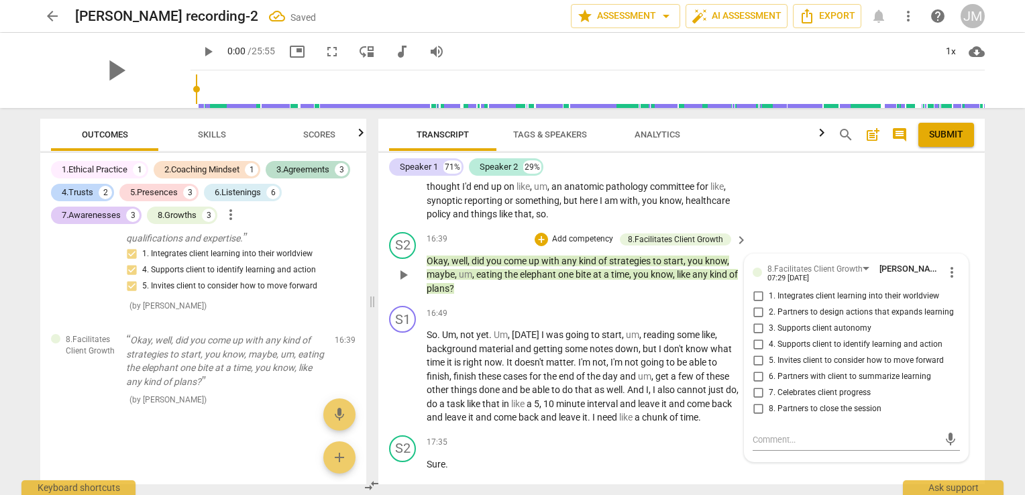
click at [783, 415] on span "8. Partners to close the session" at bounding box center [825, 409] width 113 height 12
click at [769, 417] on input "8. Partners to close the session" at bounding box center [757, 409] width 21 height 16
click at [783, 415] on span "8. Partners to close the session" at bounding box center [825, 409] width 113 height 12
click at [769, 417] on input "8. Partners to close the session" at bounding box center [757, 409] width 21 height 16
click at [751, 417] on input "8. Partners to close the session" at bounding box center [757, 409] width 21 height 16
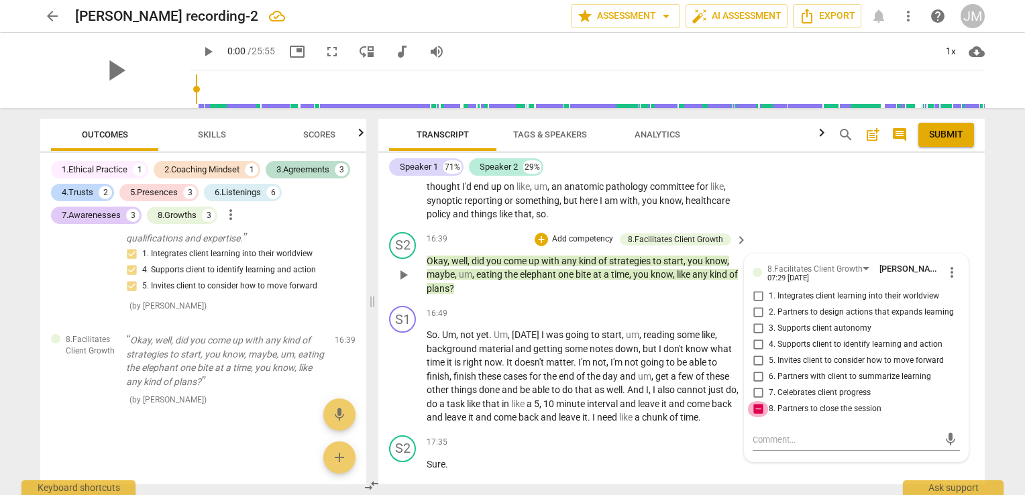
checkbox input "false"
click at [777, 367] on span "5. Invites client to consider how to move forward" at bounding box center [856, 361] width 175 height 12
click at [769, 369] on input "5. Invites client to consider how to move forward" at bounding box center [757, 361] width 21 height 16
checkbox input "true"
click at [777, 351] on span "4. Supports client to identify learning and action" at bounding box center [856, 345] width 174 height 12
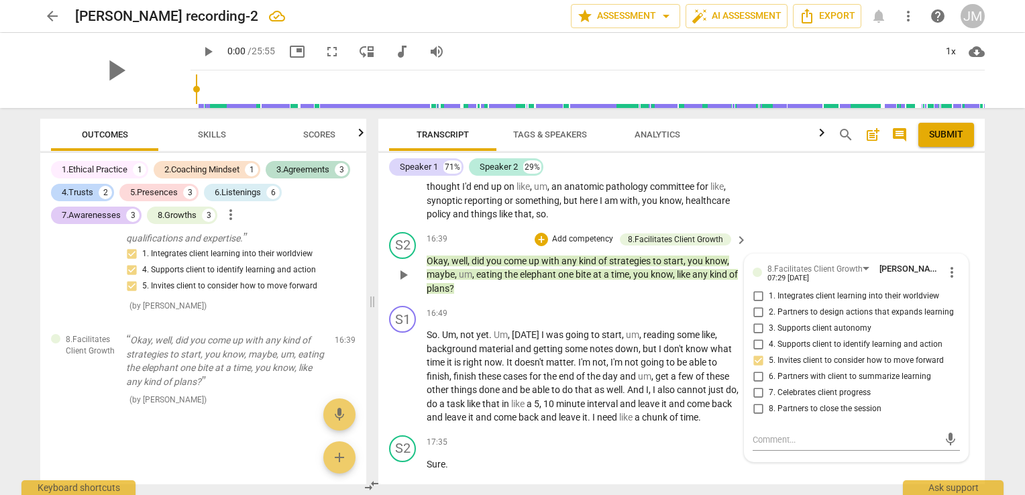
click at [769, 353] on input "4. Supports client to identify learning and action" at bounding box center [757, 345] width 21 height 16
checkbox input "true"
click at [662, 296] on p "Okay , well , did you come up with any kind of strategies to start , you know ,…" at bounding box center [584, 275] width 314 height 42
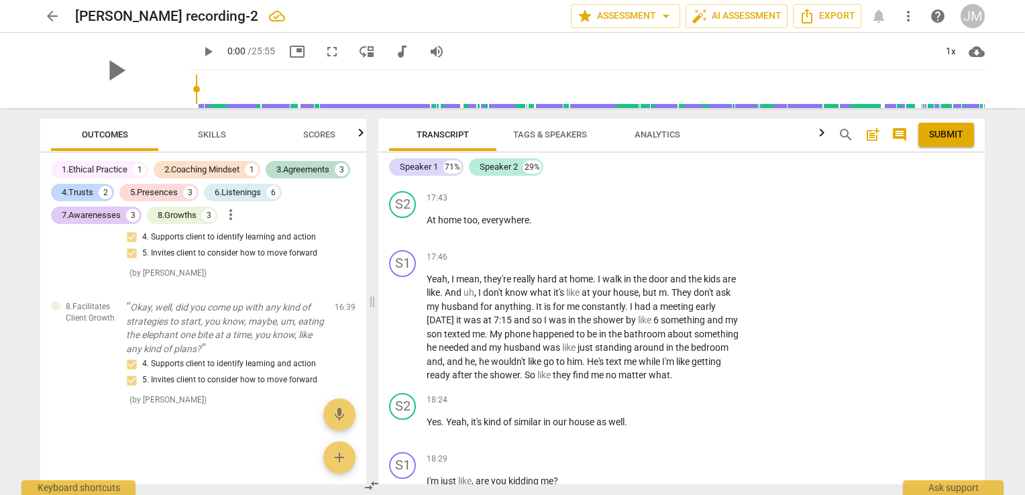
scroll to position [4045, 0]
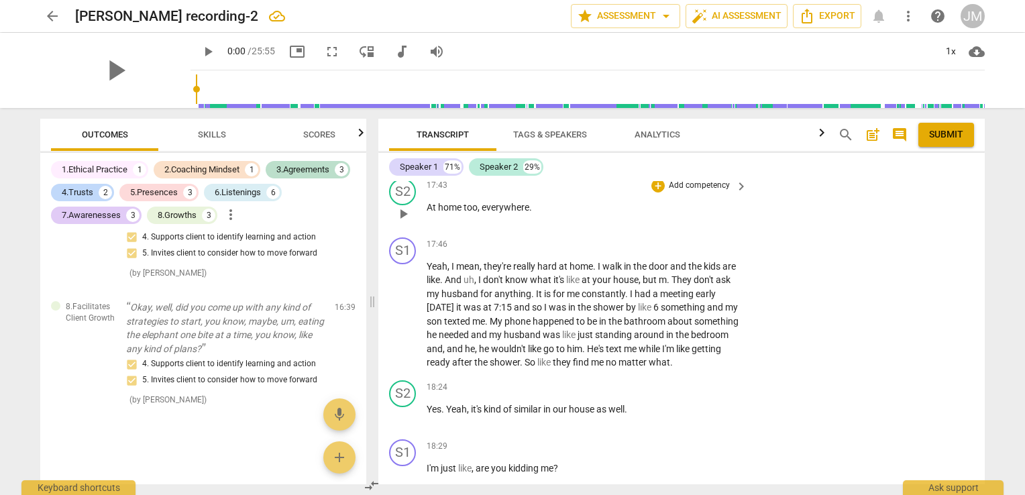
click at [698, 196] on div "S2 play_arrow pause 17:43 + Add competency keyboard_arrow_right At home too , e…" at bounding box center [681, 202] width 606 height 59
click at [703, 192] on p "Add competency" at bounding box center [699, 186] width 64 height 12
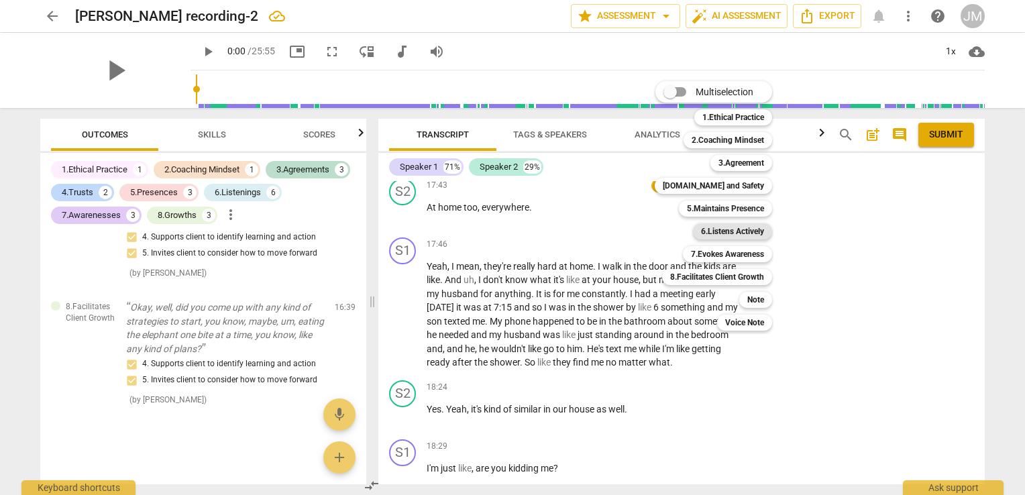
click at [718, 232] on b "6.Listens Actively" at bounding box center [732, 231] width 63 height 16
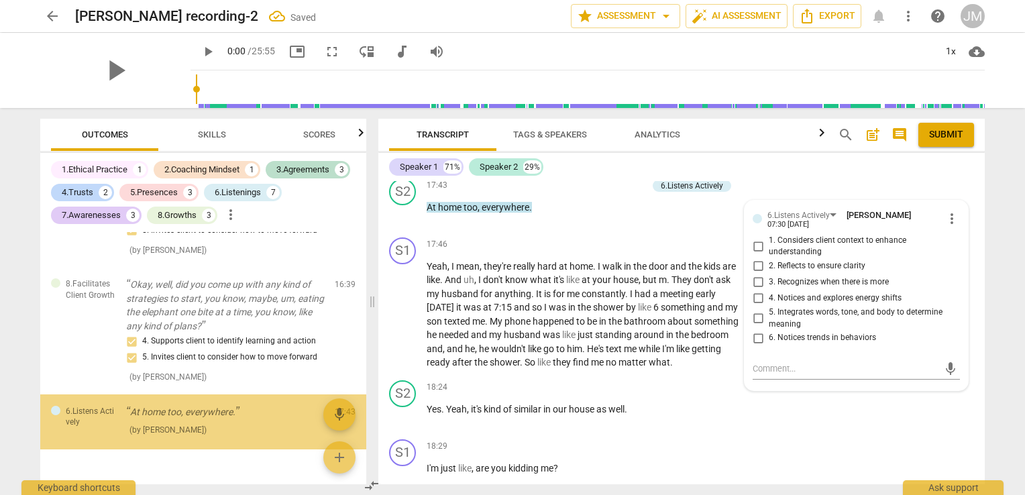
scroll to position [2845, 0]
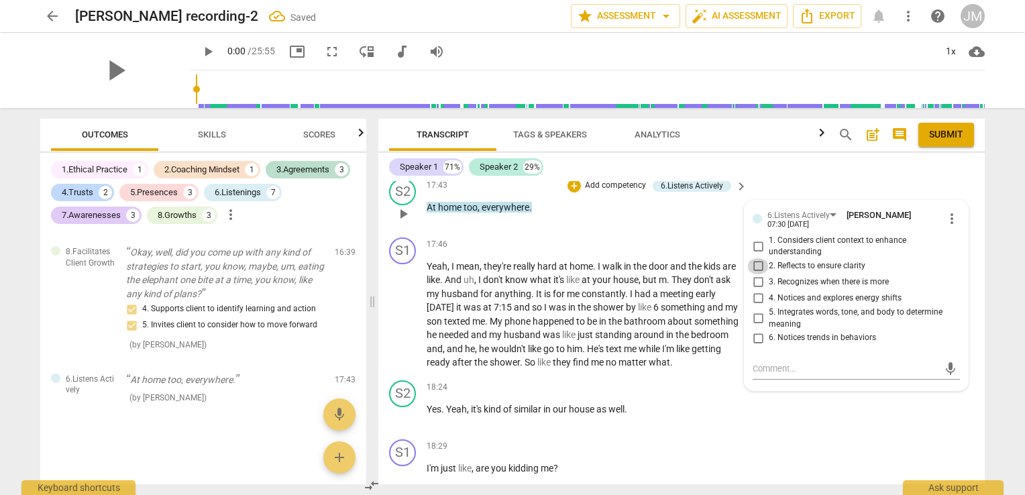
click at [763, 274] on input "2. Reflects to ensure clarity" at bounding box center [757, 266] width 21 height 16
checkbox input "true"
click at [599, 327] on span "be" at bounding box center [593, 321] width 12 height 11
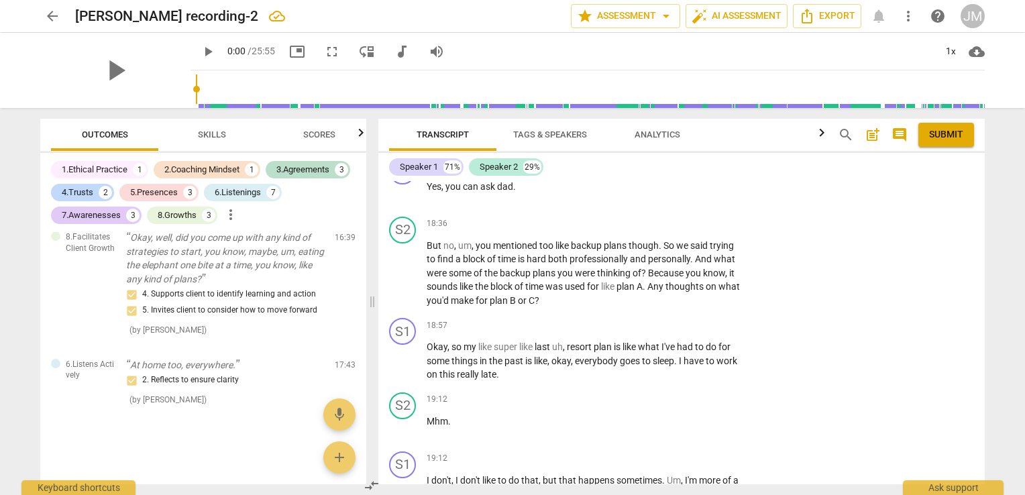
scroll to position [4457, 0]
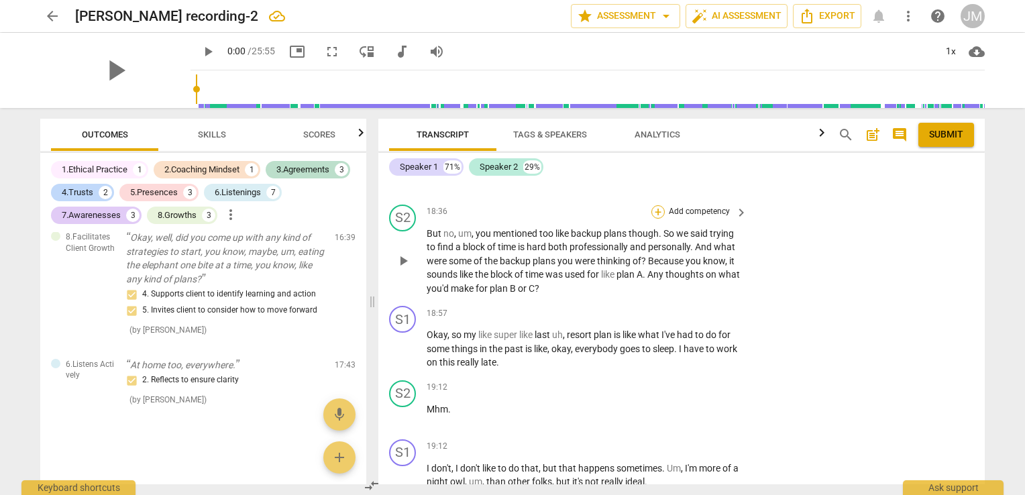
click at [655, 219] on div "+" at bounding box center [657, 211] width 13 height 13
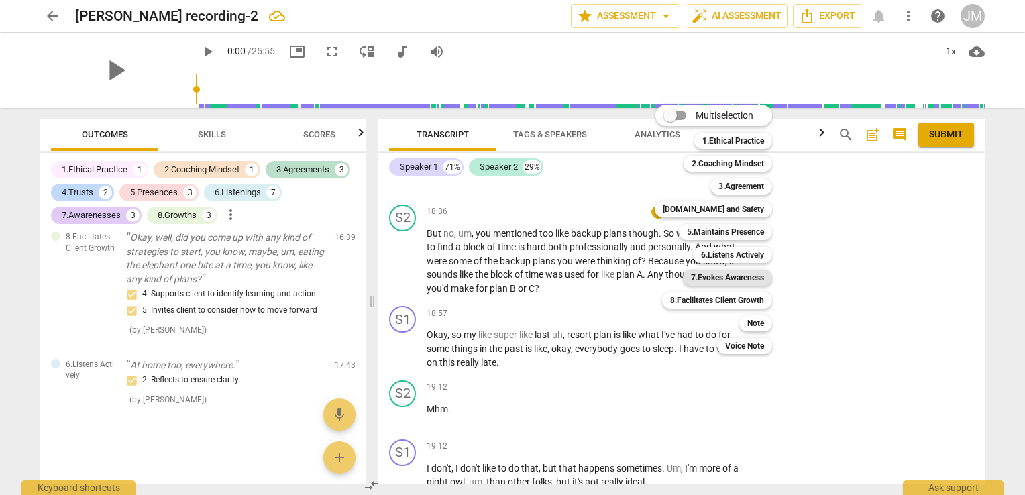
click at [736, 275] on b "7.Evokes Awareness" at bounding box center [727, 278] width 73 height 16
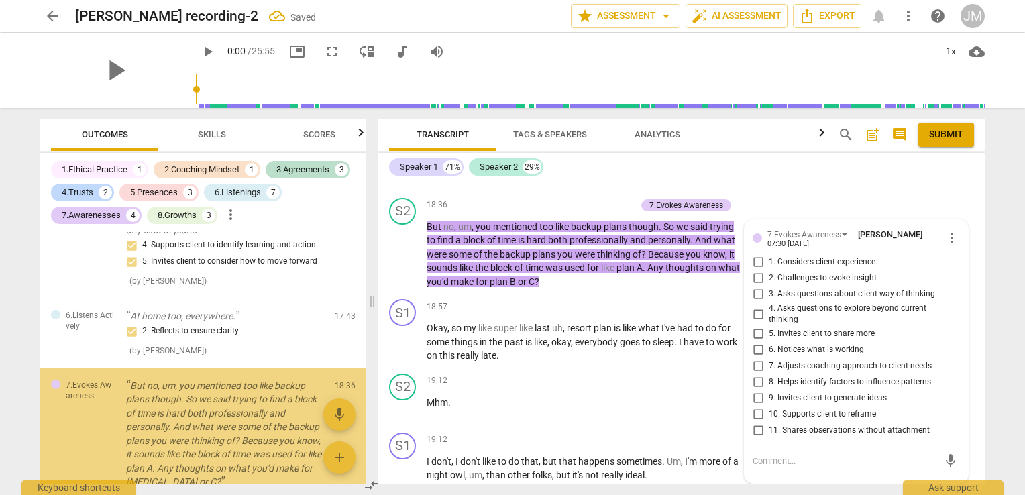
scroll to position [2993, 0]
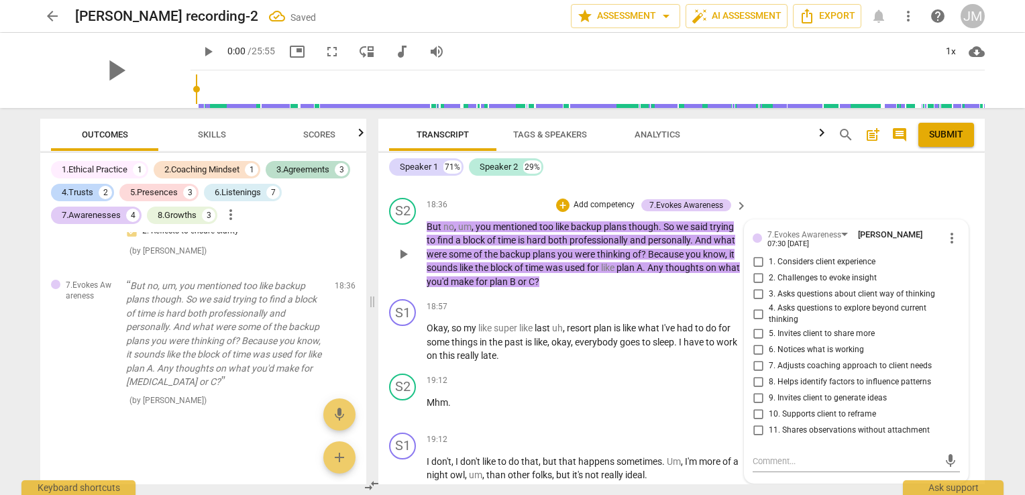
click at [797, 284] on span "2. Challenges to evoke insight" at bounding box center [823, 278] width 108 height 12
click at [769, 286] on input "2. Challenges to evoke insight" at bounding box center [757, 278] width 21 height 16
checkbox input "true"
click at [800, 300] on span "3. Asks questions about client way of thinking" at bounding box center [852, 294] width 166 height 12
click at [769, 302] on input "3. Asks questions about client way of thinking" at bounding box center [757, 294] width 21 height 16
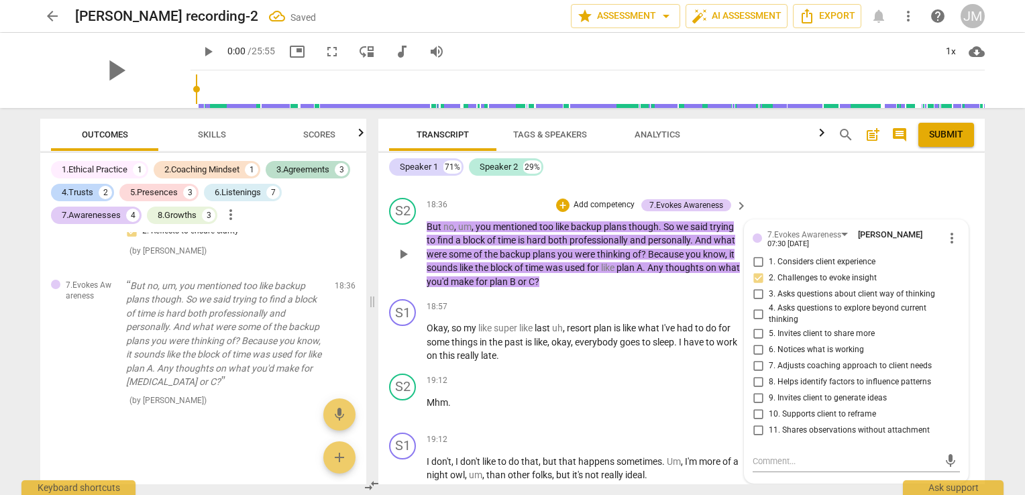
checkbox input "true"
click at [810, 421] on span "10. Supports client to reframe" at bounding box center [822, 414] width 107 height 12
click at [769, 423] on input "10. Supports client to reframe" at bounding box center [757, 414] width 21 height 16
checkbox input "true"
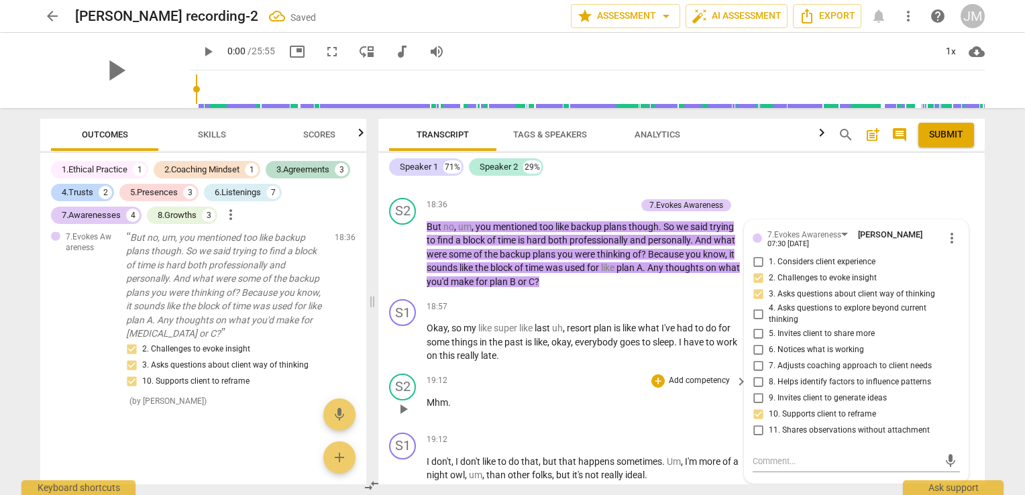
click at [455, 422] on div "19:12 + Add competency keyboard_arrow_right Mhm ." at bounding box center [588, 398] width 322 height 48
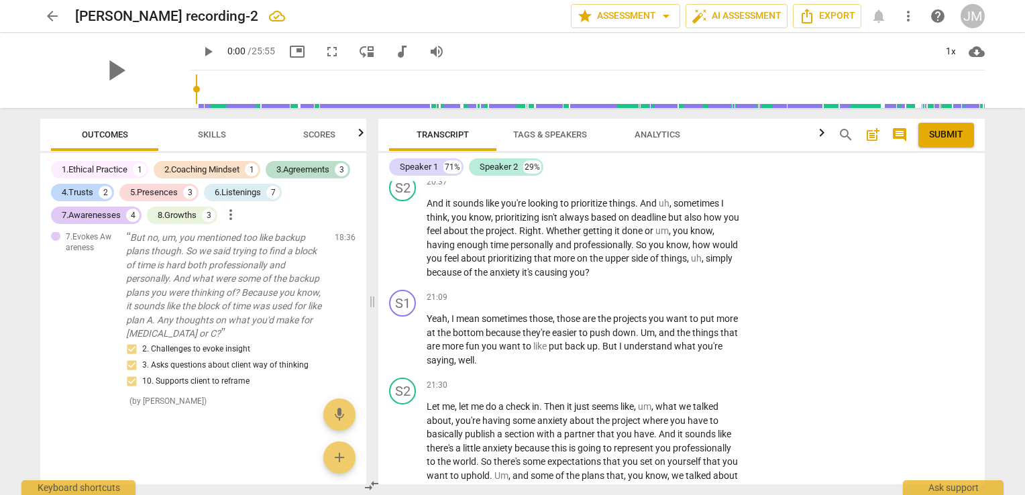
scroll to position [5000, 0]
click at [661, 186] on div "+" at bounding box center [657, 178] width 13 height 13
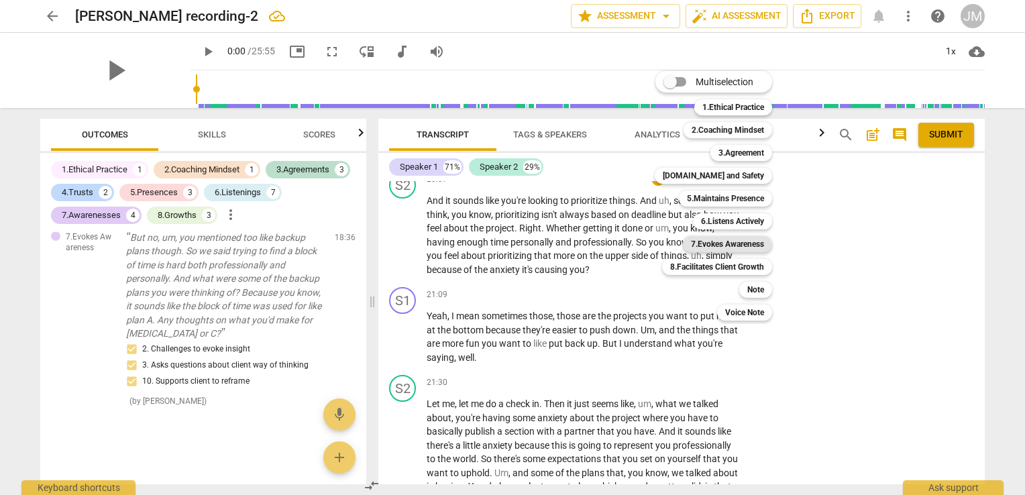
click at [730, 237] on b "7.Evokes Awareness" at bounding box center [727, 244] width 73 height 16
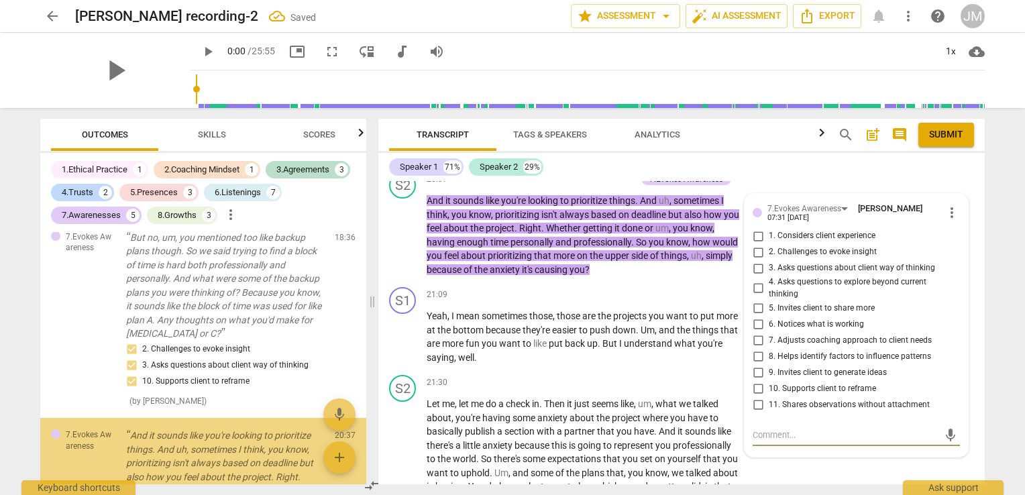
scroll to position [3205, 0]
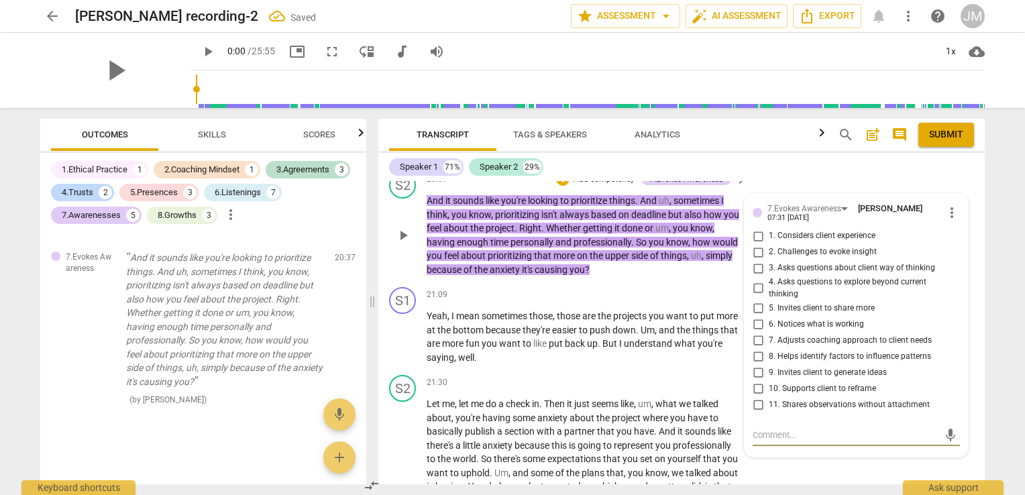
click at [832, 395] on span "10. Supports client to reframe" at bounding box center [822, 389] width 107 height 12
click at [769, 396] on input "10. Supports client to reframe" at bounding box center [757, 388] width 21 height 16
checkbox input "true"
click at [807, 332] on label "6. Notices what is working" at bounding box center [850, 324] width 207 height 16
click at [769, 332] on input "6. Notices what is working" at bounding box center [757, 324] width 21 height 16
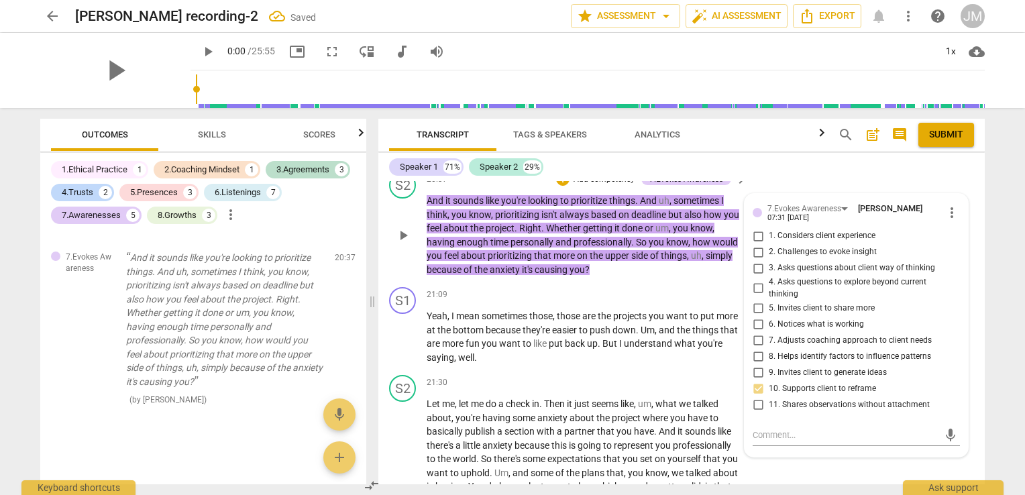
checkbox input "true"
click at [813, 363] on span "8. Helps identify factors to influence patterns" at bounding box center [850, 357] width 162 height 12
click at [769, 364] on input "8. Helps identify factors to influence patterns" at bounding box center [757, 356] width 21 height 16
checkbox input "true"
click at [612, 335] on span "push" at bounding box center [601, 330] width 23 height 11
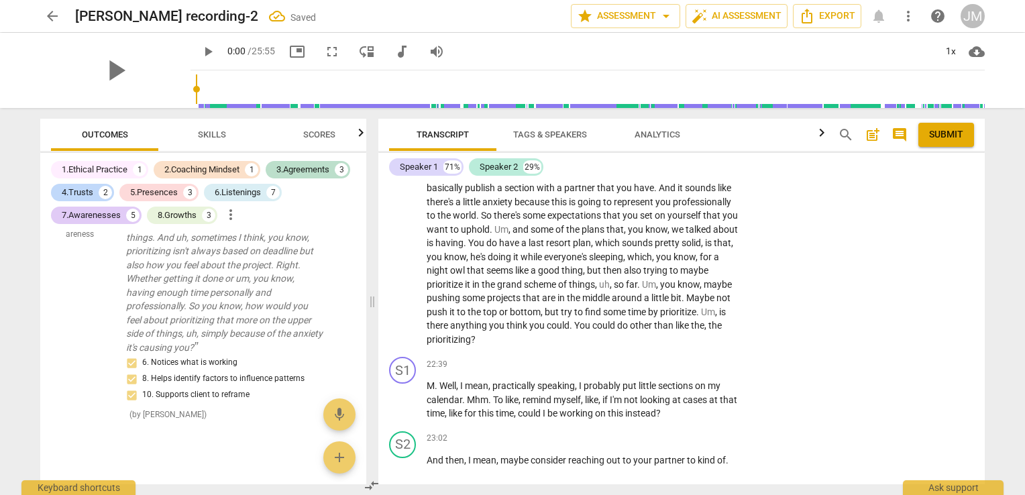
scroll to position [5169, 0]
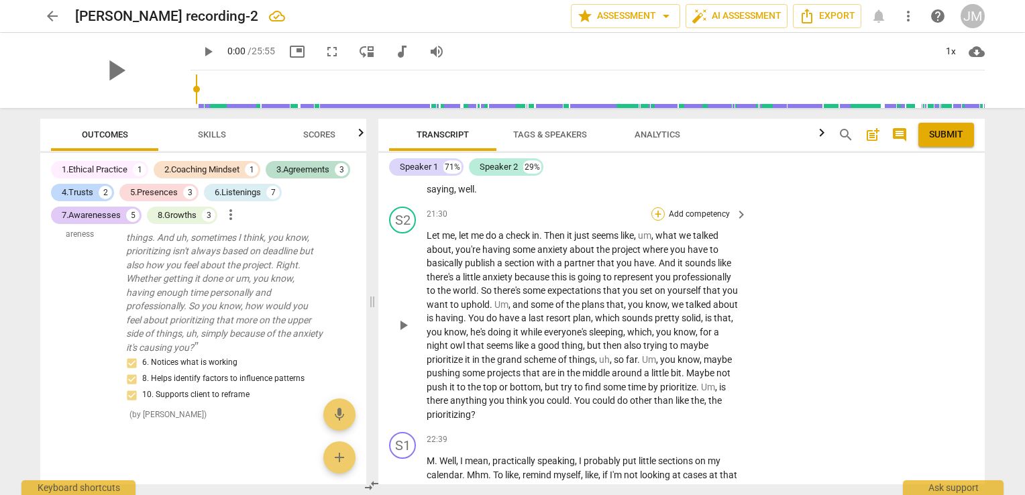
click at [657, 221] on div "+" at bounding box center [657, 213] width 13 height 13
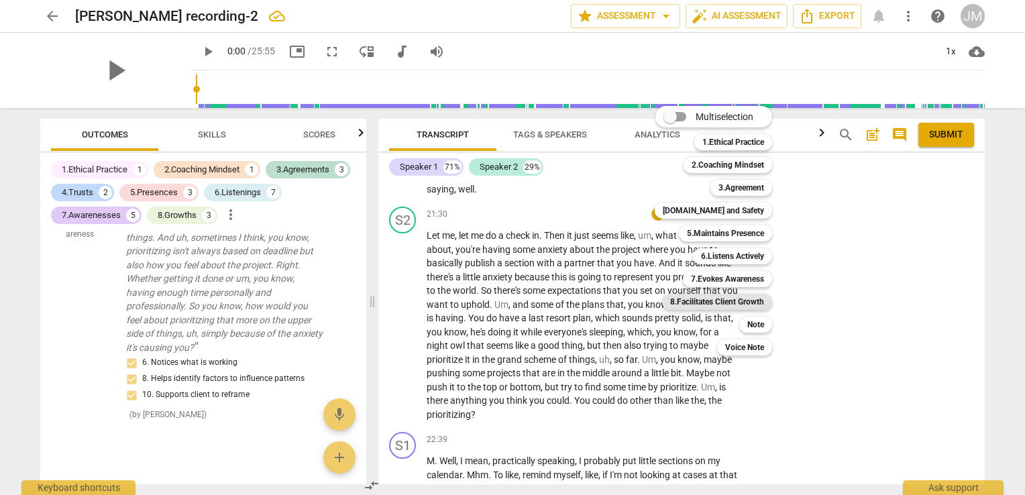
click at [748, 305] on b "8.Facilitates Client Growth" at bounding box center [717, 302] width 94 height 16
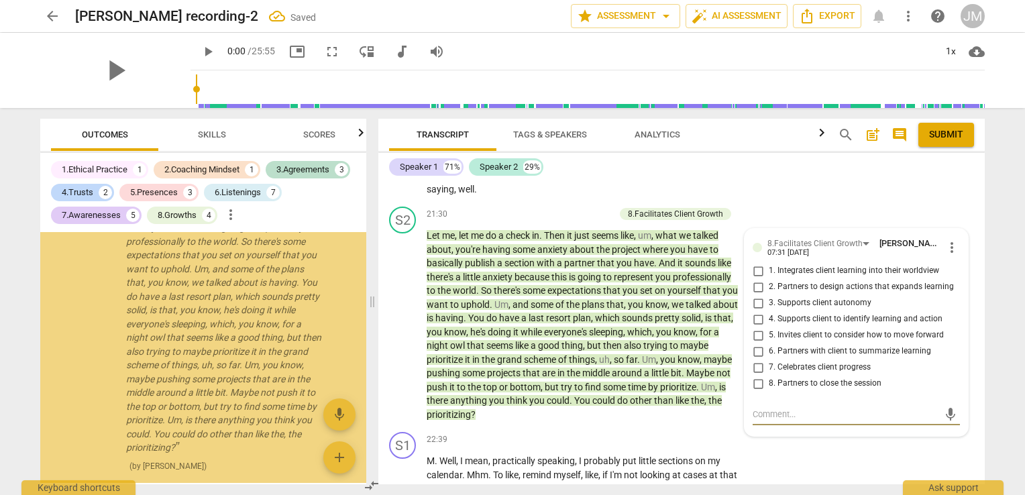
scroll to position [3513, 0]
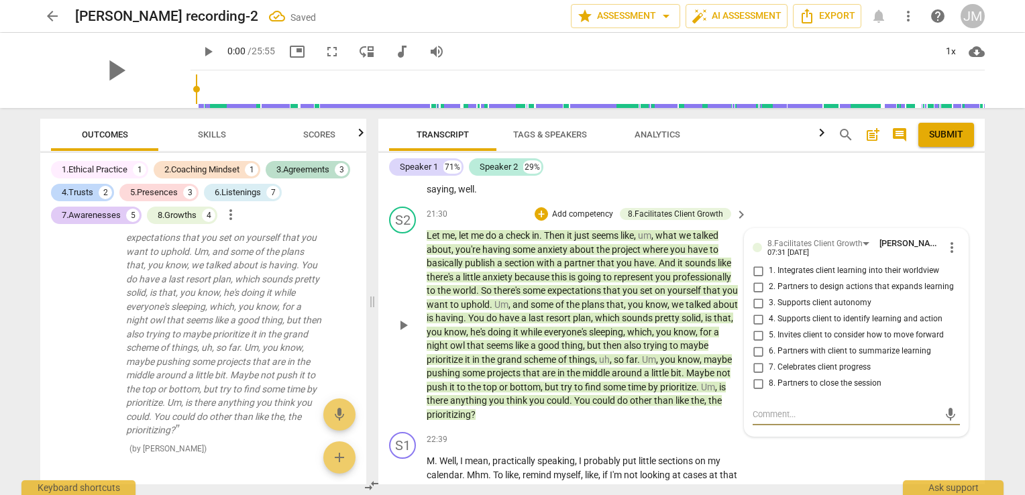
click at [806, 357] on span "6. Partners with client to summarize learning" at bounding box center [850, 351] width 162 height 12
click at [769, 360] on input "6. Partners with client to summarize learning" at bounding box center [757, 351] width 21 height 16
checkbox input "true"
click at [791, 341] on span "5. Invites client to consider how to move forward" at bounding box center [856, 335] width 175 height 12
click at [769, 343] on input "5. Invites client to consider how to move forward" at bounding box center [757, 335] width 21 height 16
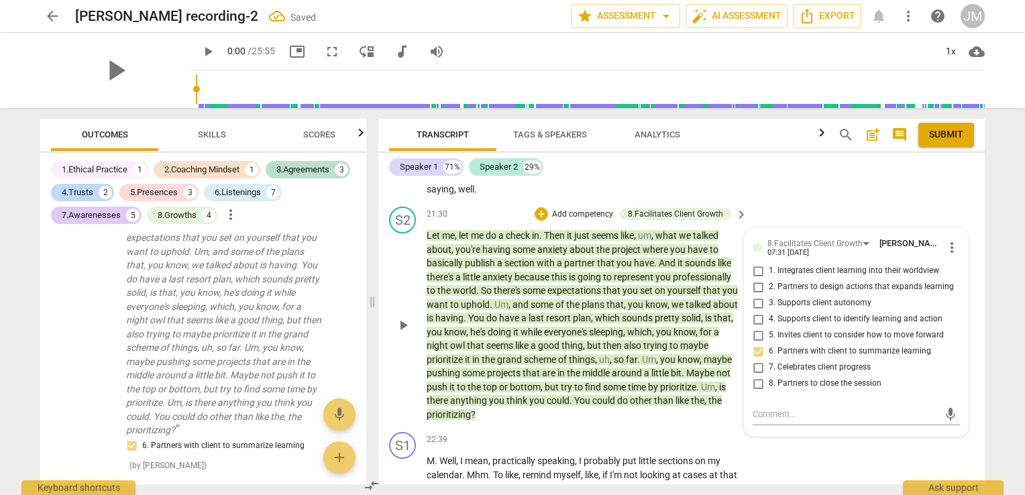
checkbox input "true"
click at [791, 325] on span "4. Supports client to identify learning and action" at bounding box center [856, 319] width 174 height 12
click at [769, 327] on input "4. Supports client to identify learning and action" at bounding box center [757, 319] width 21 height 16
checkbox input "true"
click at [662, 421] on p "Let me , let me do a check in . Then it just seems like , um , what we talked a…" at bounding box center [584, 325] width 314 height 192
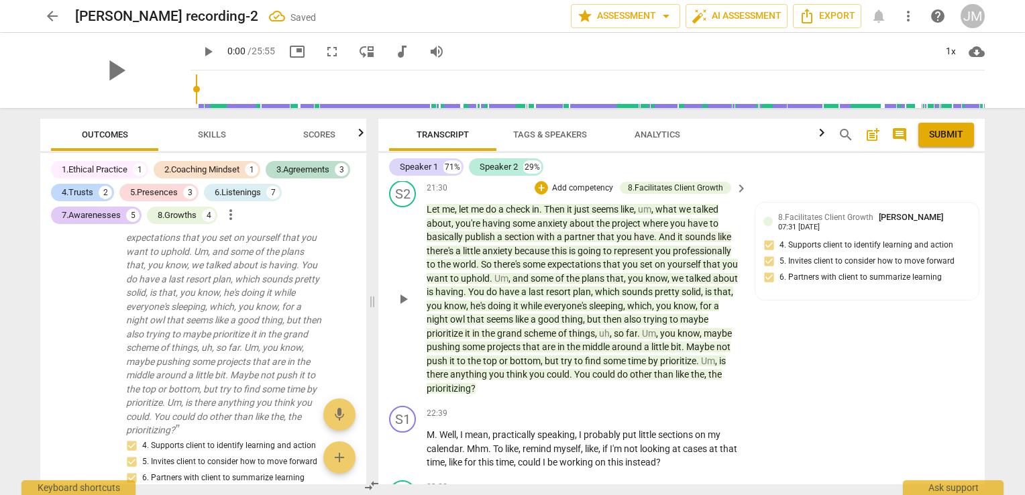
scroll to position [5387, 0]
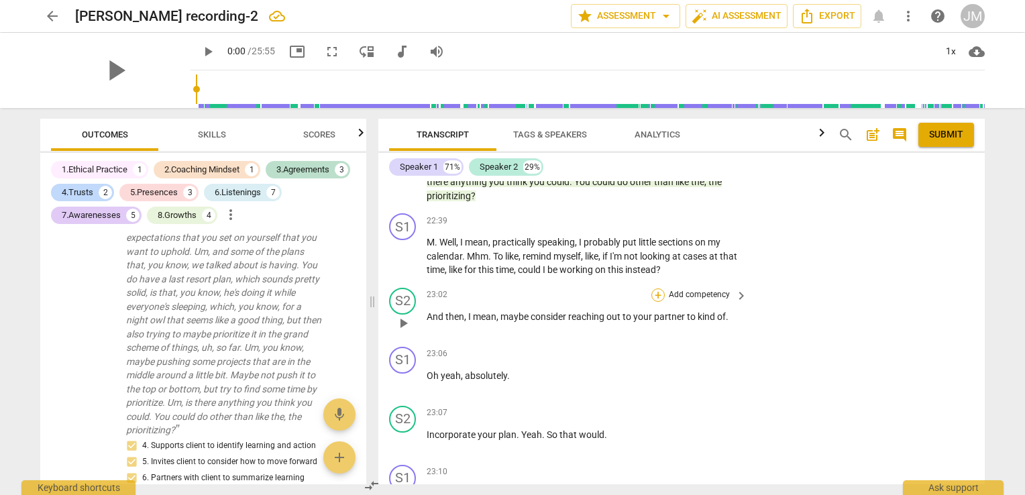
click at [657, 302] on div "+" at bounding box center [657, 294] width 13 height 13
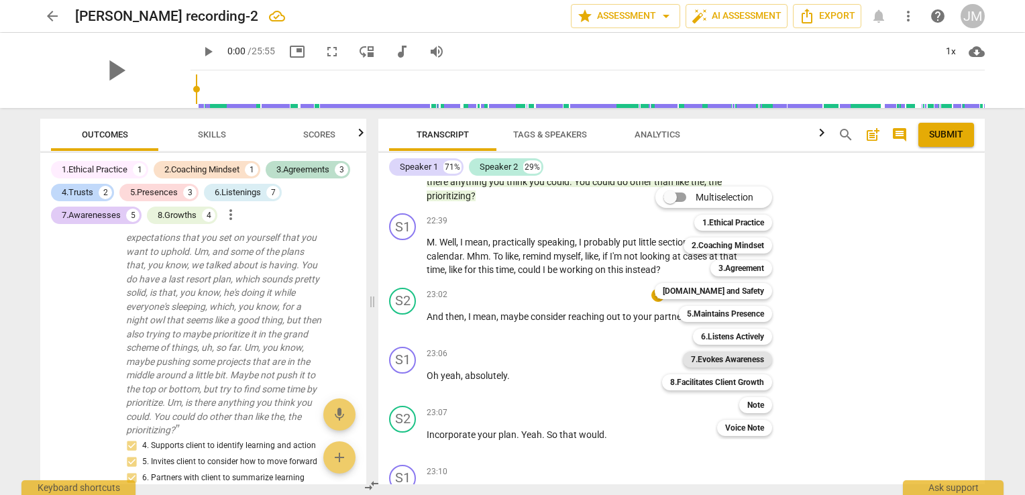
click at [740, 362] on b "7.Evokes Awareness" at bounding box center [727, 359] width 73 height 16
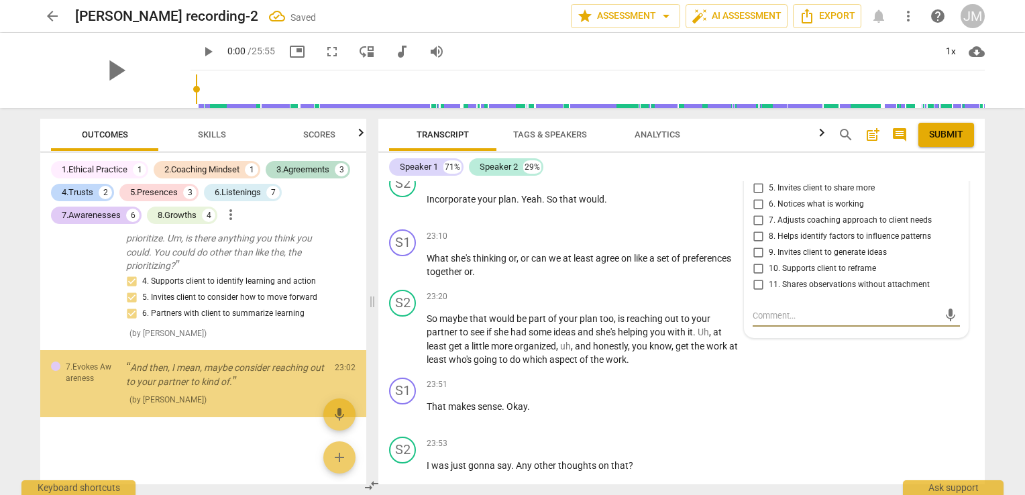
scroll to position [3748, 0]
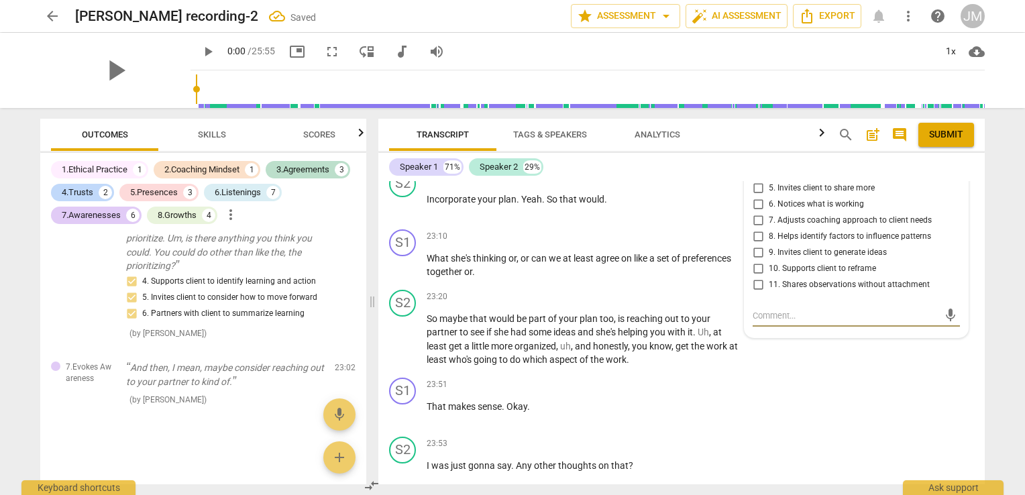
click at [756, 229] on input "7. Adjusts coaching approach to client needs" at bounding box center [757, 221] width 21 height 16
click at [754, 229] on input "7. Adjusts coaching approach to client needs" at bounding box center [757, 221] width 21 height 16
checkbox input "true"
click at [754, 245] on input "8. Helps identify factors to influence patterns" at bounding box center [757, 237] width 21 height 16
checkbox input "true"
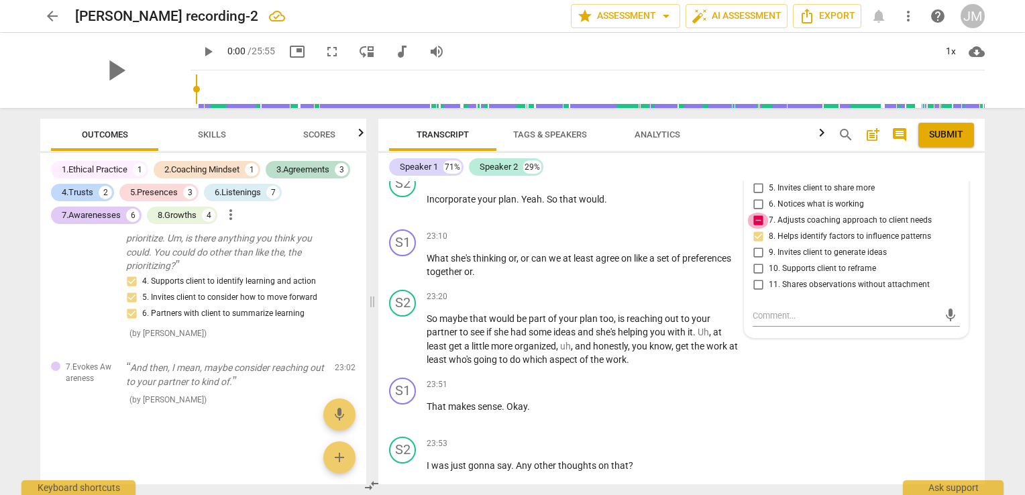
click at [750, 229] on input "7. Adjusts coaching approach to client needs" at bounding box center [757, 221] width 21 height 16
checkbox input "false"
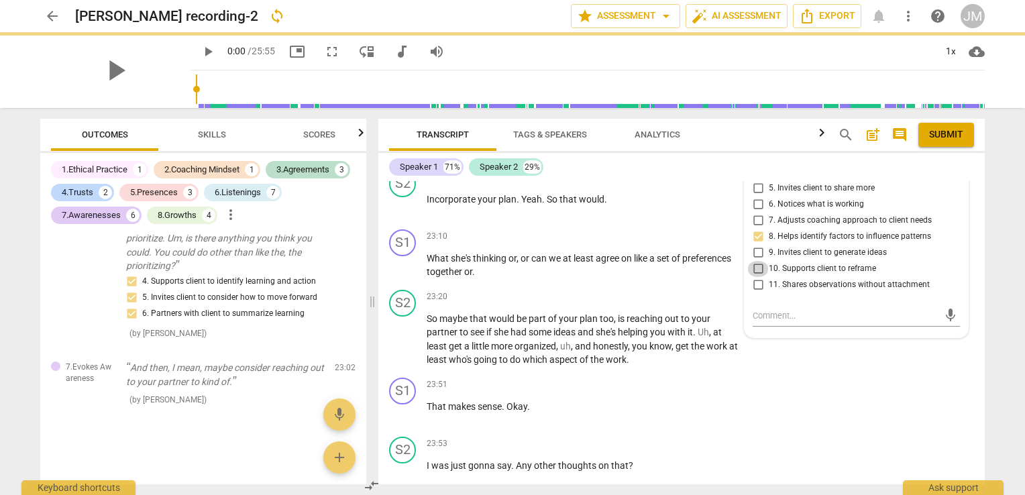
click at [753, 277] on input "10. Supports client to reframe" at bounding box center [757, 269] width 21 height 16
checkbox input "true"
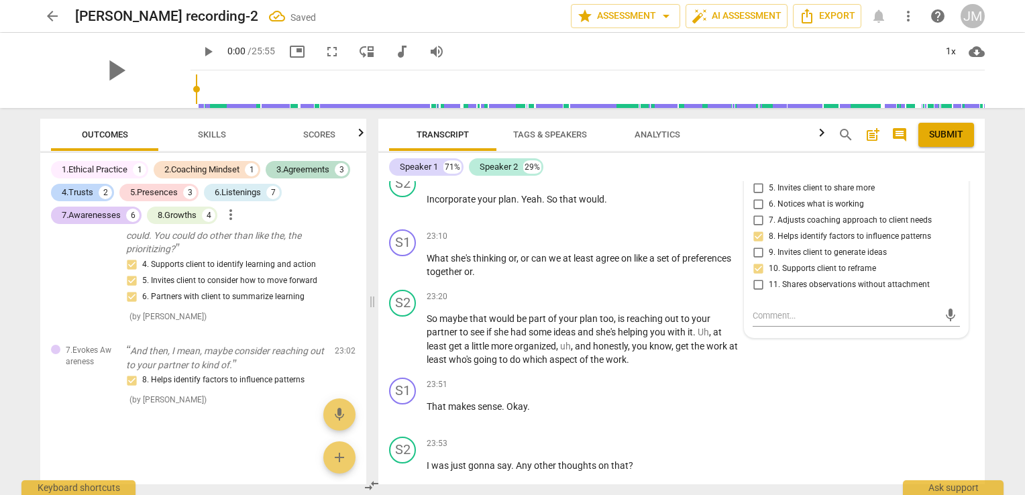
click at [753, 261] on input "9. Invites client to generate ideas" at bounding box center [757, 253] width 21 height 16
checkbox input "true"
click at [596, 390] on div "S1 play_arrow pause 23:51 + Add competency keyboard_arrow_right That makes sens…" at bounding box center [681, 401] width 606 height 59
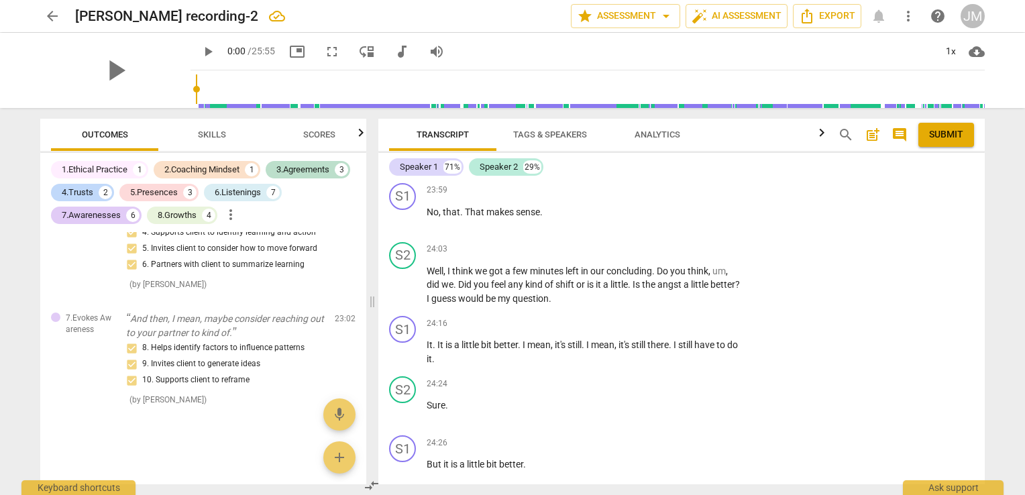
scroll to position [6079, 0]
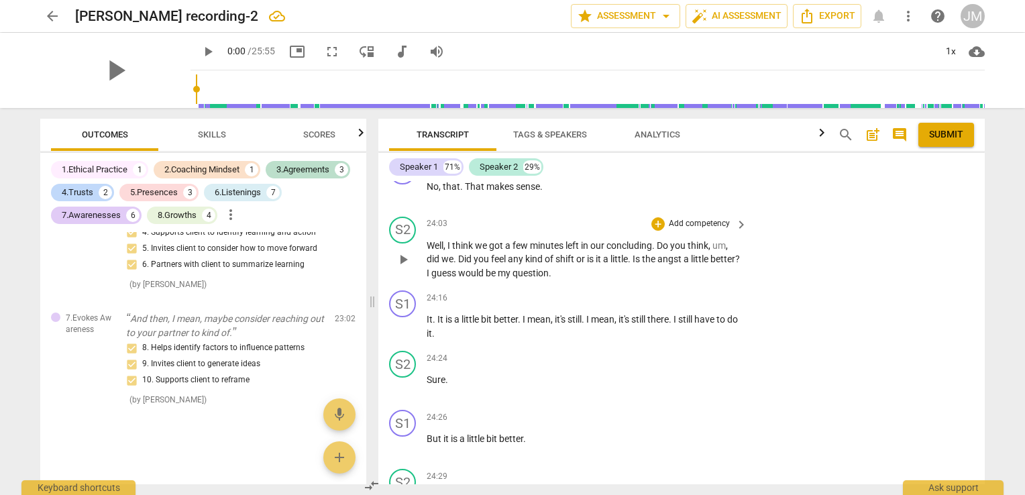
click at [672, 230] on p "Add competency" at bounding box center [699, 224] width 64 height 12
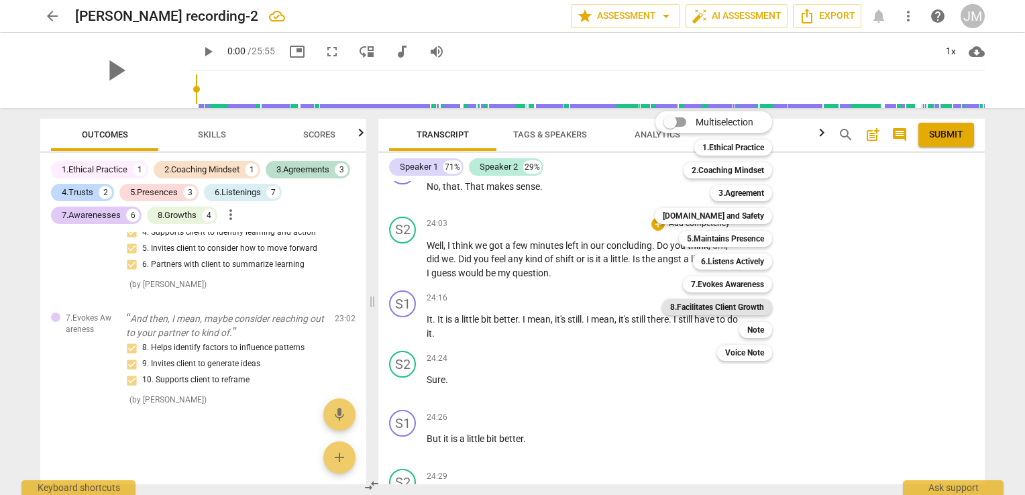
click at [720, 306] on b "8.Facilitates Client Growth" at bounding box center [717, 307] width 94 height 16
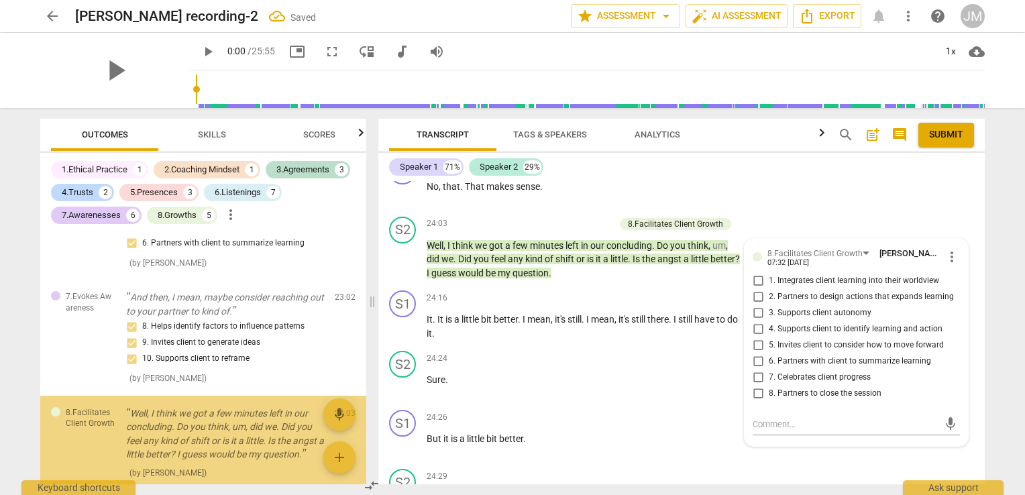
scroll to position [3892, 0]
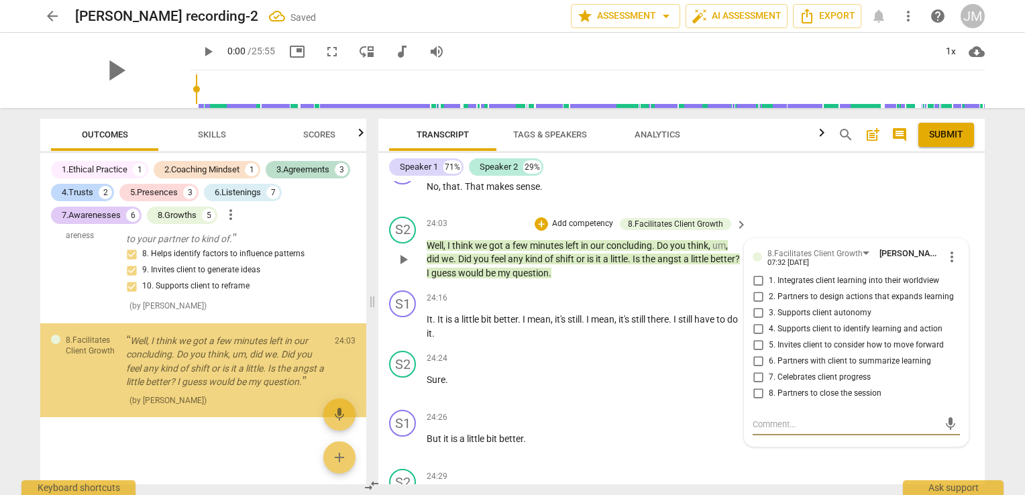
click at [765, 402] on input "8. Partners to close the session" at bounding box center [757, 394] width 21 height 16
checkbox input "true"
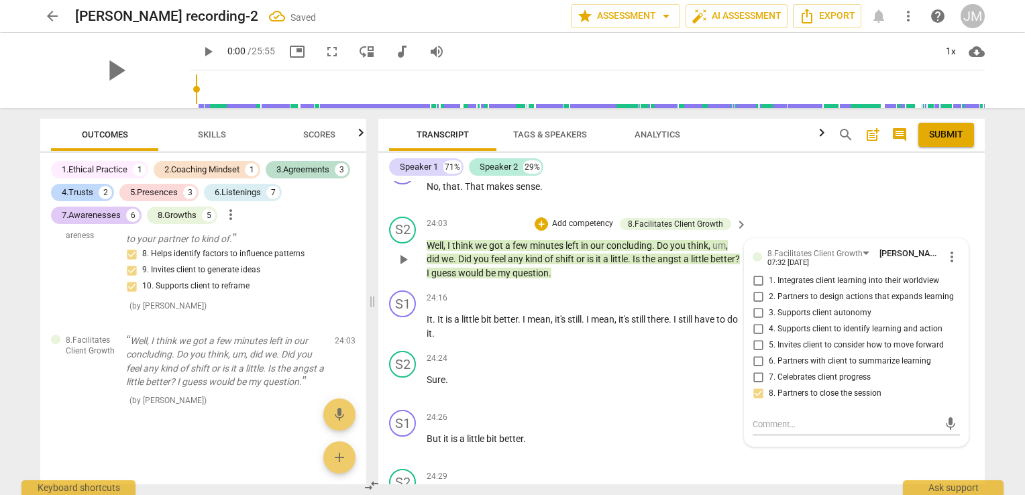
click at [767, 370] on label "6. Partners with client to summarize learning" at bounding box center [850, 361] width 207 height 16
click at [767, 370] on input "6. Partners with client to summarize learning" at bounding box center [757, 361] width 21 height 16
checkbox input "true"
click at [765, 353] on input "5. Invites client to consider how to move forward" at bounding box center [757, 345] width 21 height 16
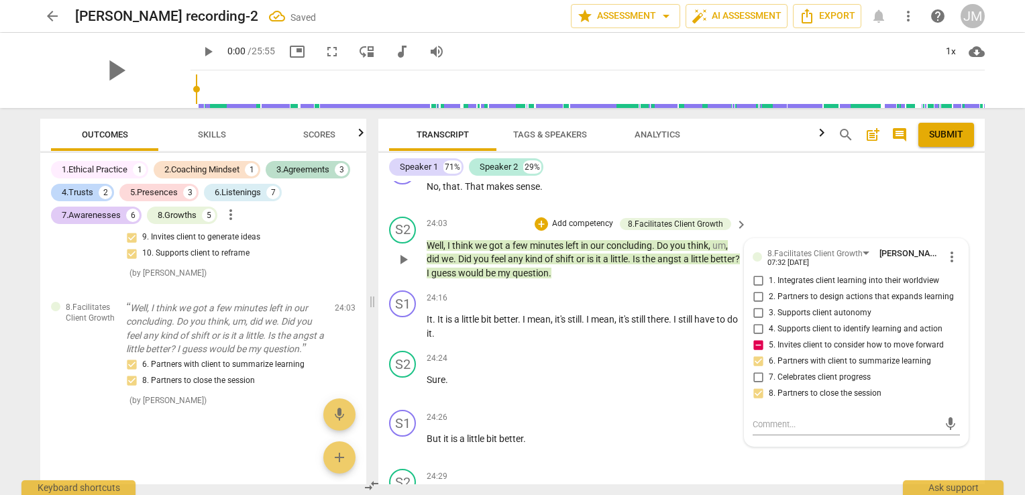
click at [753, 353] on input "5. Invites client to consider how to move forward" at bounding box center [757, 345] width 21 height 16
checkbox input "false"
click at [642, 305] on div "24:16 + Add competency keyboard_arrow_right" at bounding box center [588, 297] width 322 height 15
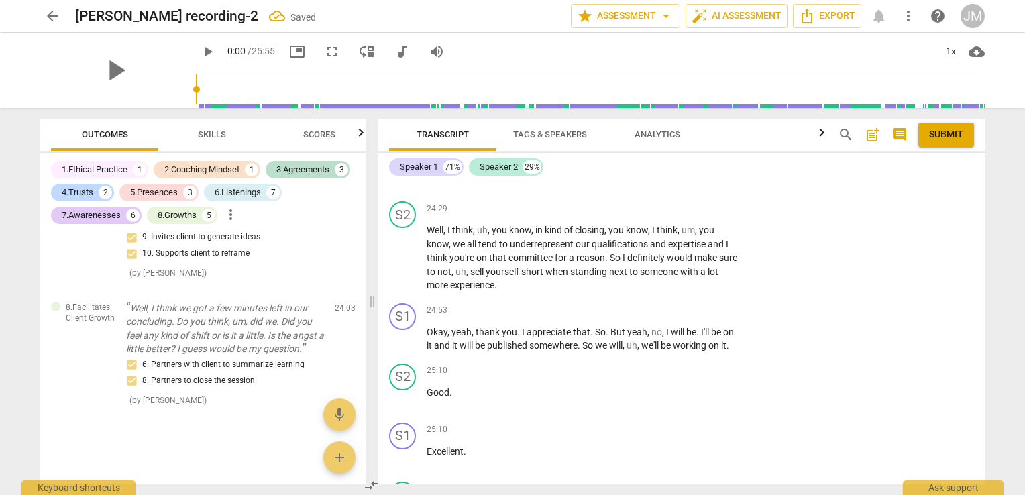
scroll to position [6347, 0]
click at [655, 215] on div "+" at bounding box center [657, 207] width 13 height 13
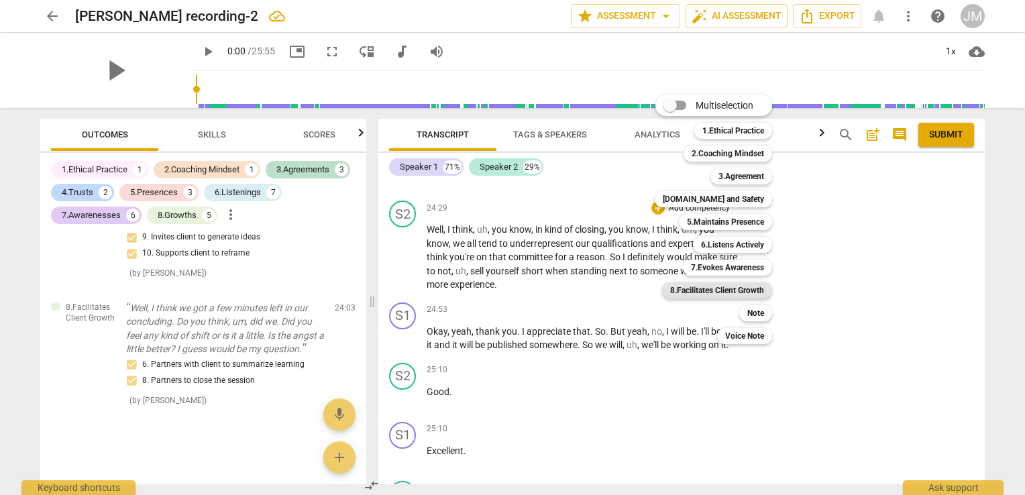
click at [708, 288] on b "8.Facilitates Client Growth" at bounding box center [717, 290] width 94 height 16
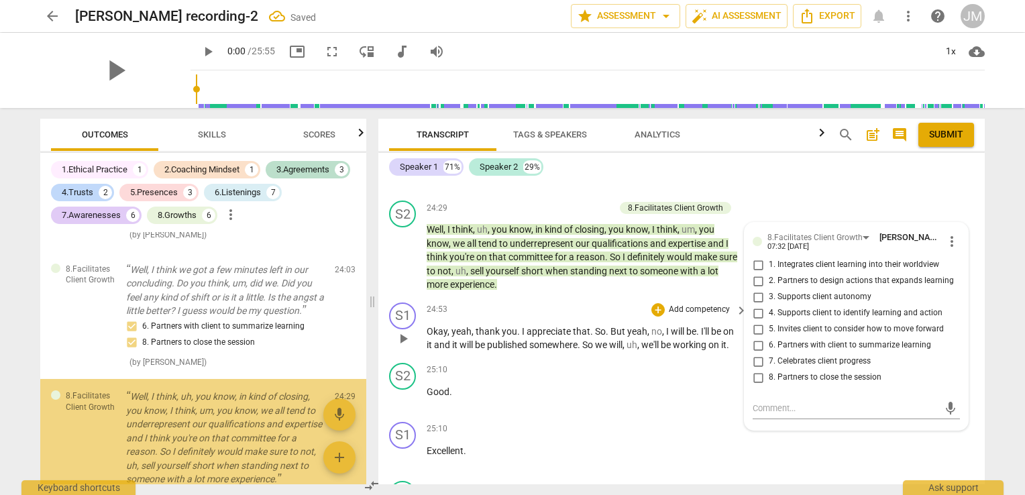
scroll to position [4051, 0]
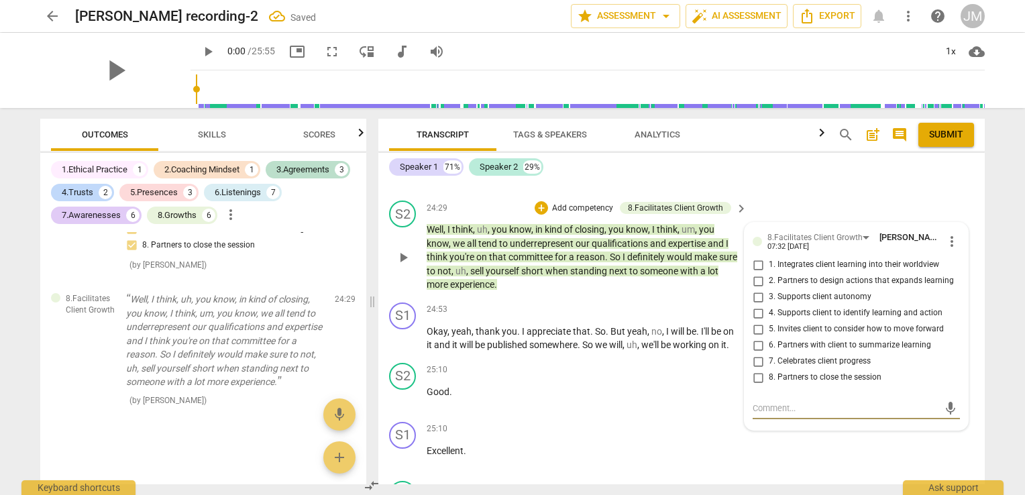
click at [770, 384] on span "8. Partners to close the session" at bounding box center [825, 378] width 113 height 12
click at [769, 386] on input "8. Partners to close the session" at bounding box center [757, 378] width 21 height 16
checkbox input "true"
click at [772, 368] on span "7. Celebrates client progress" at bounding box center [820, 361] width 102 height 12
click at [769, 370] on input "7. Celebrates client progress" at bounding box center [757, 361] width 21 height 16
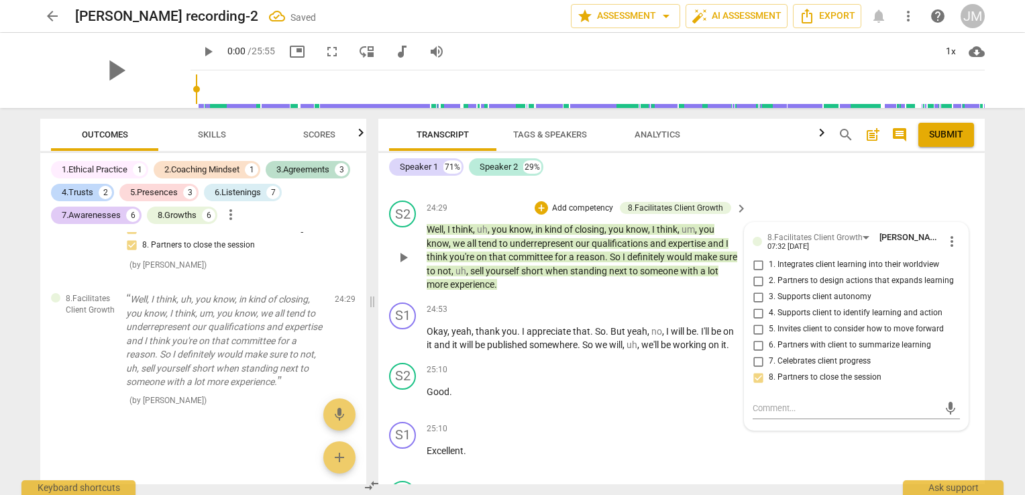
checkbox input "true"
click at [775, 351] on span "6. Partners with client to summarize learning" at bounding box center [850, 345] width 162 height 12
click at [769, 353] on input "6. Partners with client to summarize learning" at bounding box center [757, 345] width 21 height 16
checkbox input "true"
click at [774, 335] on span "5. Invites client to consider how to move forward" at bounding box center [856, 329] width 175 height 12
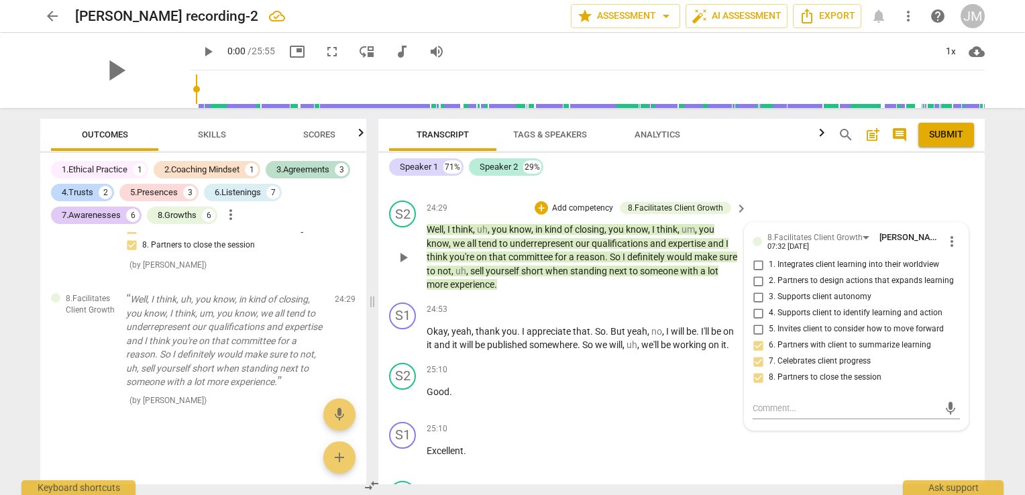
click at [769, 337] on input "5. Invites client to consider how to move forward" at bounding box center [757, 329] width 21 height 16
checkbox input "true"
click at [651, 292] on p "Well , I think , uh , you know , in kind of closing , you know , I think , um ,…" at bounding box center [584, 257] width 314 height 69
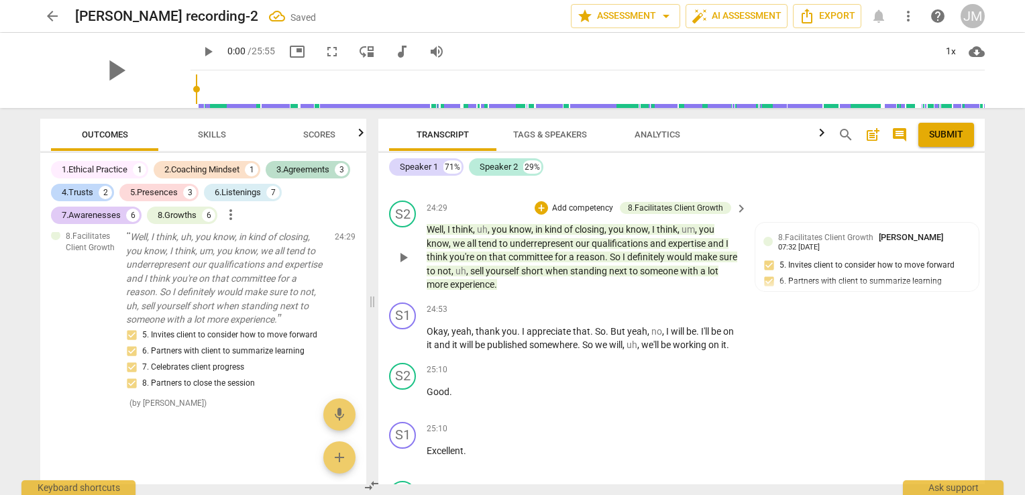
click at [651, 292] on p "Well , I think , uh , you know , in kind of closing , you know , I think , um ,…" at bounding box center [584, 257] width 314 height 69
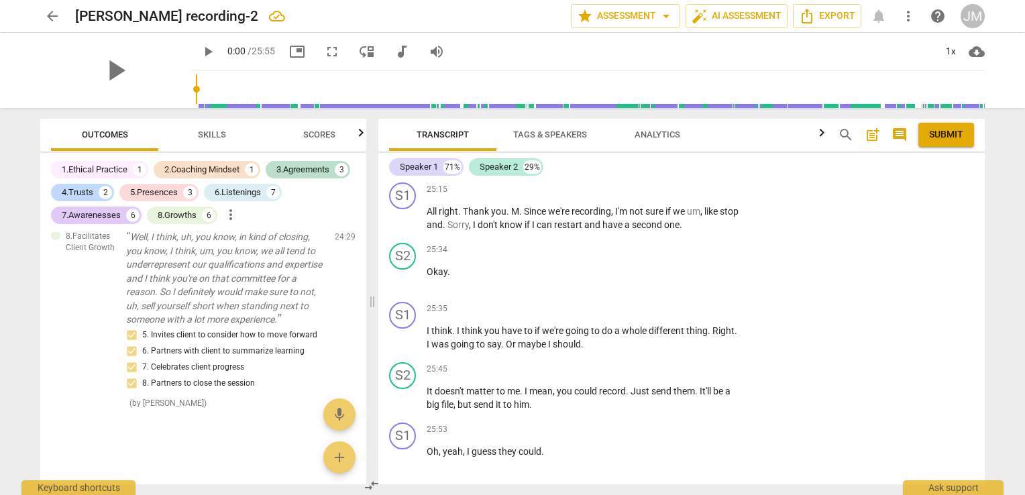
scroll to position [6754, 0]
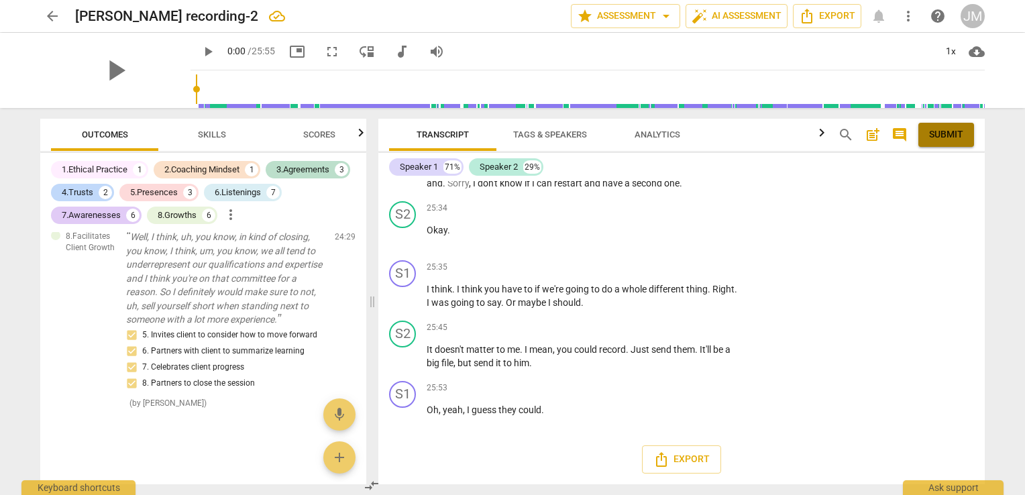
click at [946, 133] on span "Submit" at bounding box center [946, 134] width 34 height 13
